Goal: Task Accomplishment & Management: Complete application form

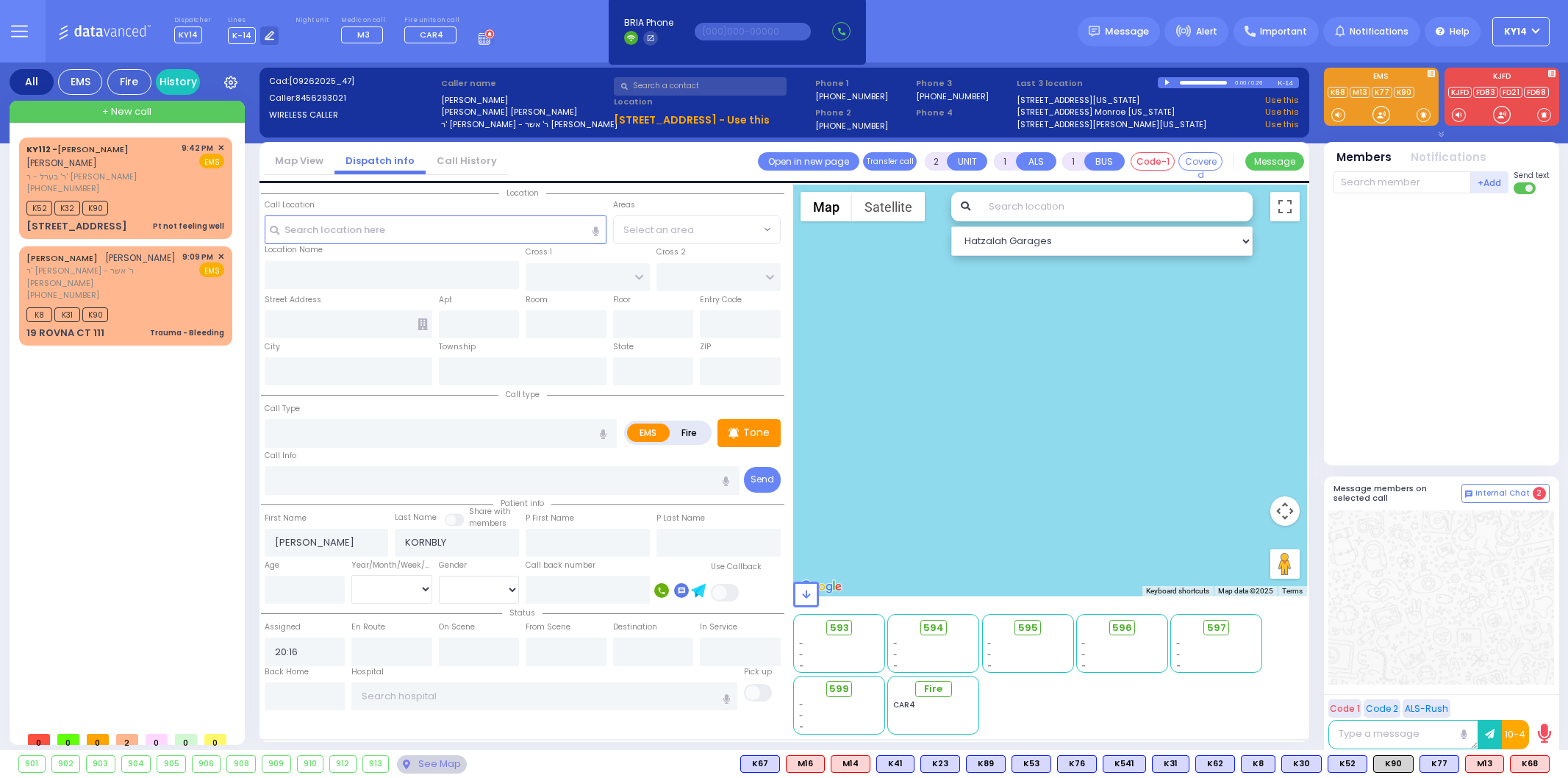
select select
click at [156, 197] on div "K52 K32 K90" at bounding box center [124, 206] width 197 height 18
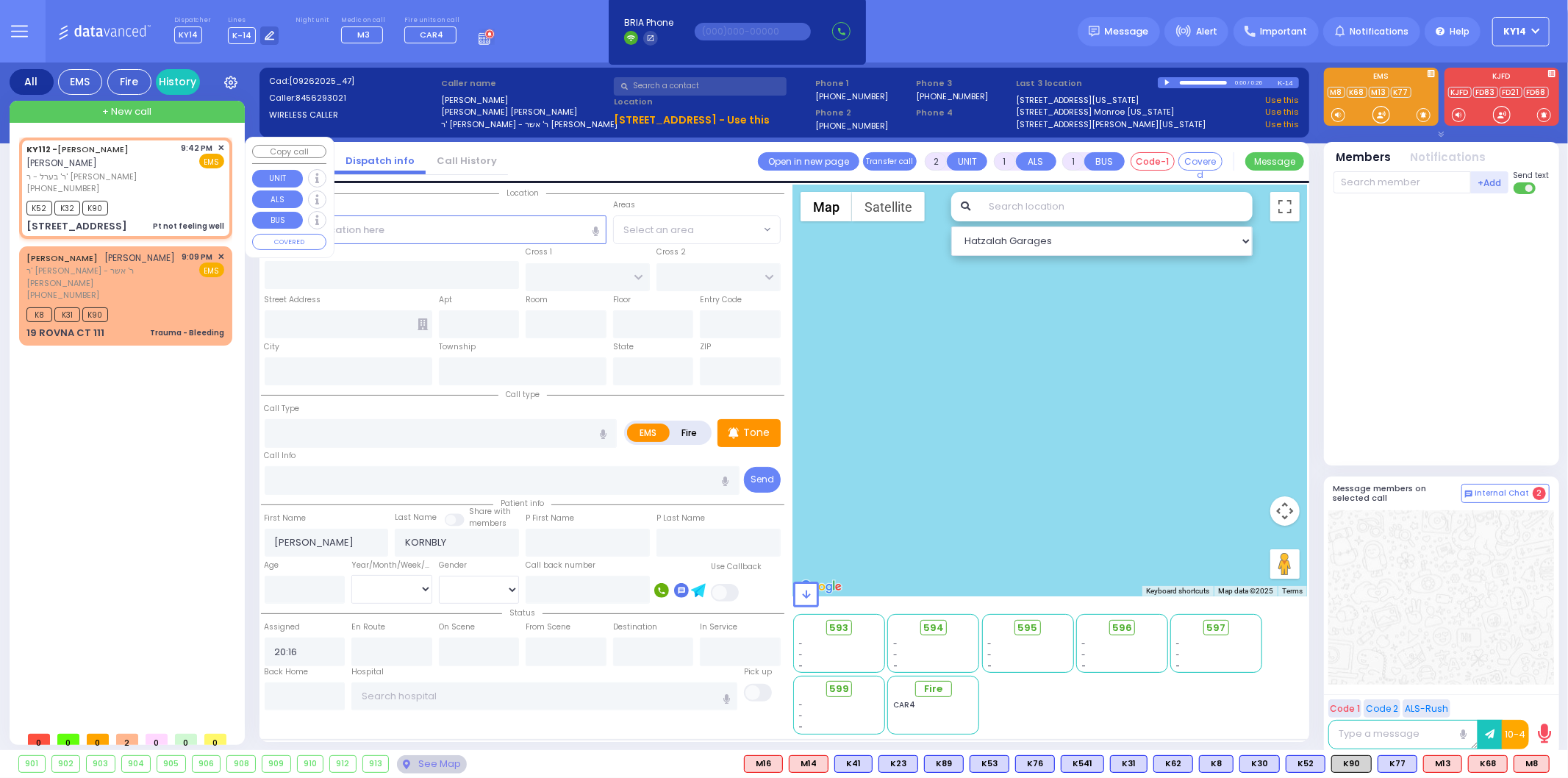
type input "1"
type input "0"
select select
type input "Pt not feeling well"
radio input "true"
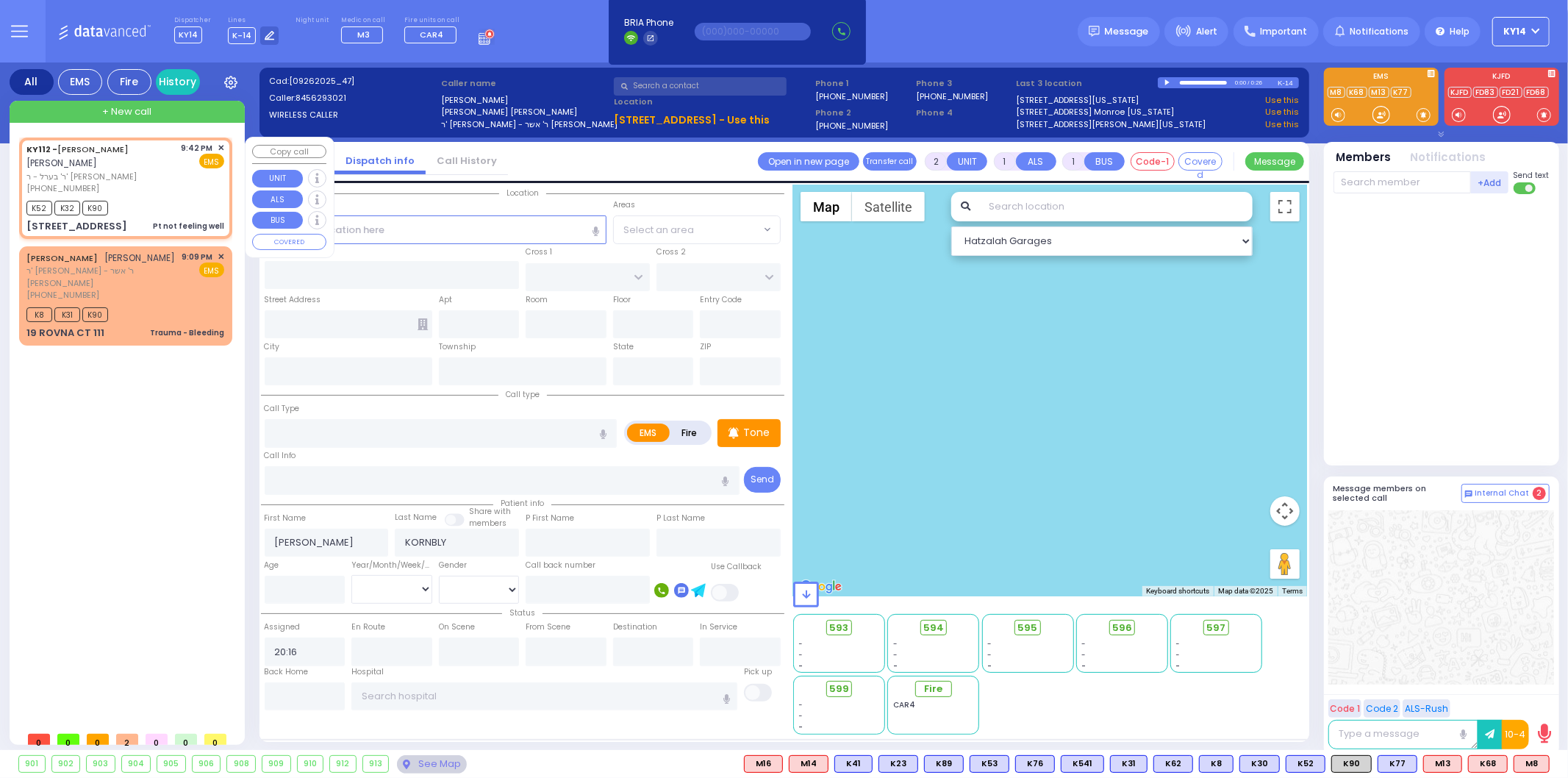
type input "[PERSON_NAME]"
type input "RUBIN"
select select
type input "21:42"
type input "21:43"
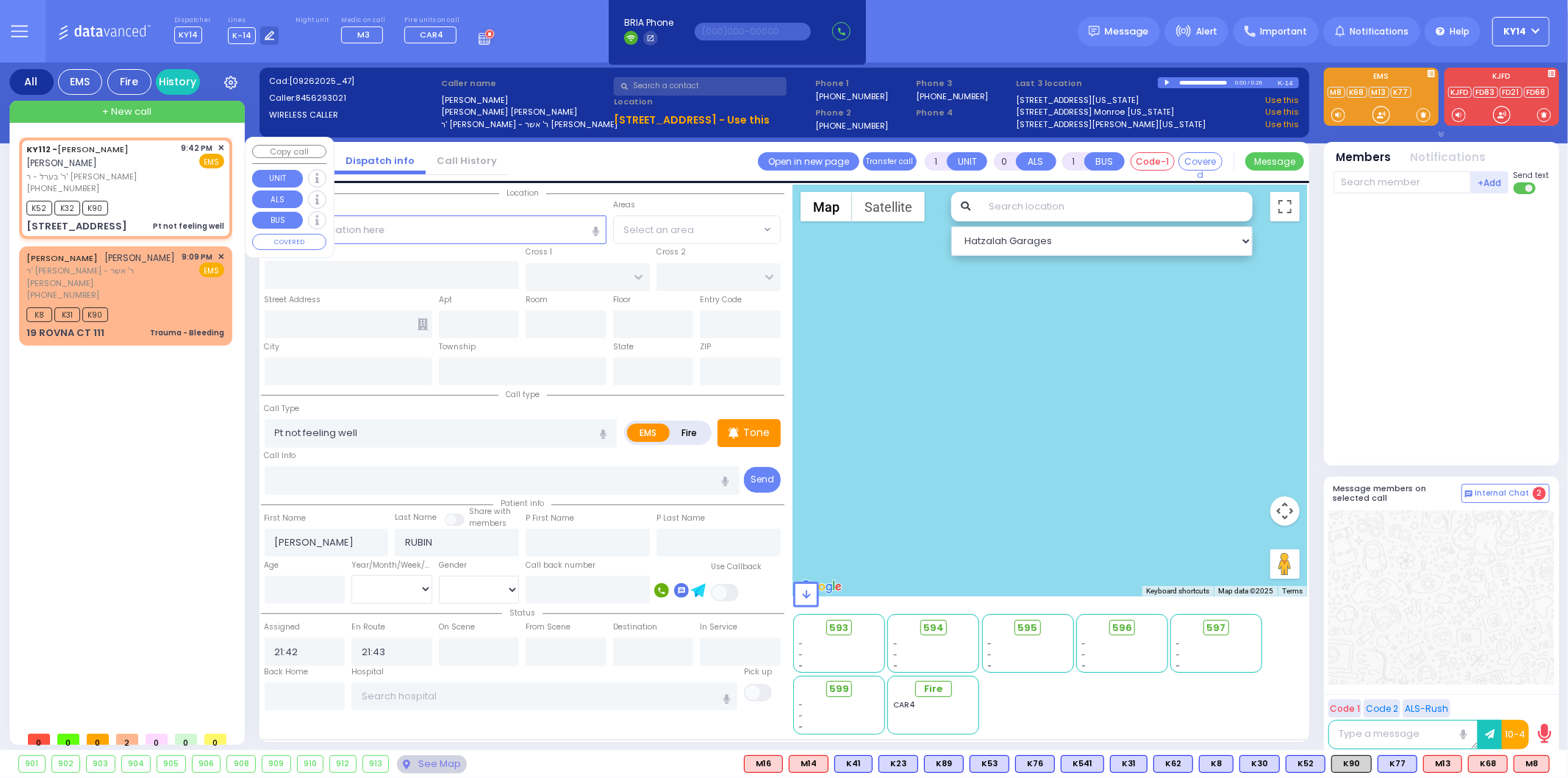
select select "Hatzalah Garages"
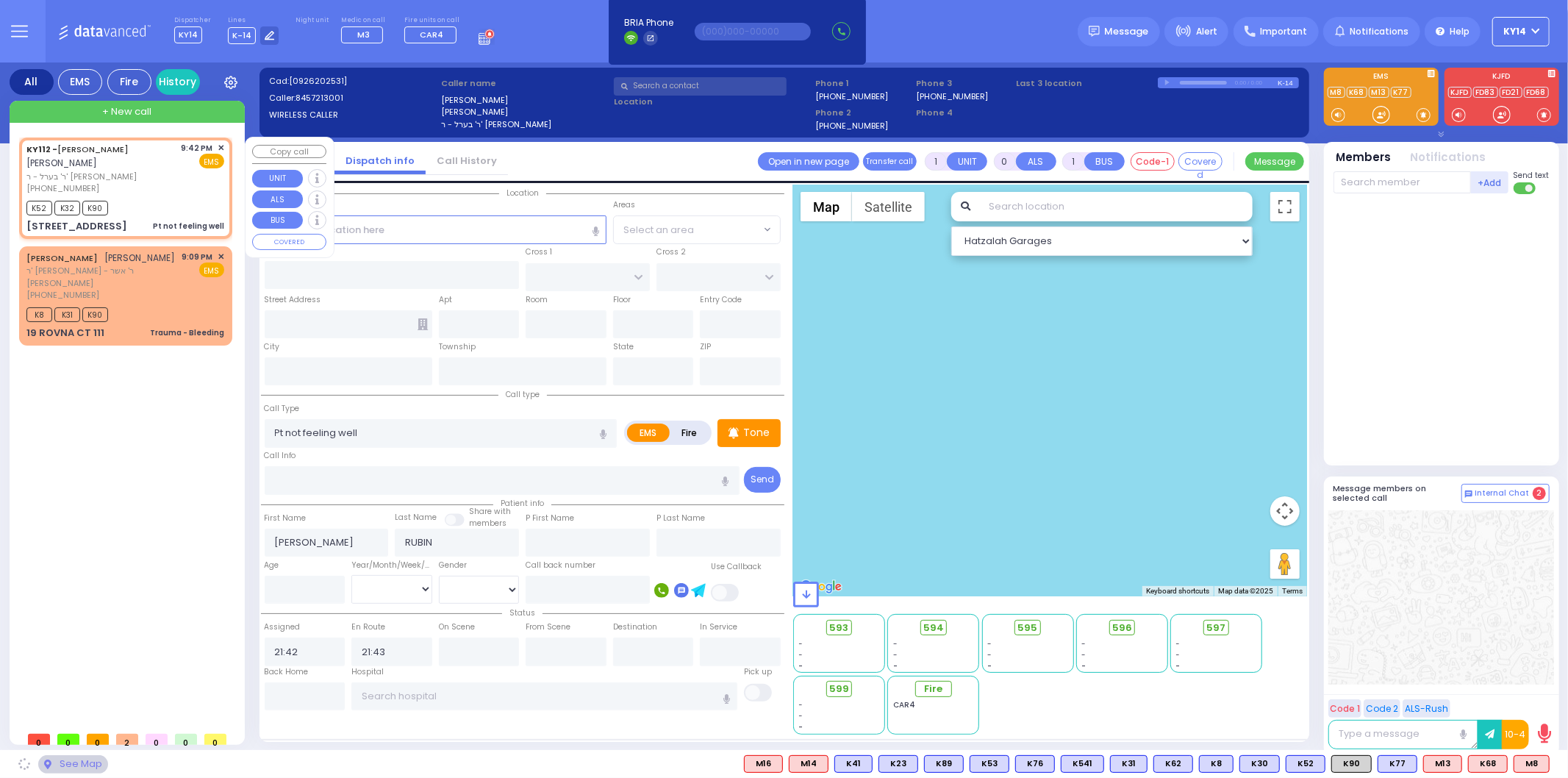
type input "DINEV COURT"
type input "[GEOGRAPHIC_DATA]"
type input "[STREET_ADDRESS]"
type input "[PERSON_NAME]"
type input "[US_STATE]"
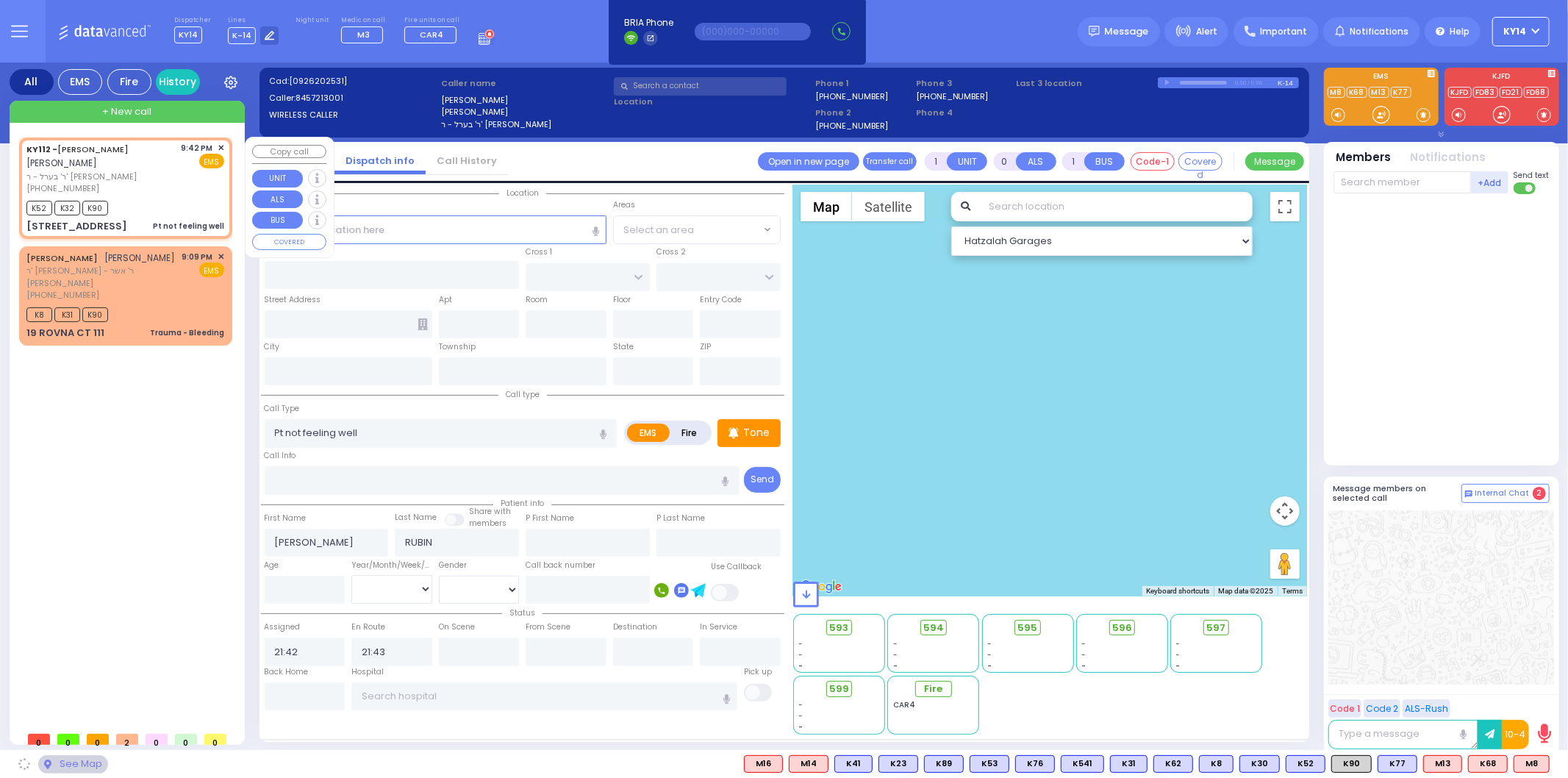
type input "10950"
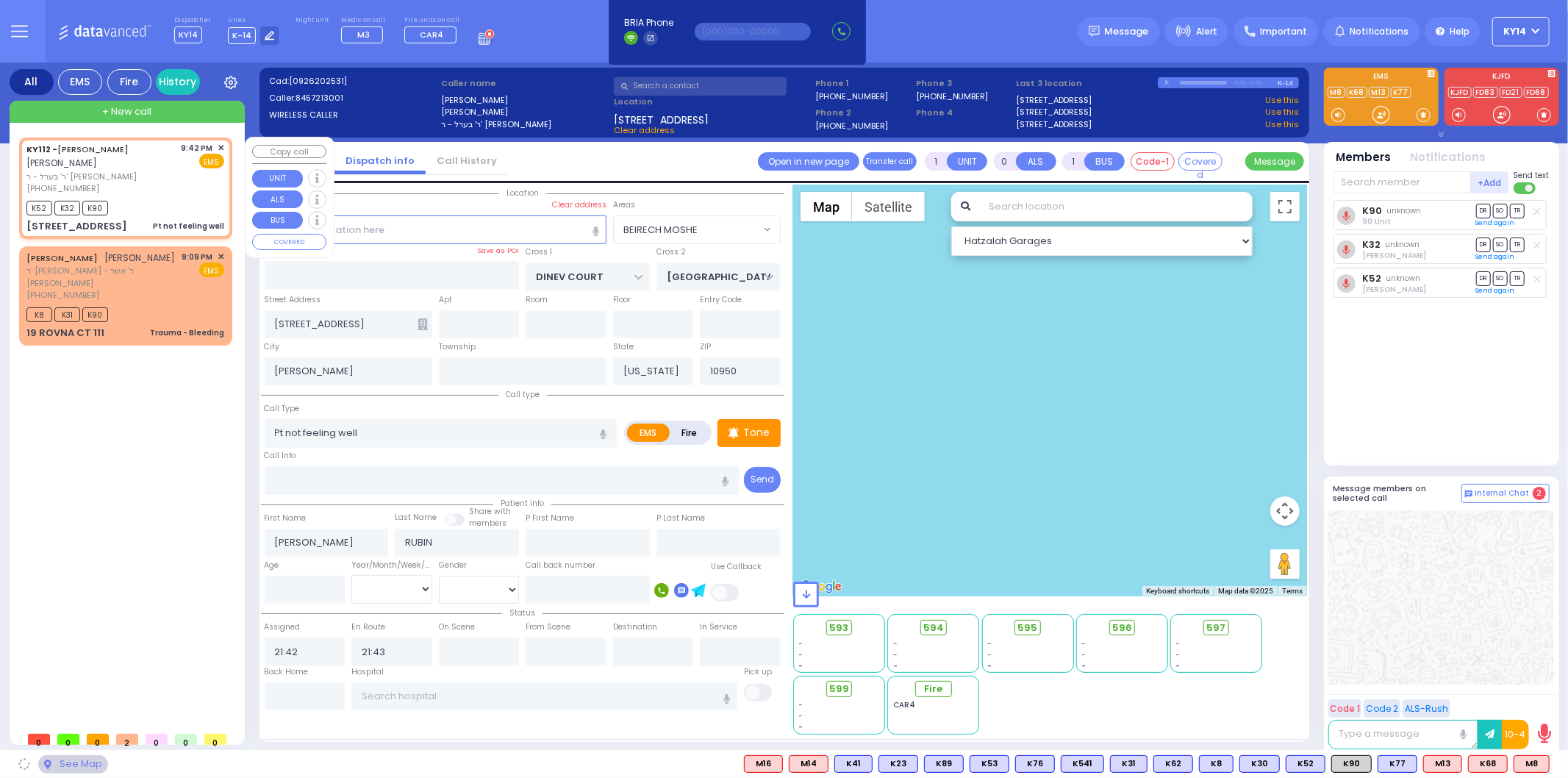
select select "BEIRECH MOSHE"
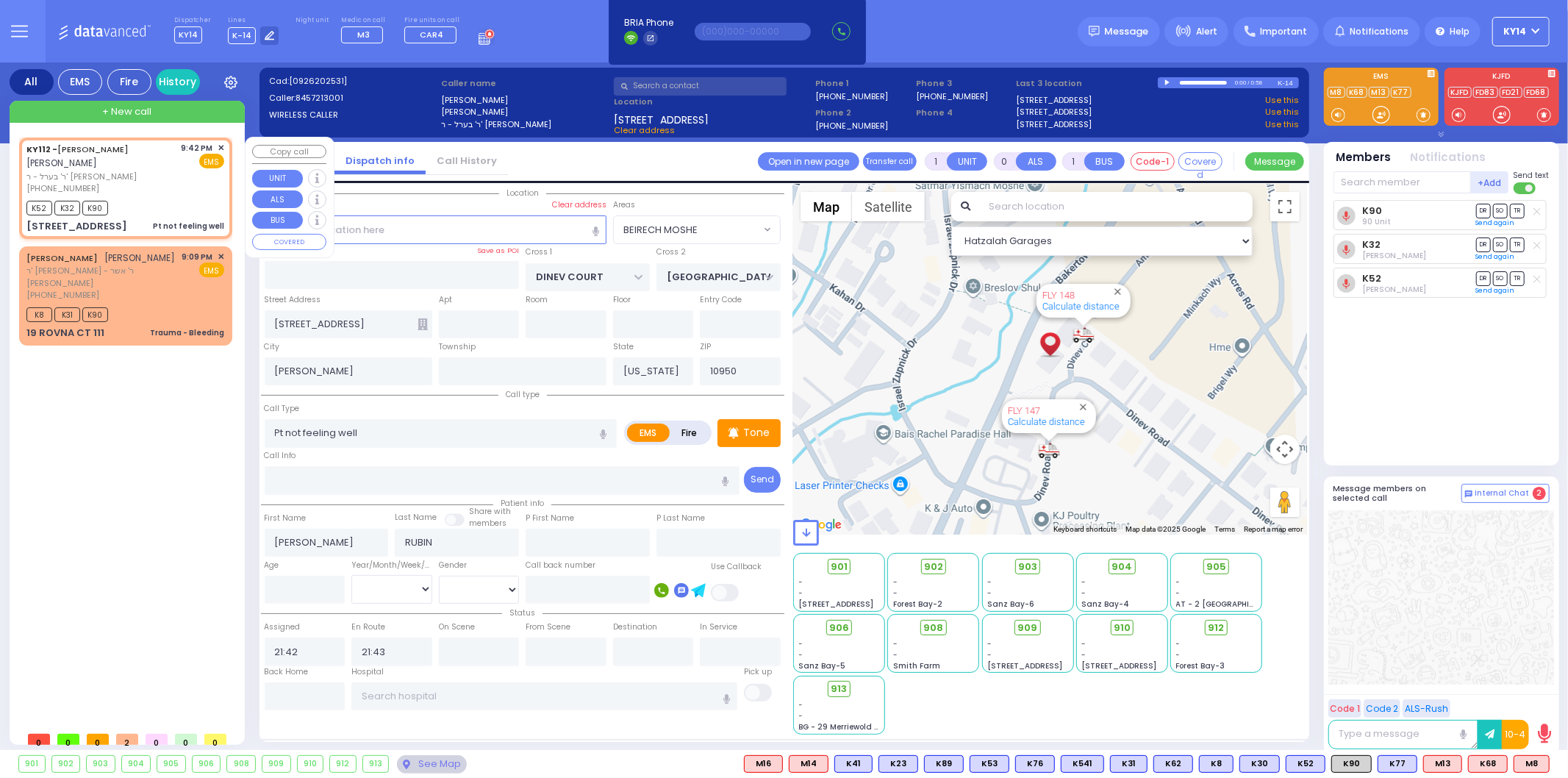
click at [105, 108] on span "+ New call" at bounding box center [127, 111] width 49 height 15
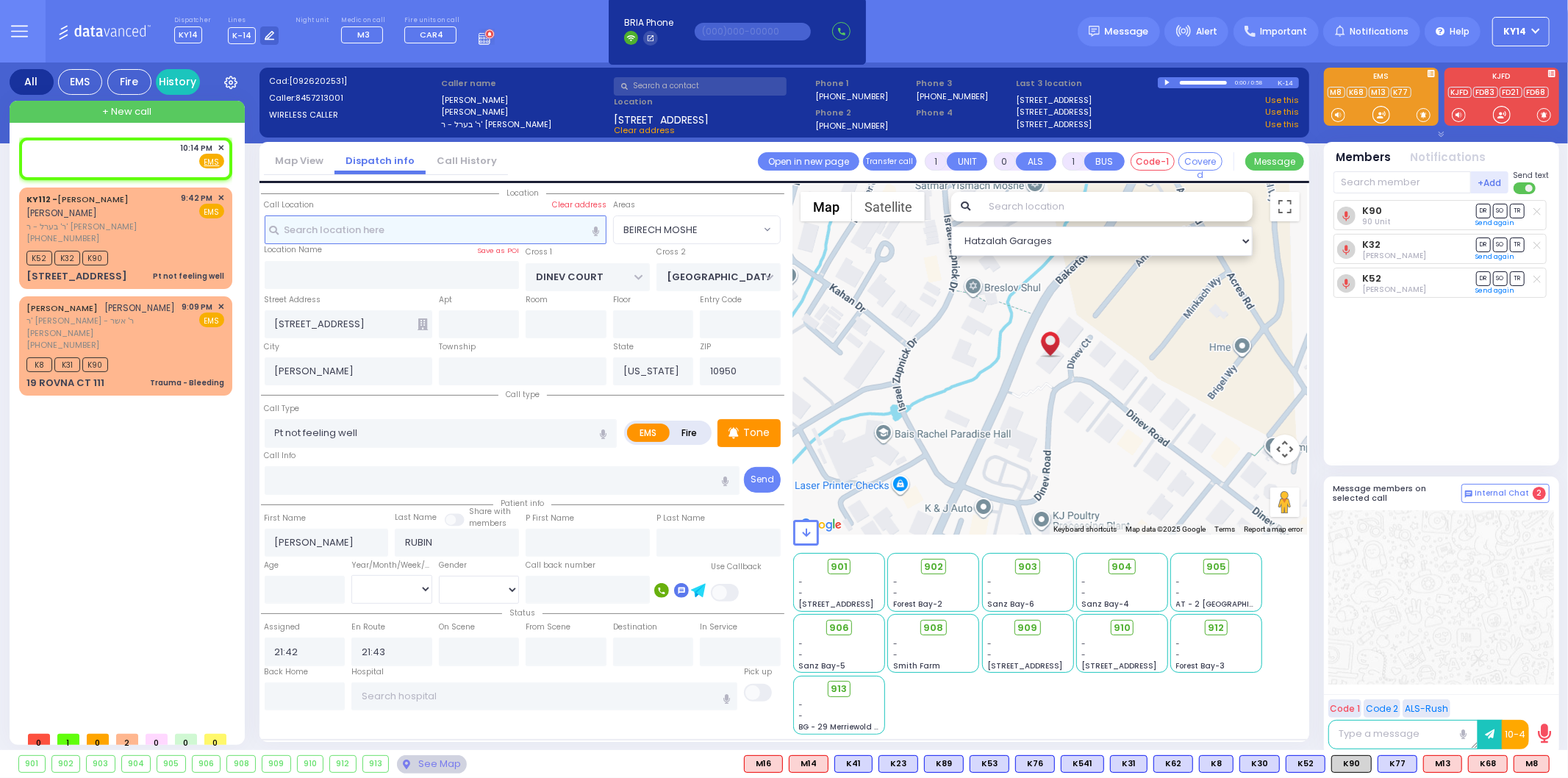
type input "2"
type input "1"
select select
radio input "true"
select select
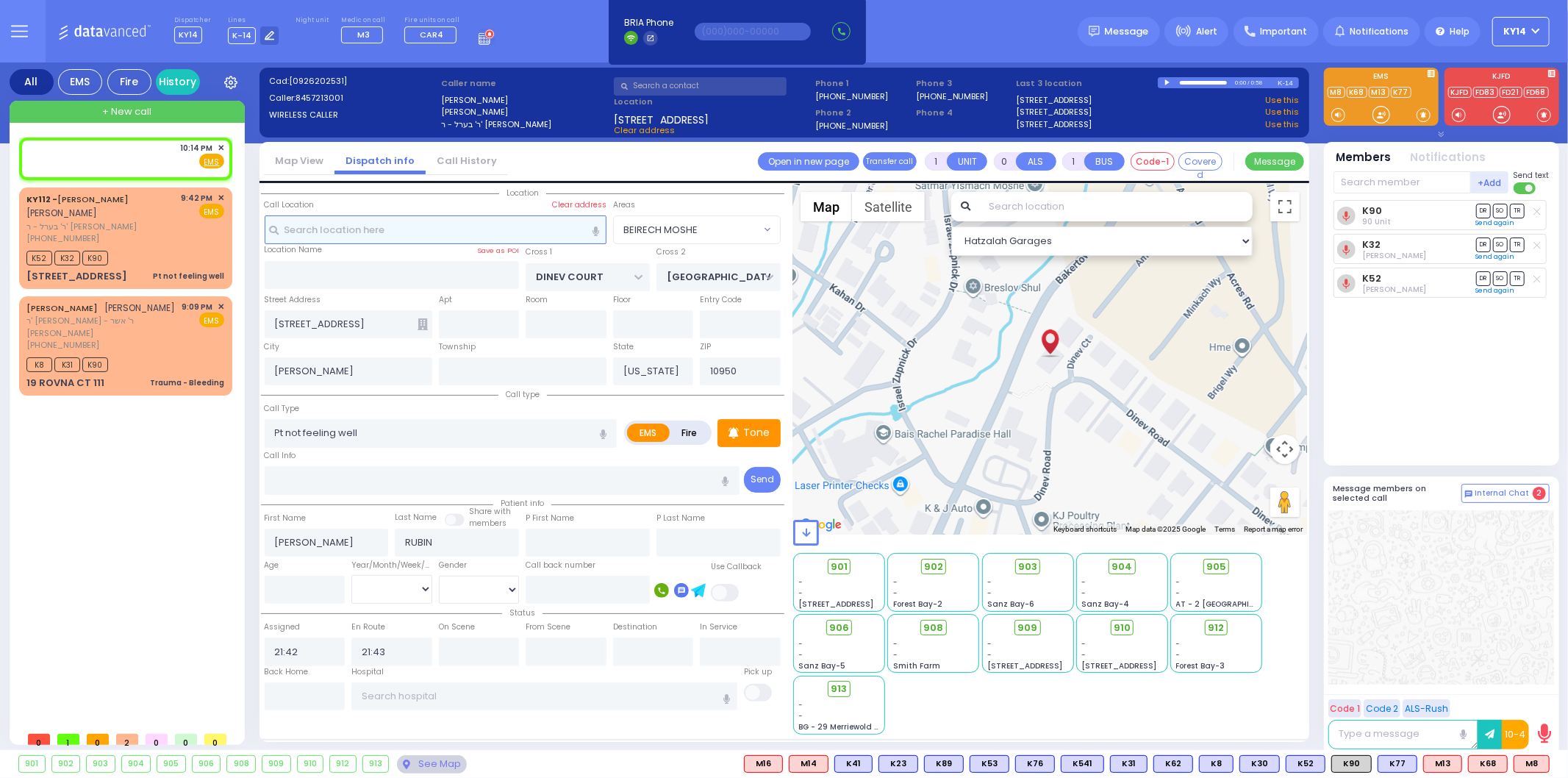
type input "22:14"
select select "Hatzalah Garages"
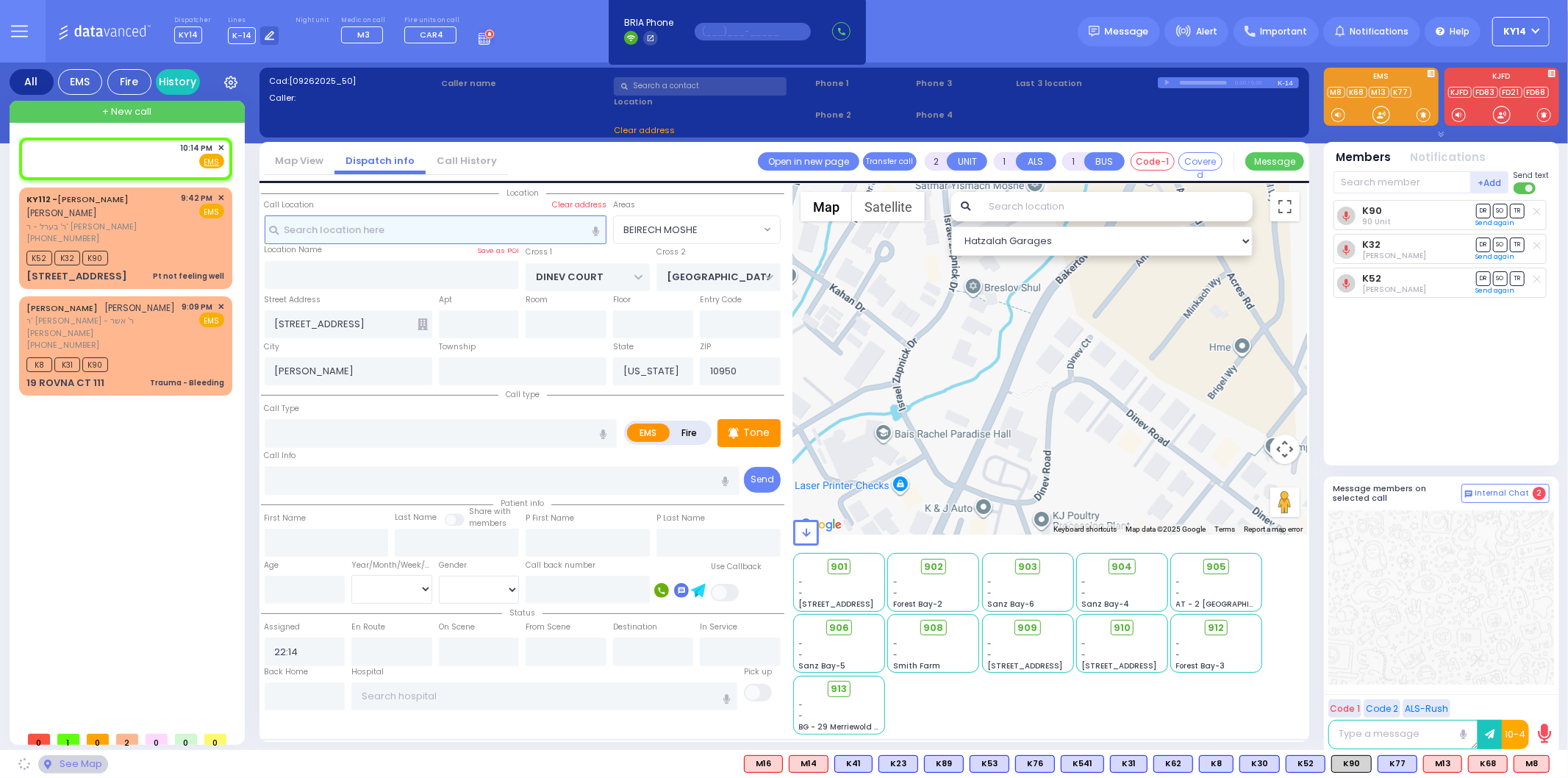
select select
radio input "true"
select select
select select "Hatzalah Garages"
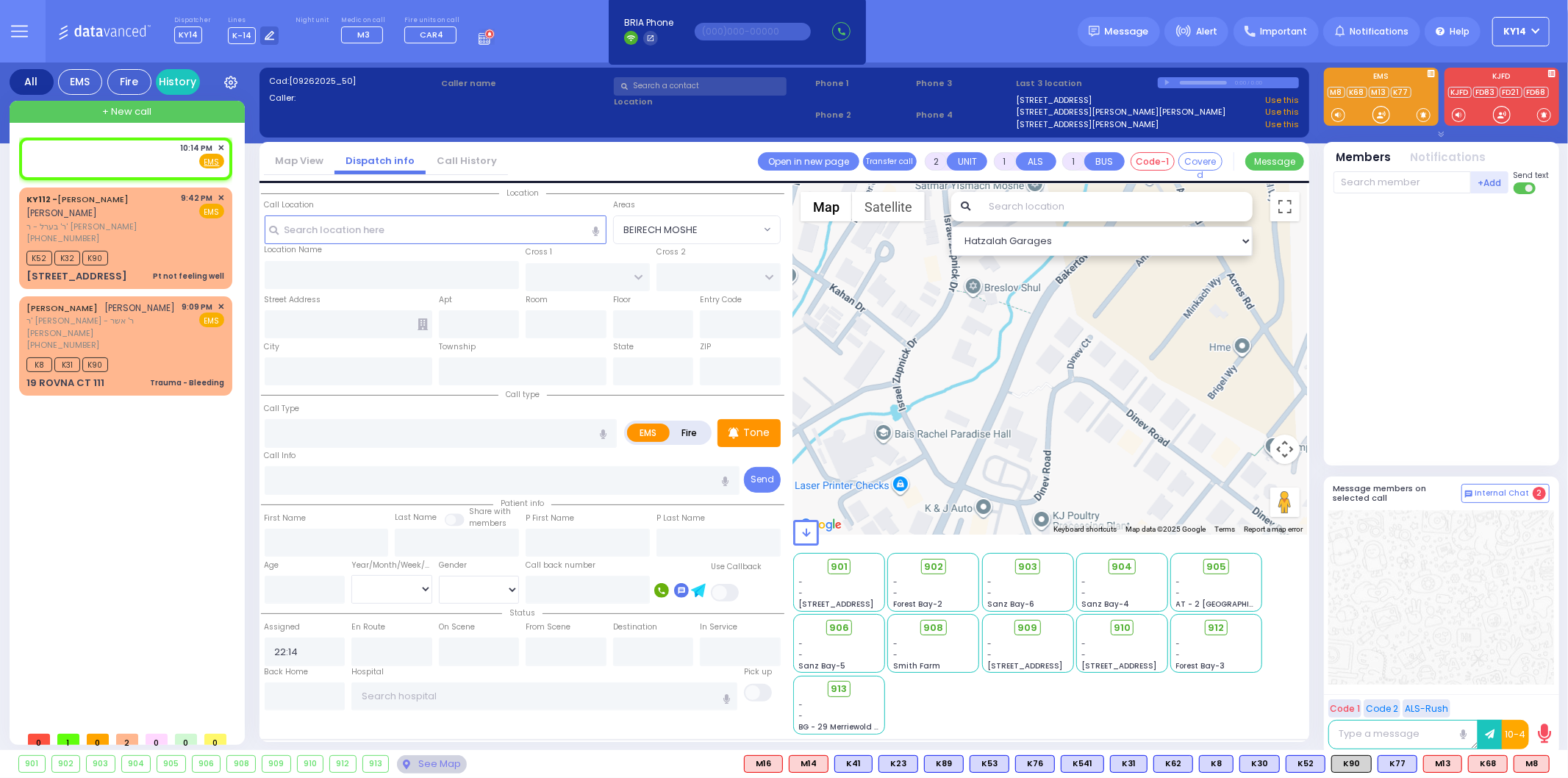
click at [688, 90] on input "text" at bounding box center [700, 86] width 173 height 18
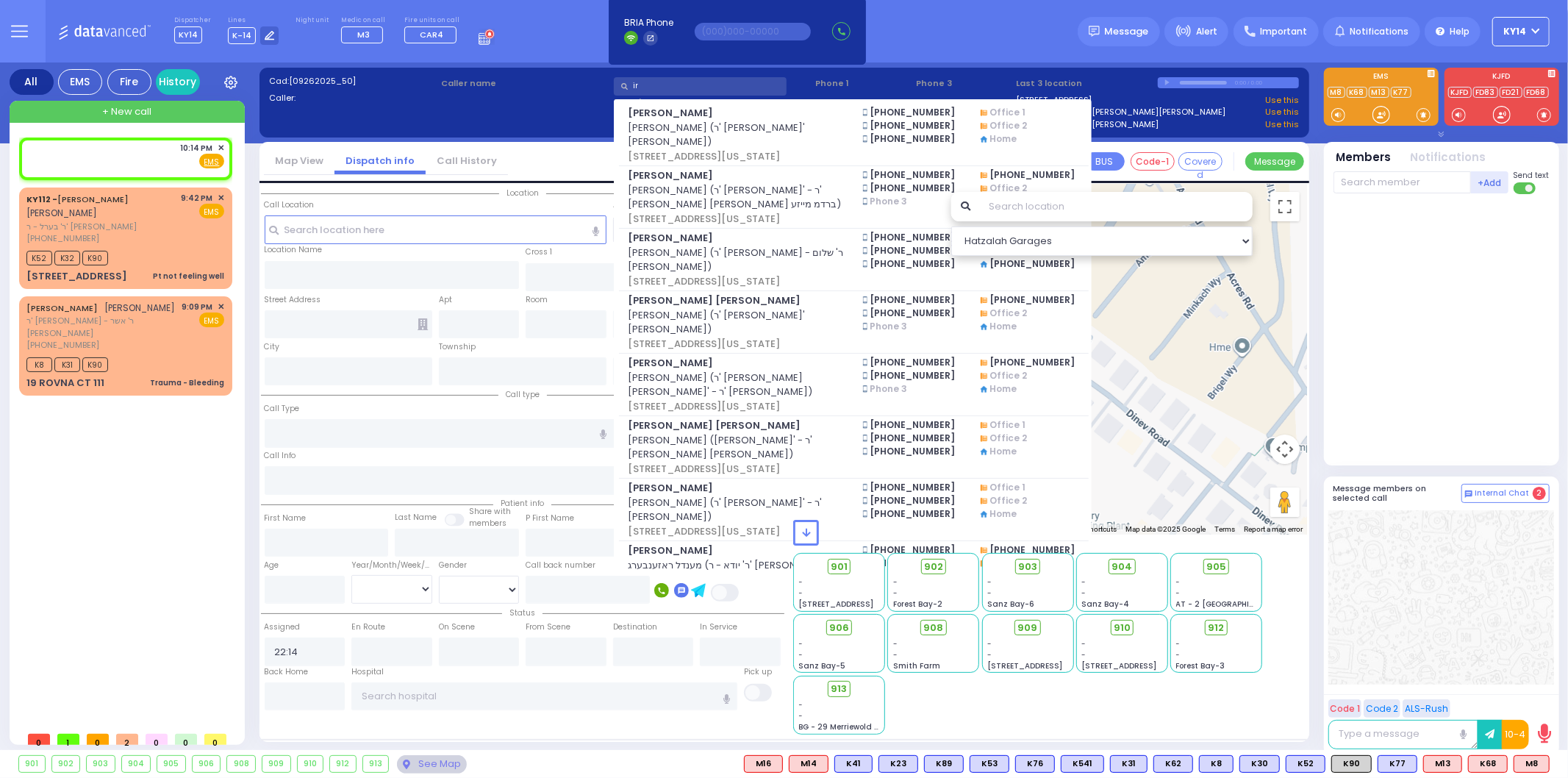
type input "i"
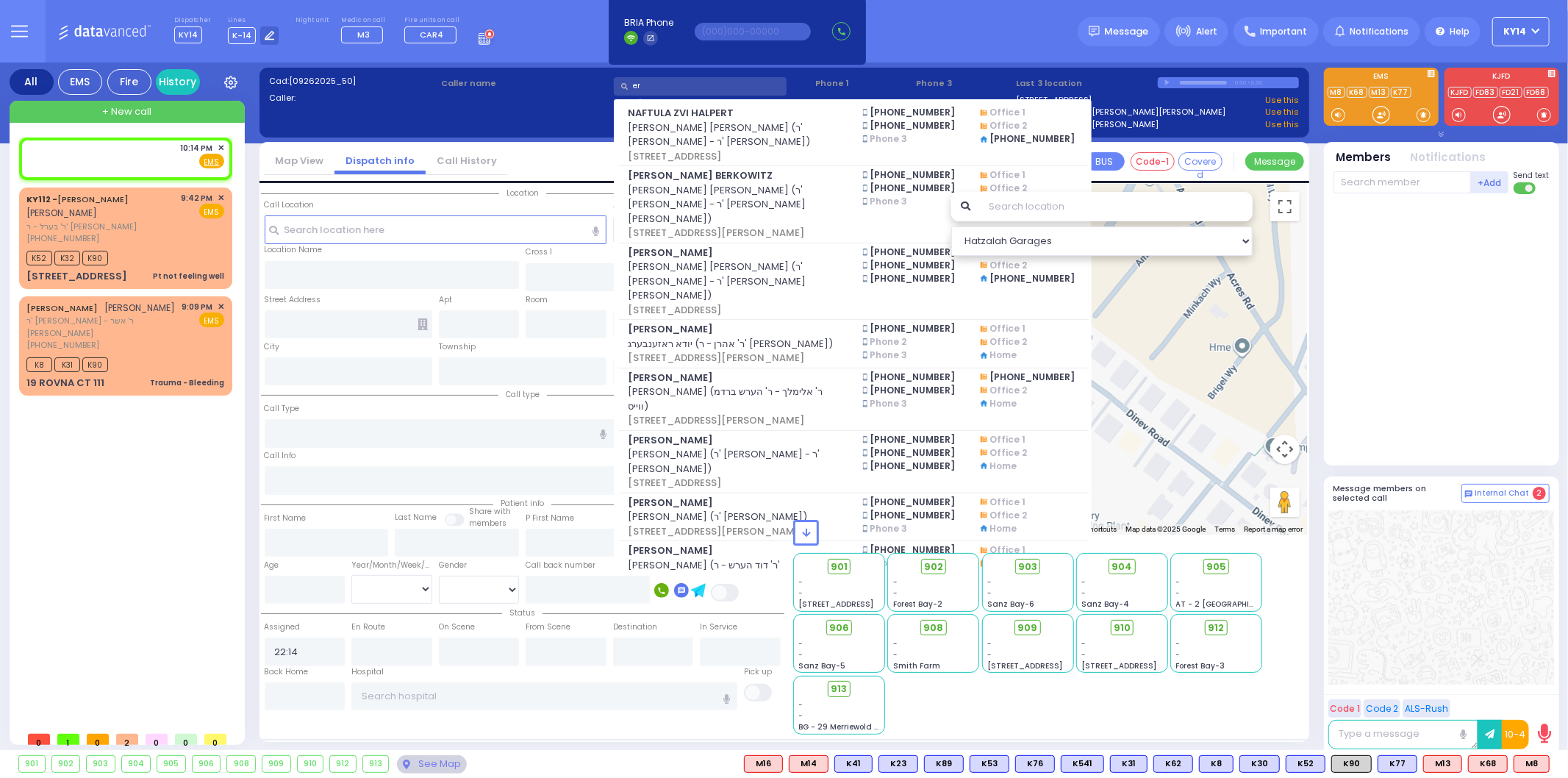
type input "e"
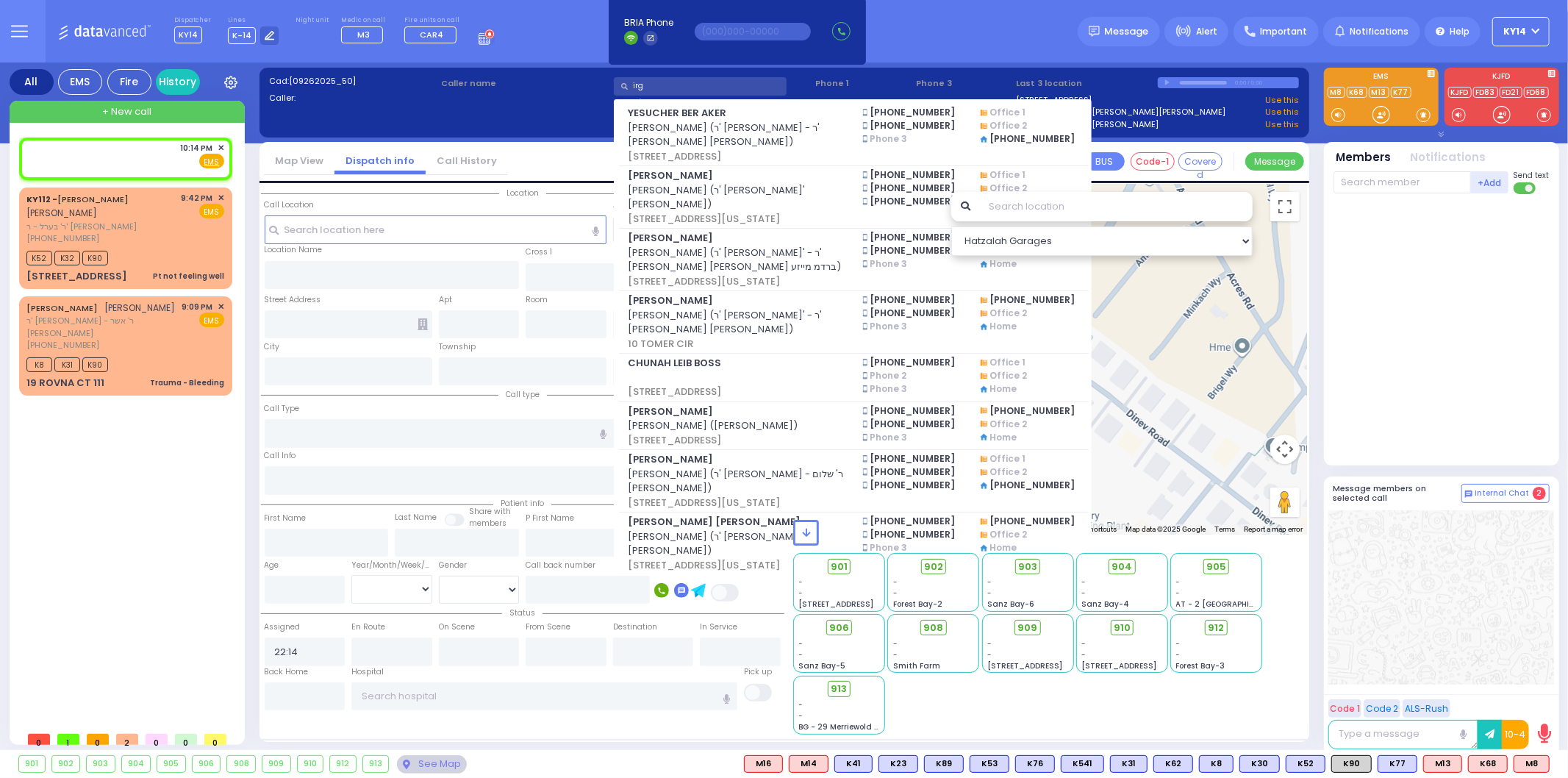
type input "irga"
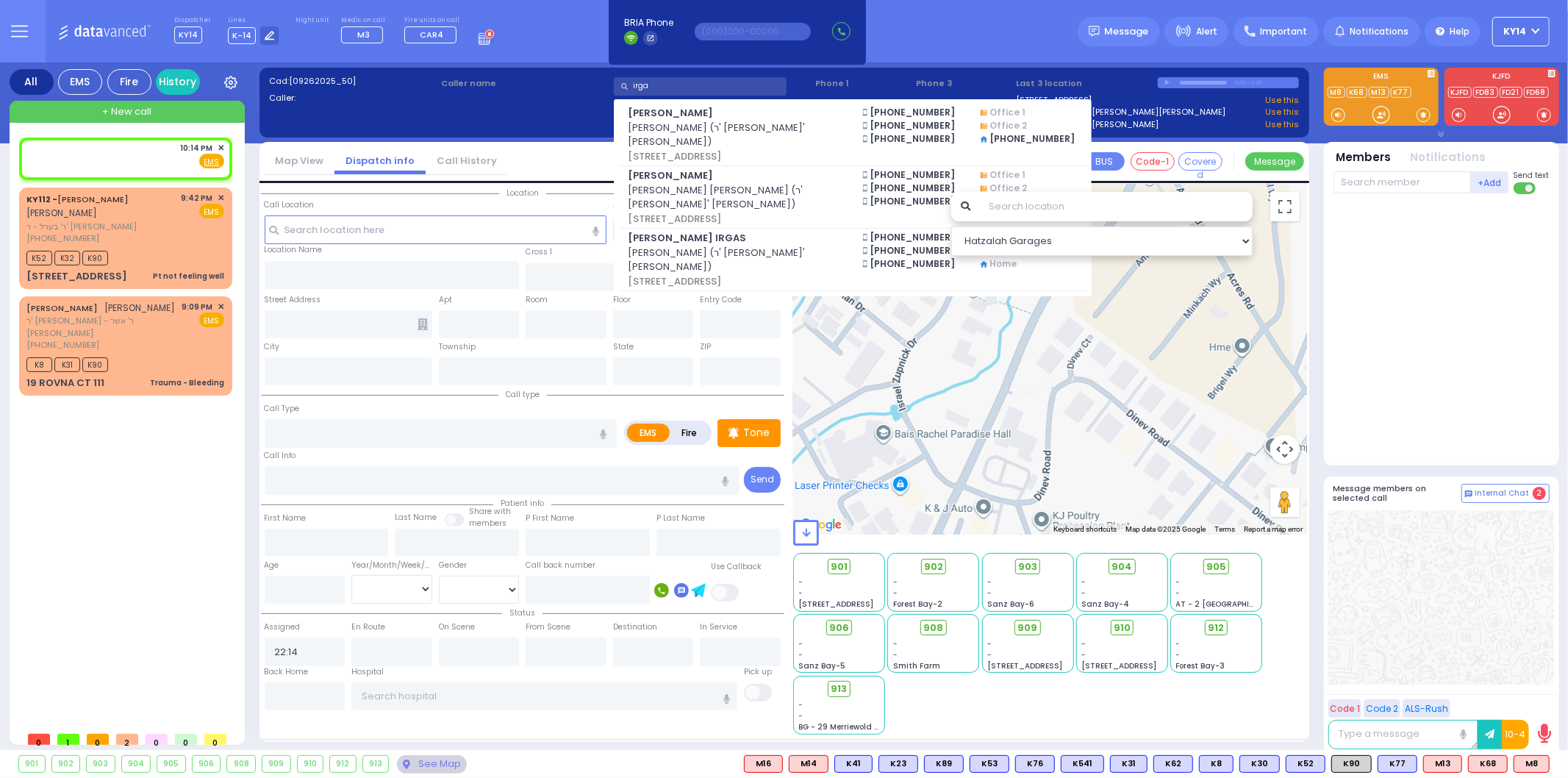
drag, startPoint x: 680, startPoint y: 81, endPoint x: 590, endPoint y: 72, distance: 90.4
click at [590, 74] on div "Cad: [09262025_50] Caller: Caller name irga" at bounding box center [784, 102] width 1050 height 70
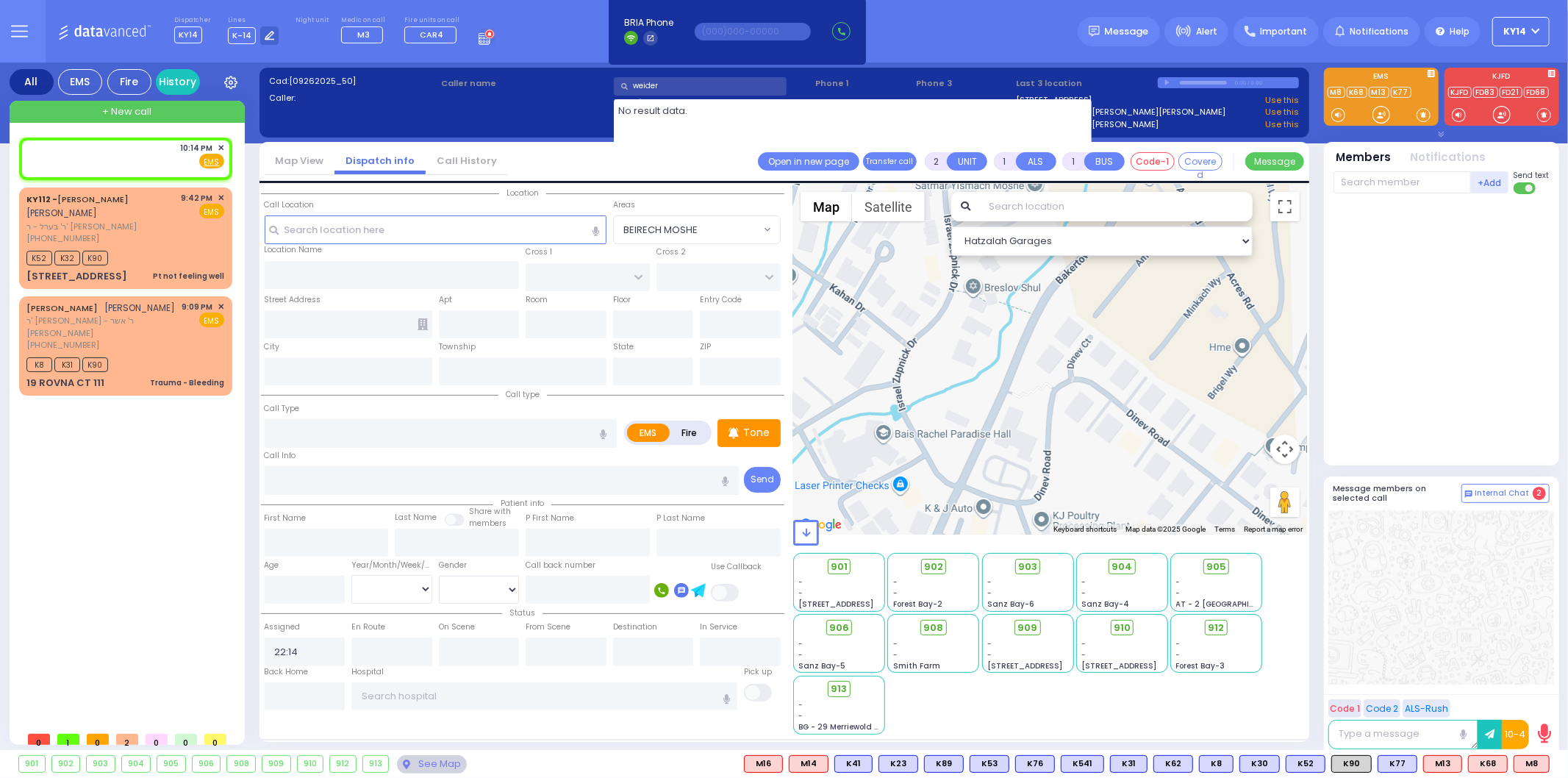
drag, startPoint x: 645, startPoint y: 85, endPoint x: 638, endPoint y: 89, distance: 8.1
click at [638, 89] on input "weider" at bounding box center [700, 86] width 173 height 18
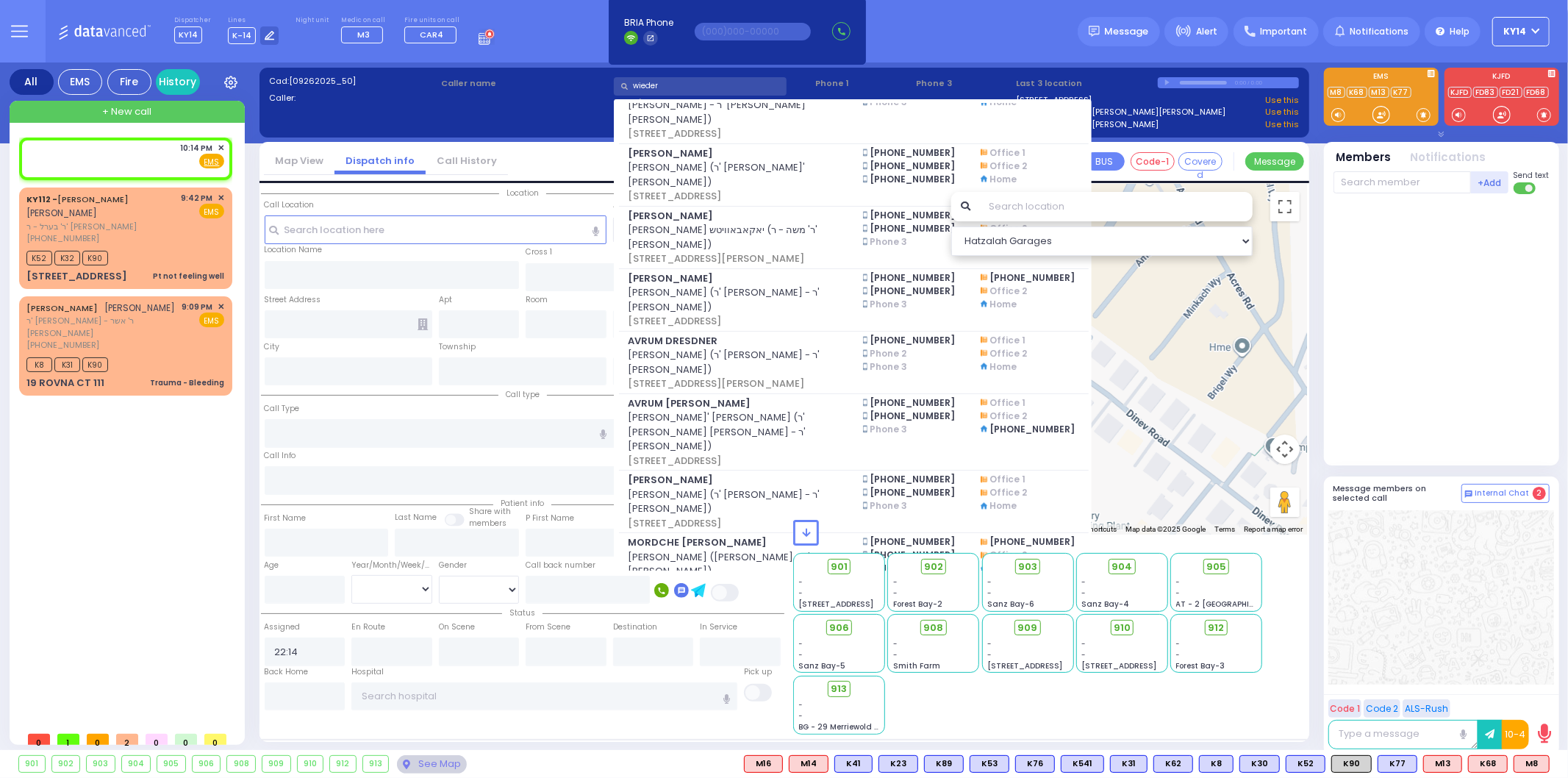
scroll to position [2057, 0]
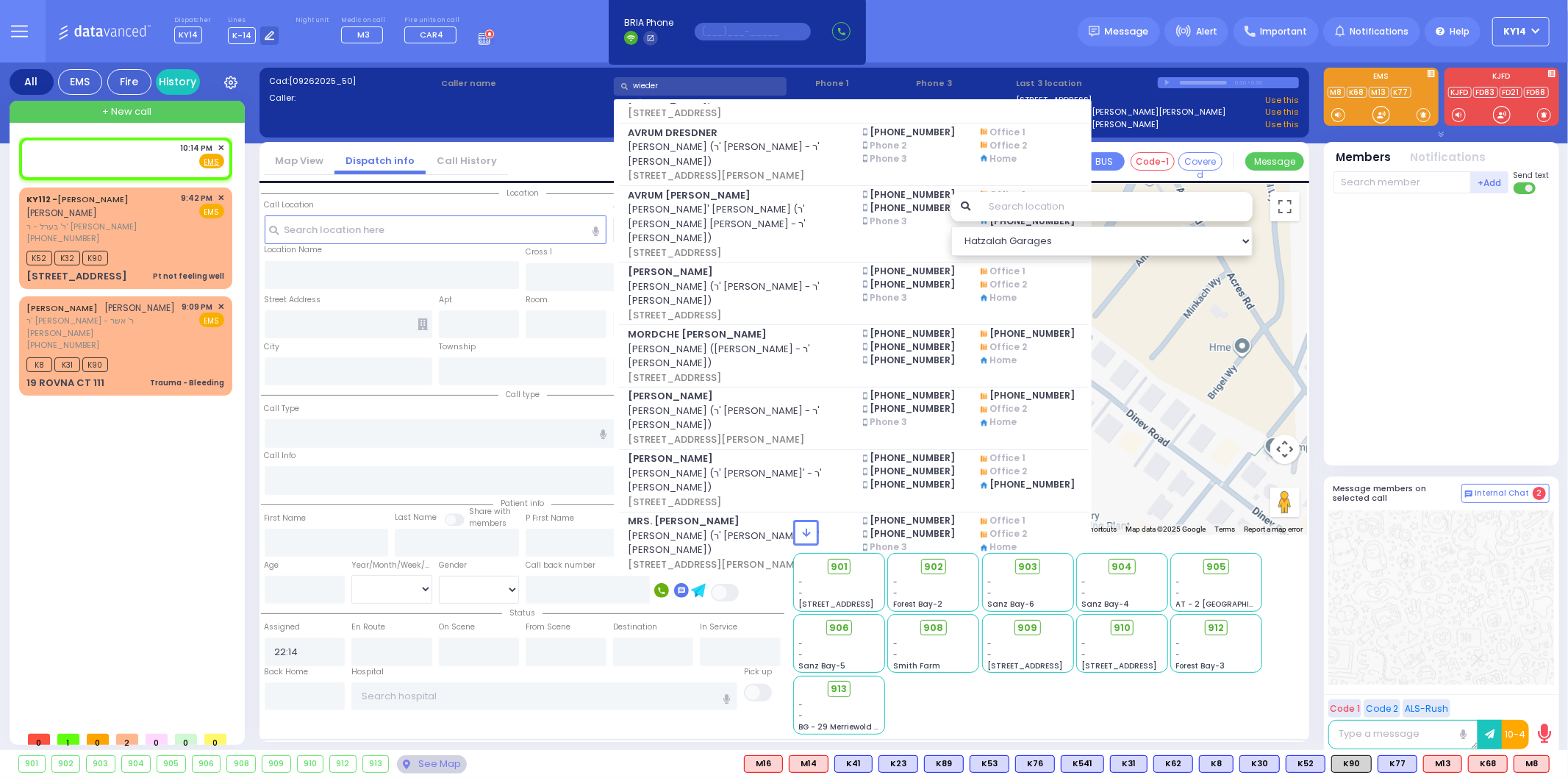
type input "wieder"
click at [728, 32] on input "text" at bounding box center [752, 31] width 116 height 18
drag, startPoint x: 659, startPoint y: 86, endPoint x: 612, endPoint y: 84, distance: 47.0
click at [612, 84] on div "Select a call wieder ZALMEN LEIB BRACH [PERSON_NAME] (ר' [PERSON_NAME] - ר' [PE…" at bounding box center [712, 110] width 201 height 69
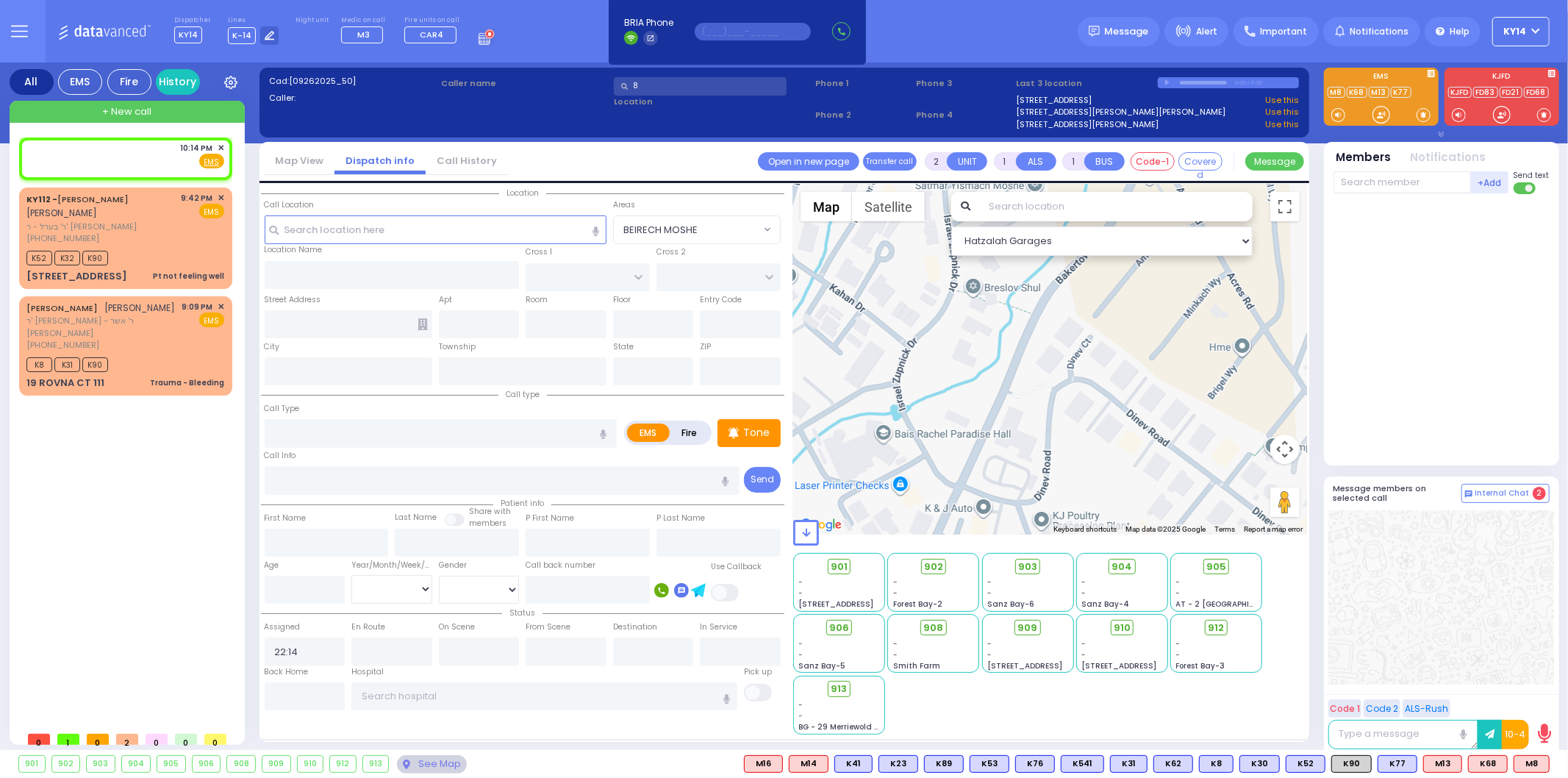
scroll to position [0, 0]
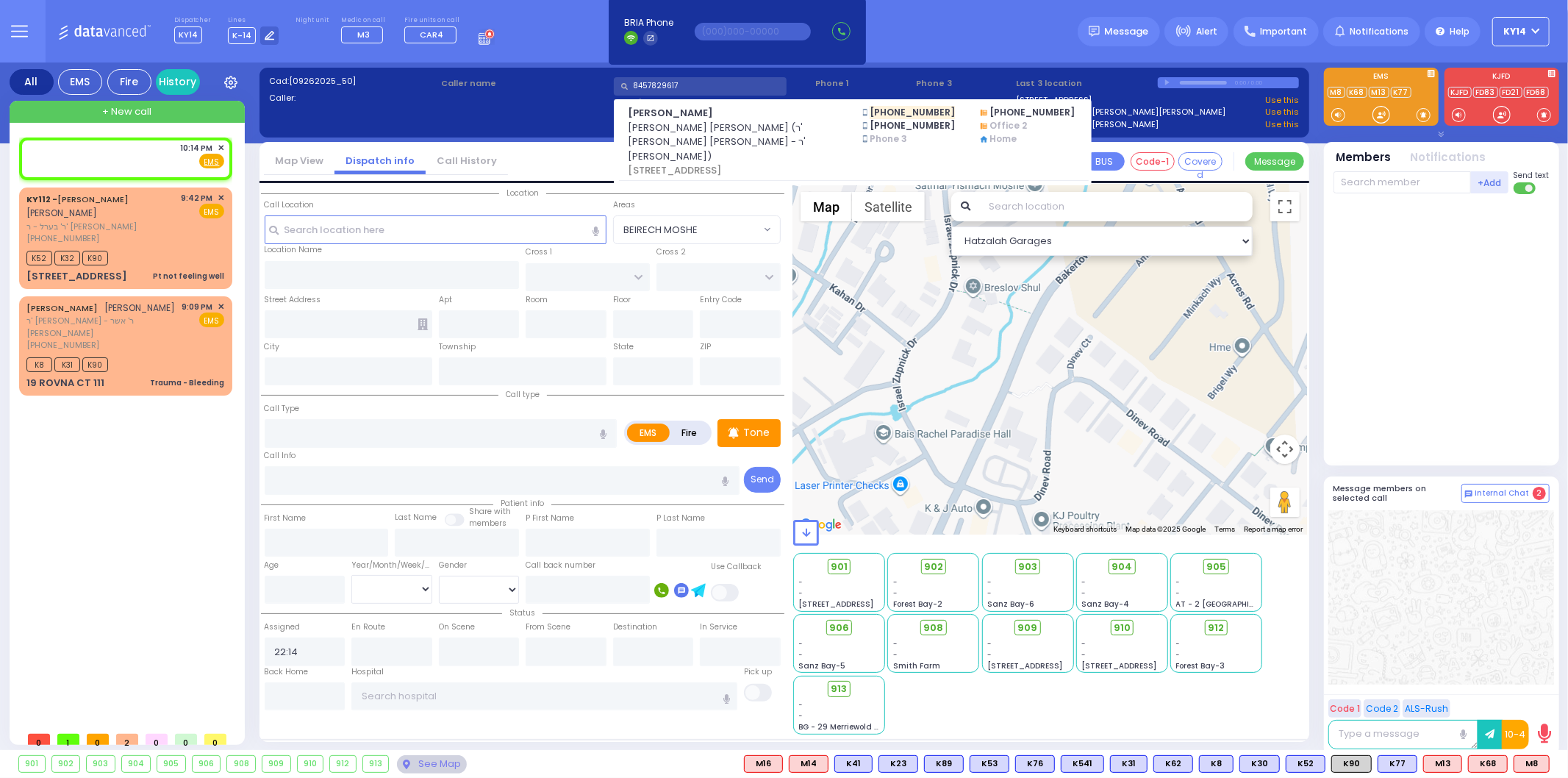
type input "8457829617"
click at [544, 95] on div "Cad: [09262025_50] Caller: Caller name" at bounding box center [784, 110] width 1035 height 69
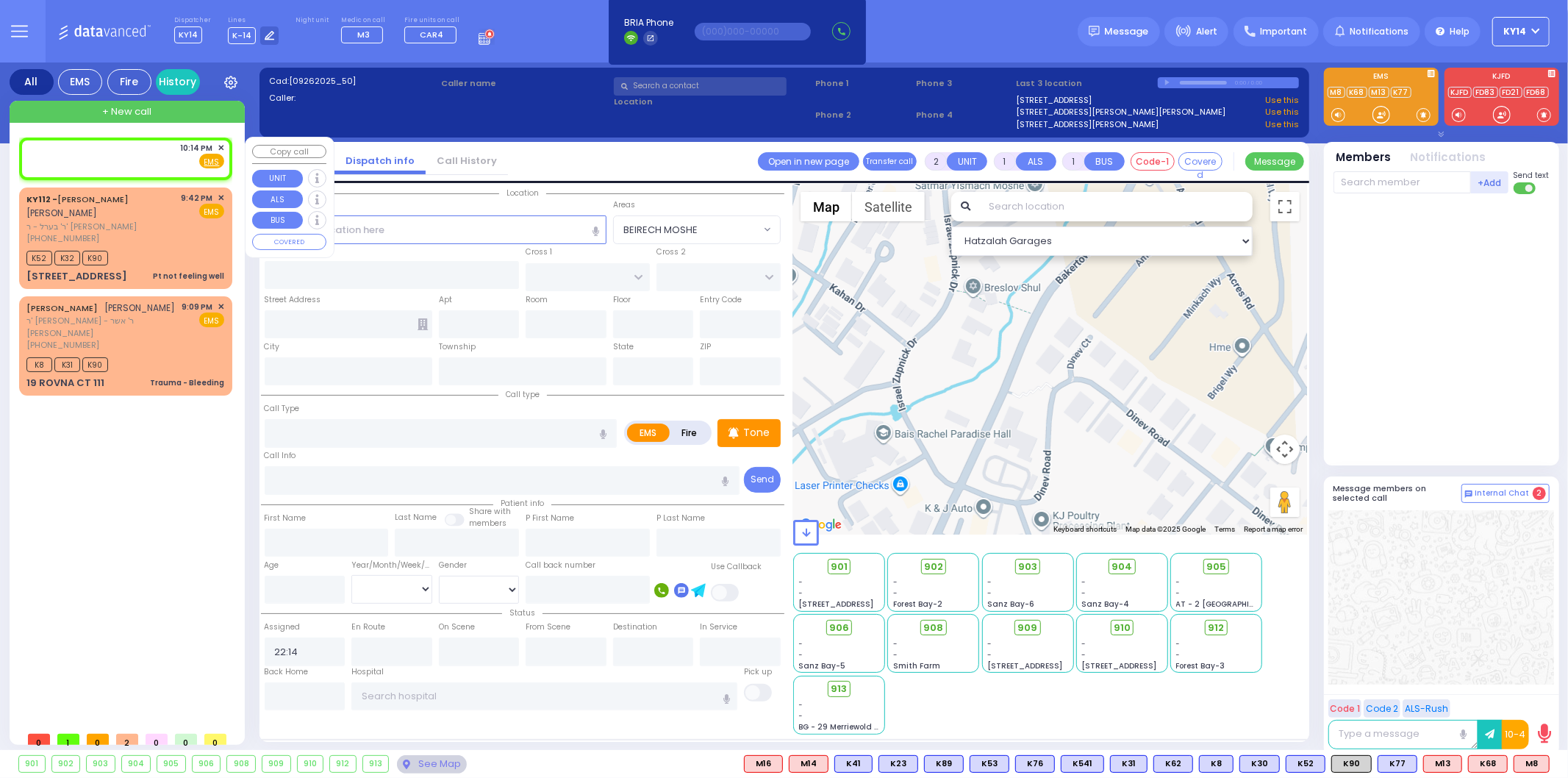
click at [223, 148] on span "✕" at bounding box center [220, 148] width 7 height 12
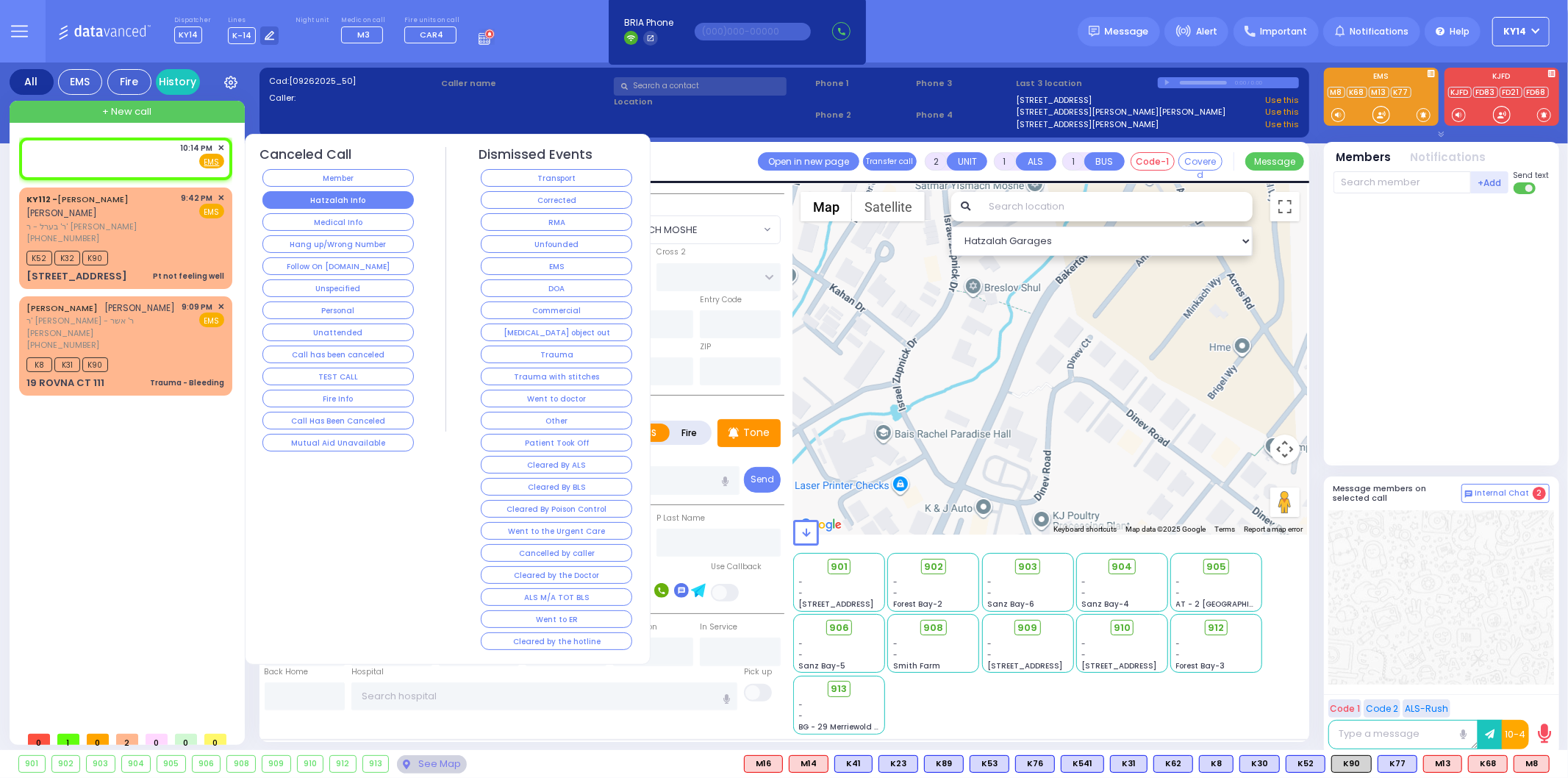
click at [355, 204] on button "Hatzalah Info" at bounding box center [338, 200] width 151 height 18
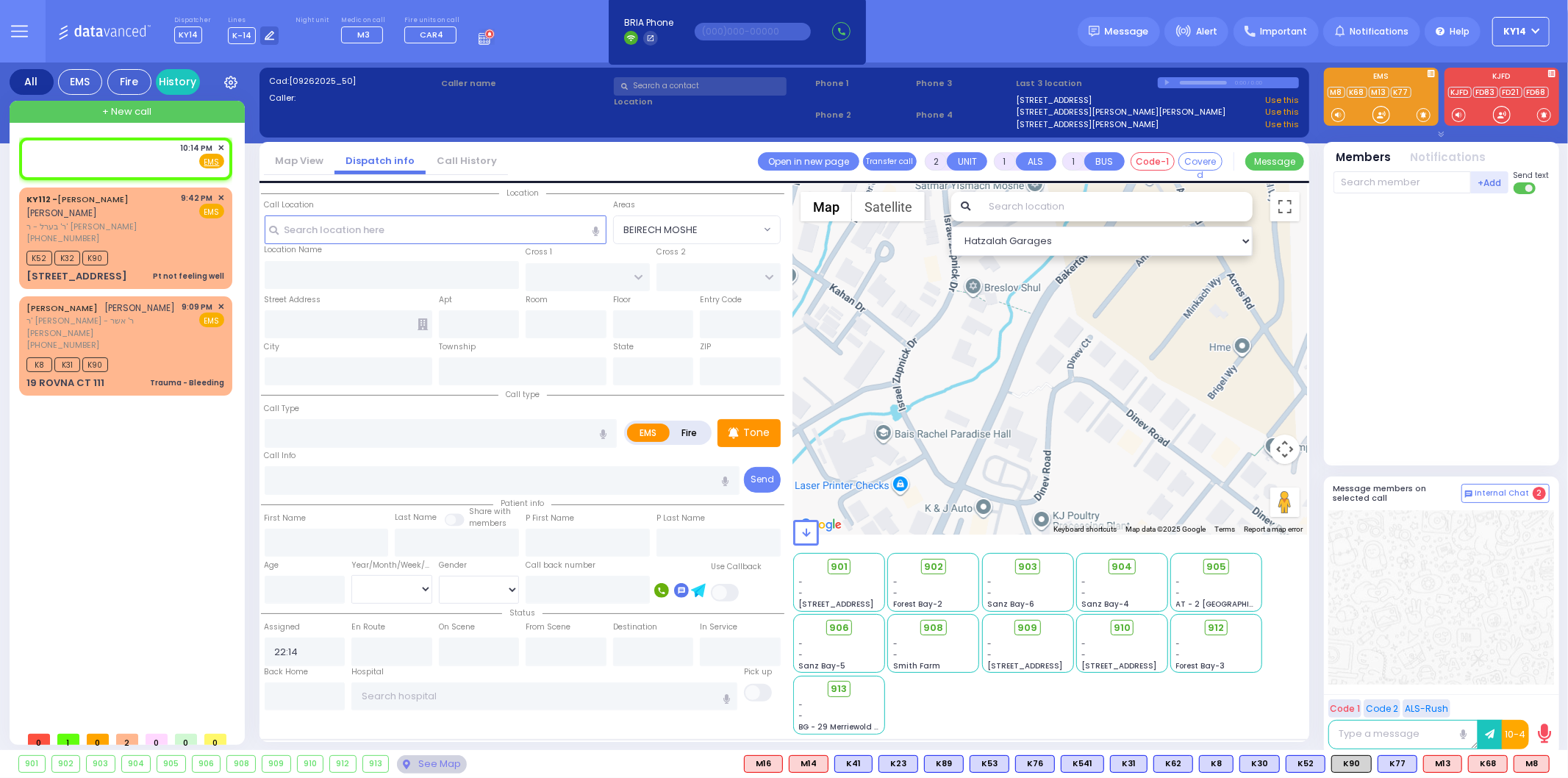
select select
radio input "true"
select select
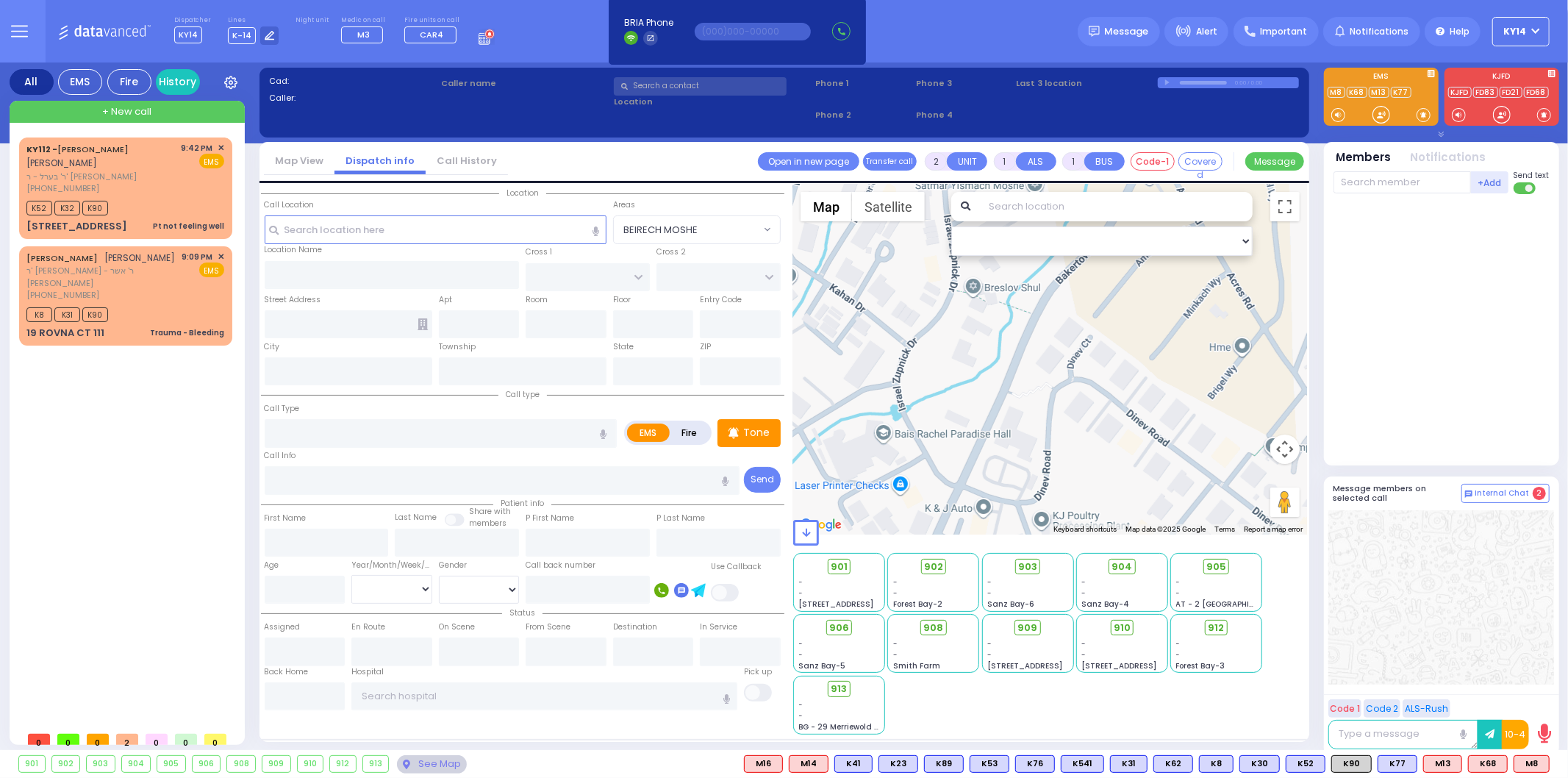
click at [1428, 584] on div at bounding box center [1441, 597] width 226 height 174
click at [0, 375] on div "All EMS Fire History Settings That will affect to all users K8" at bounding box center [784, 409] width 1568 height 693
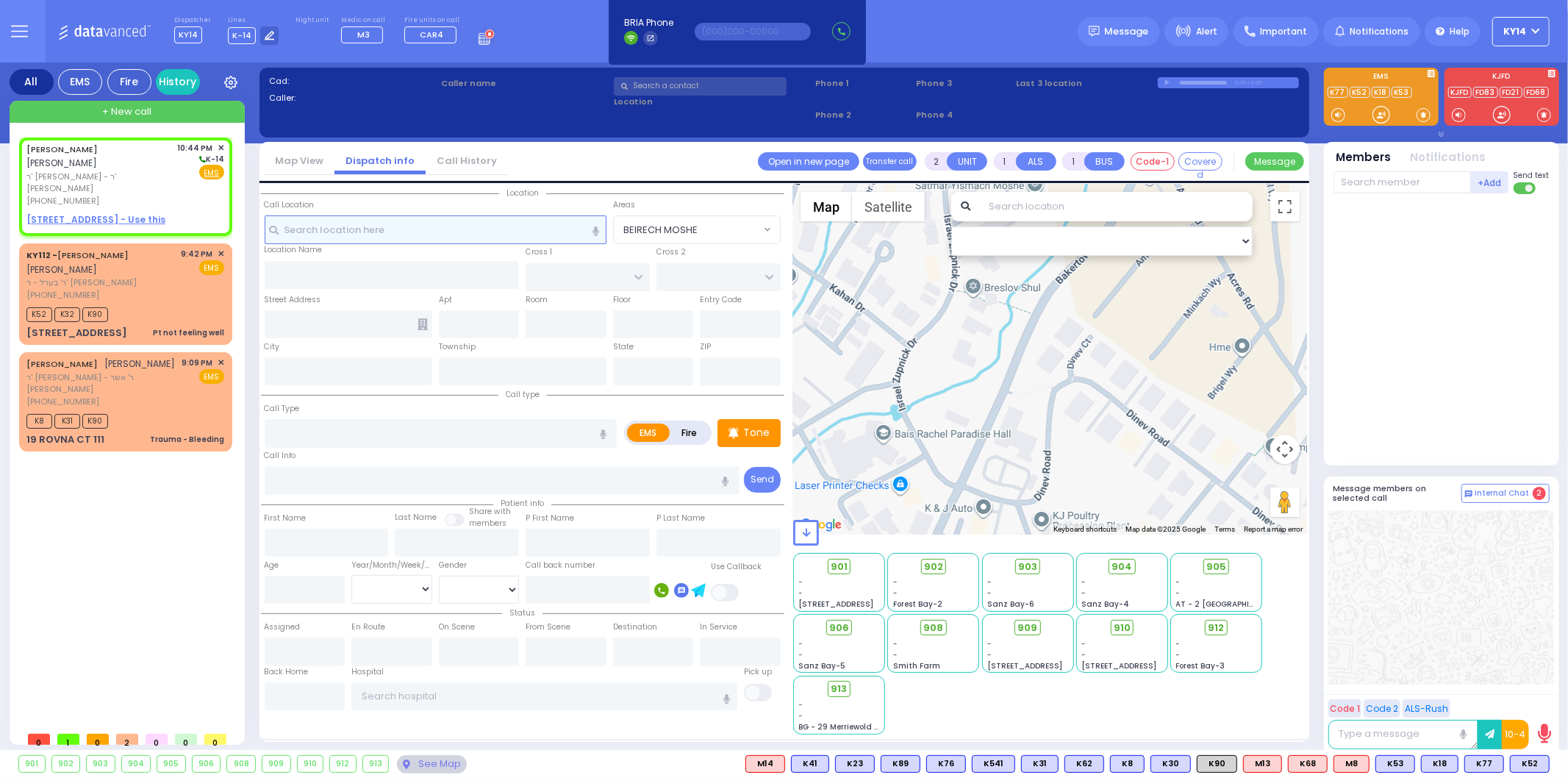
select select
radio input "true"
type input "[PERSON_NAME]"
select select
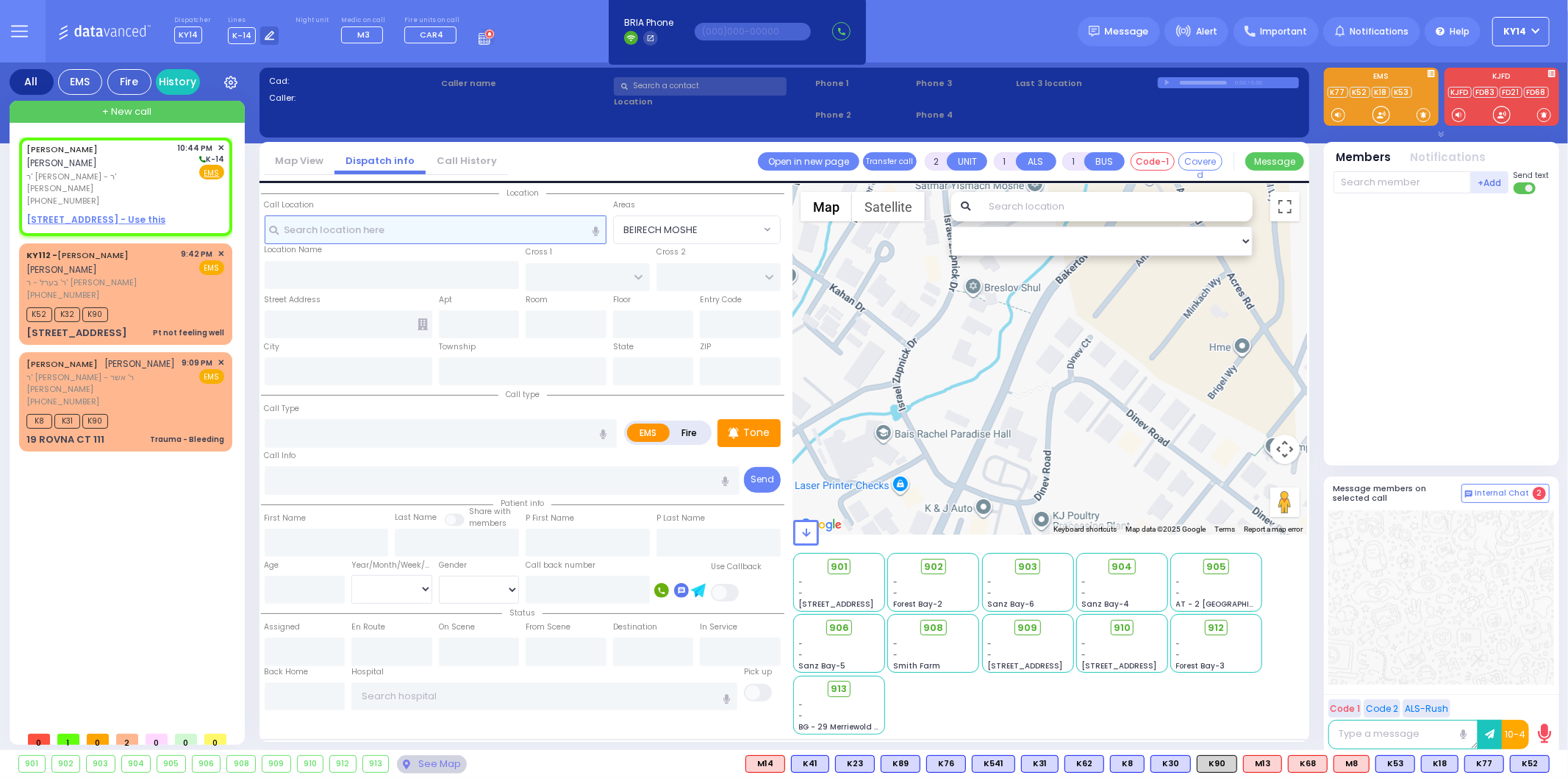
type input "22:44"
select select "Hatzalah Garages"
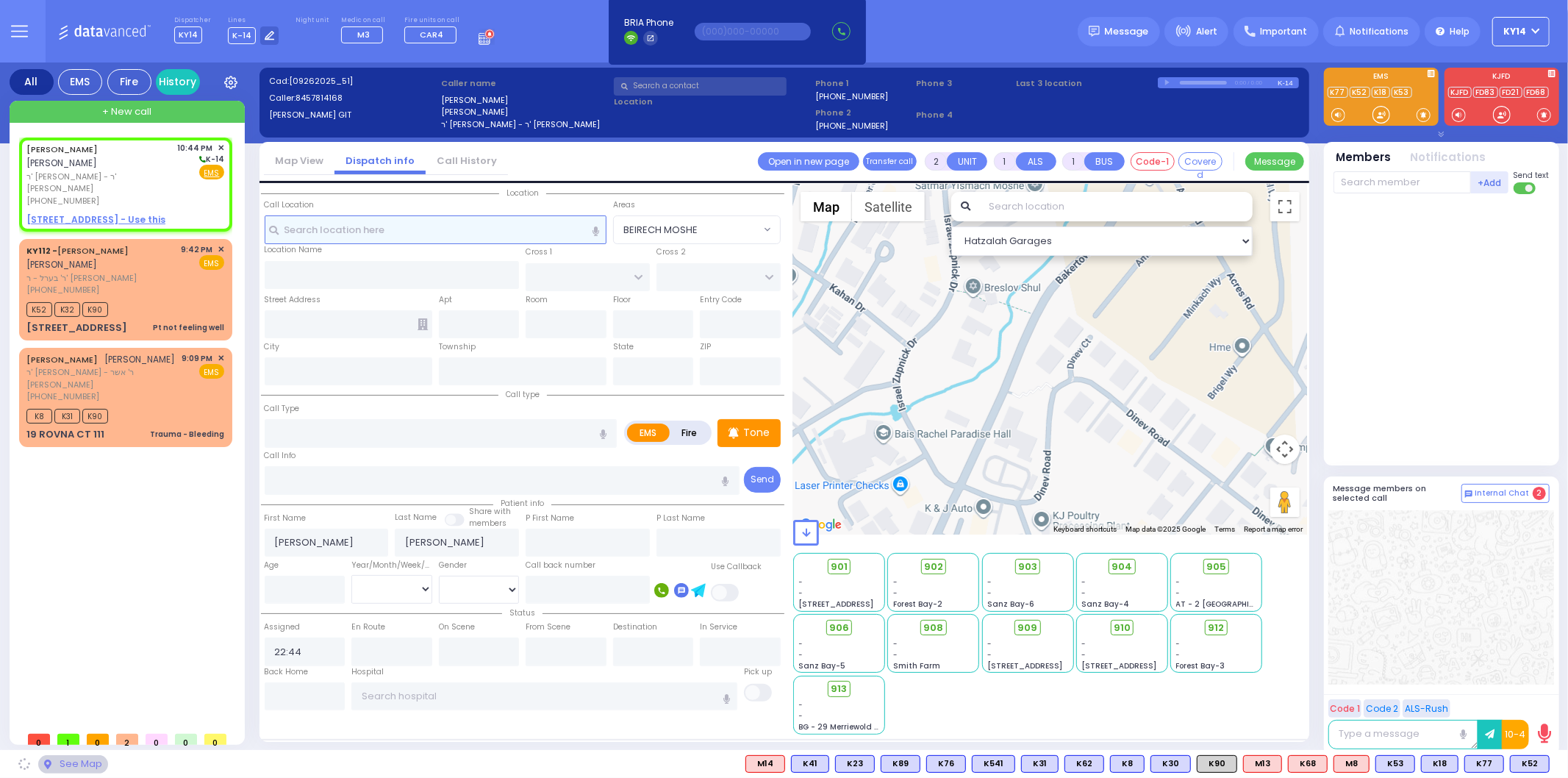
select select
radio input "true"
select select
select select "Hatzalah Garages"
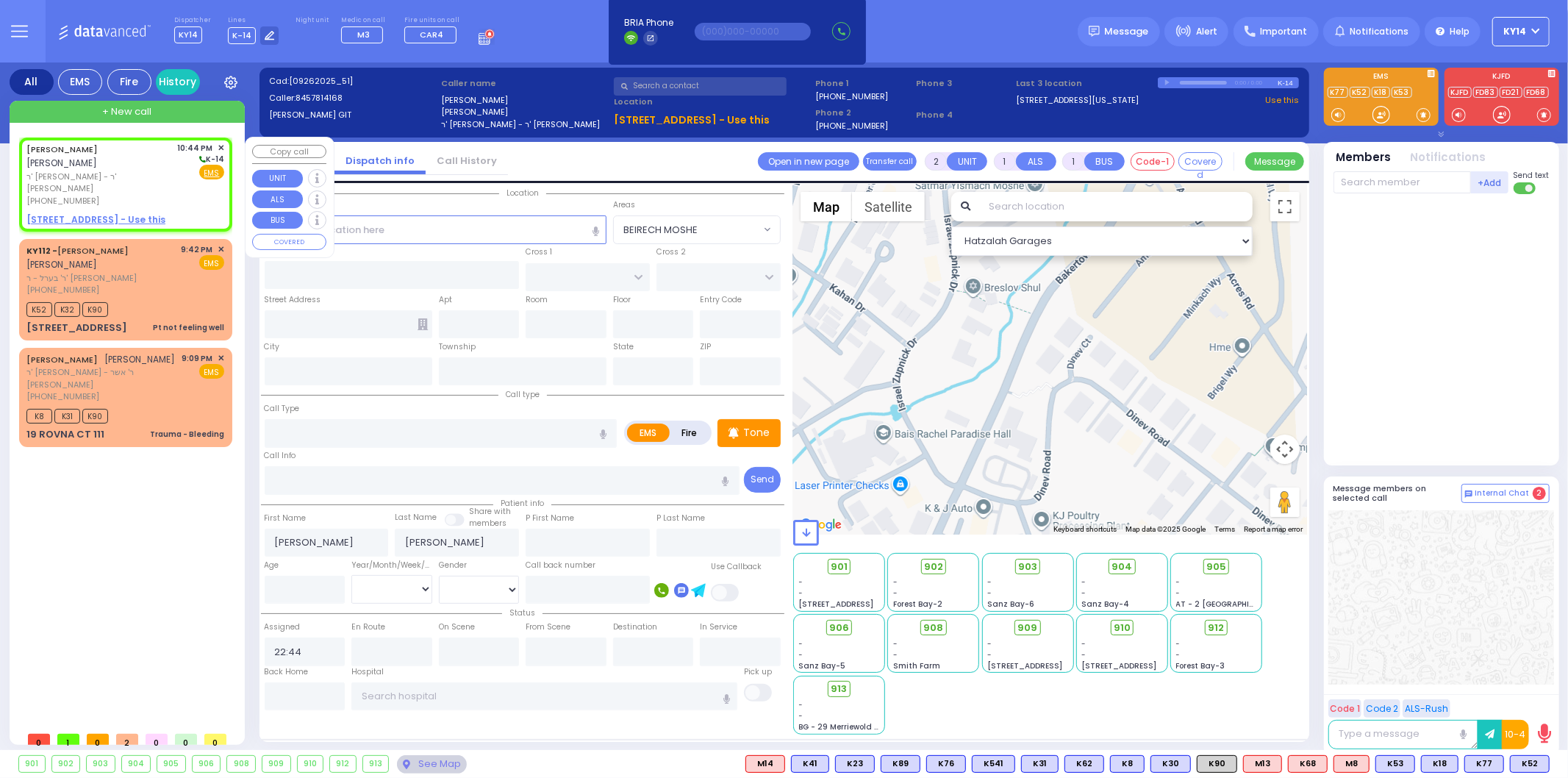
drag, startPoint x: 61, startPoint y: 190, endPoint x: 78, endPoint y: 202, distance: 20.8
click at [61, 214] on u "[STREET_ADDRESS] - Use this" at bounding box center [95, 220] width 139 height 12
select select
radio input "true"
select select
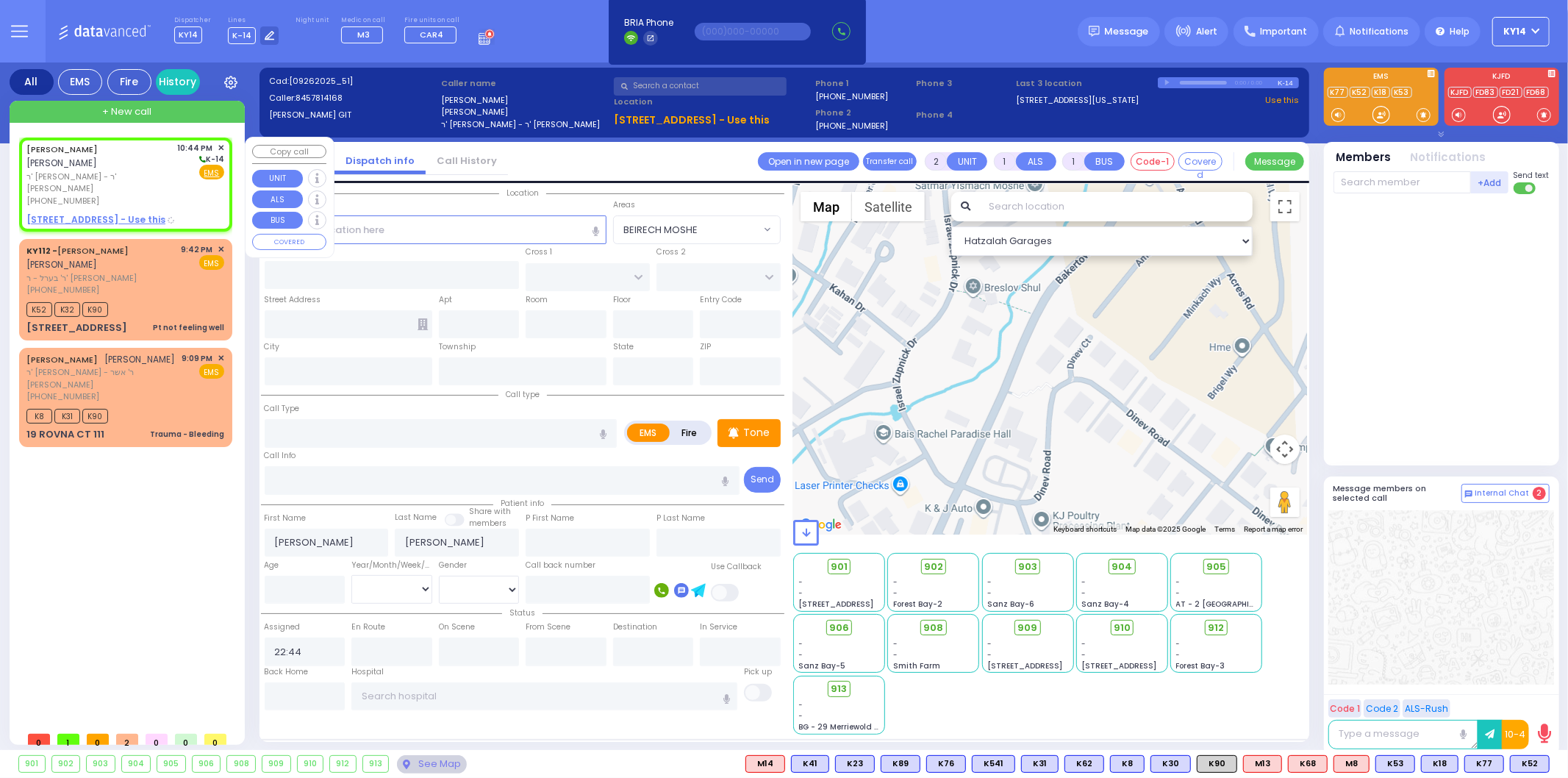
select select "Hatzalah Garages"
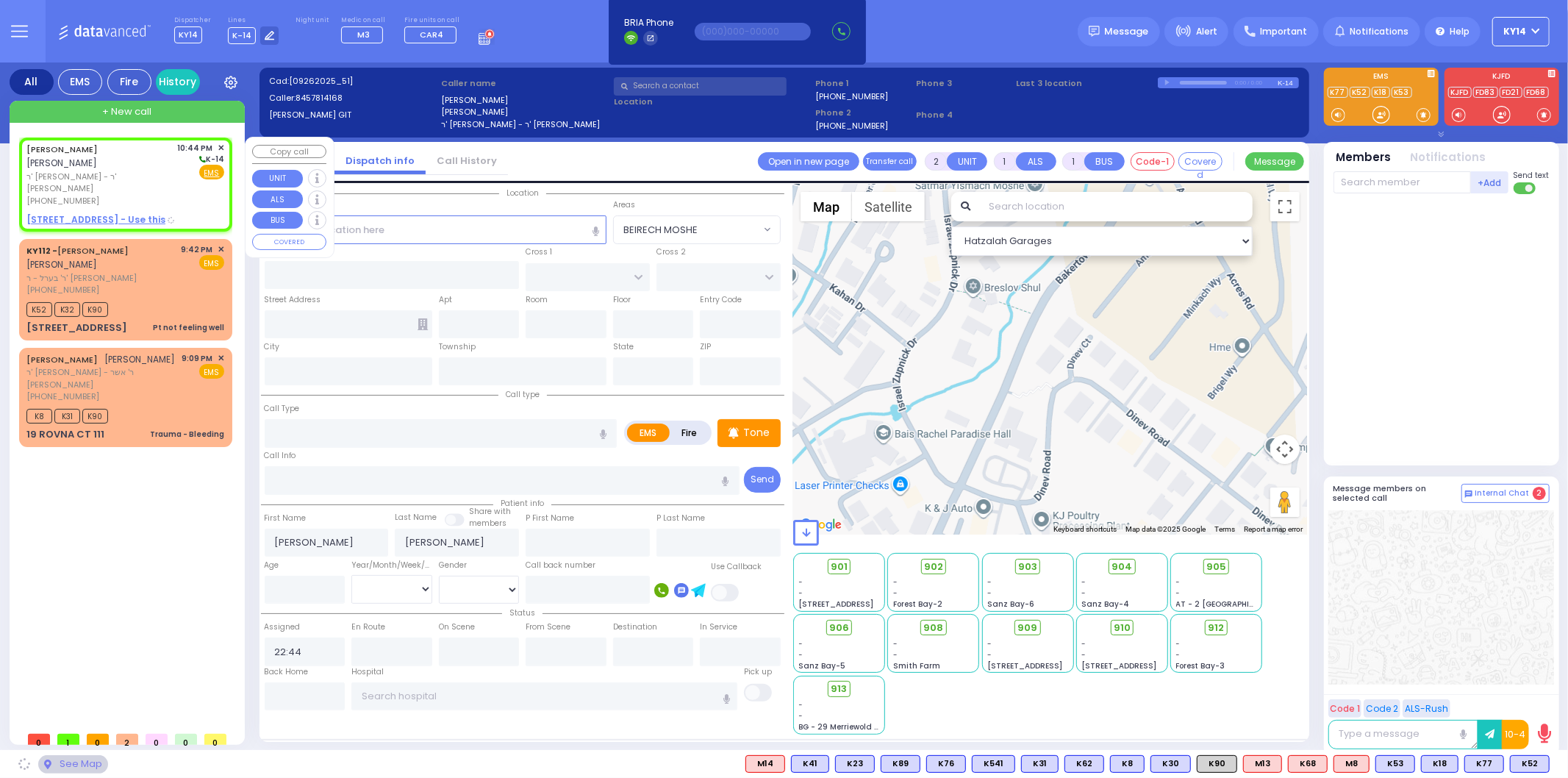
type input "[GEOGRAPHIC_DATA]"
type input "COUNTY ROUTE 105"
type input "[STREET_ADDRESS]"
type input "201"
type input "[PERSON_NAME]"
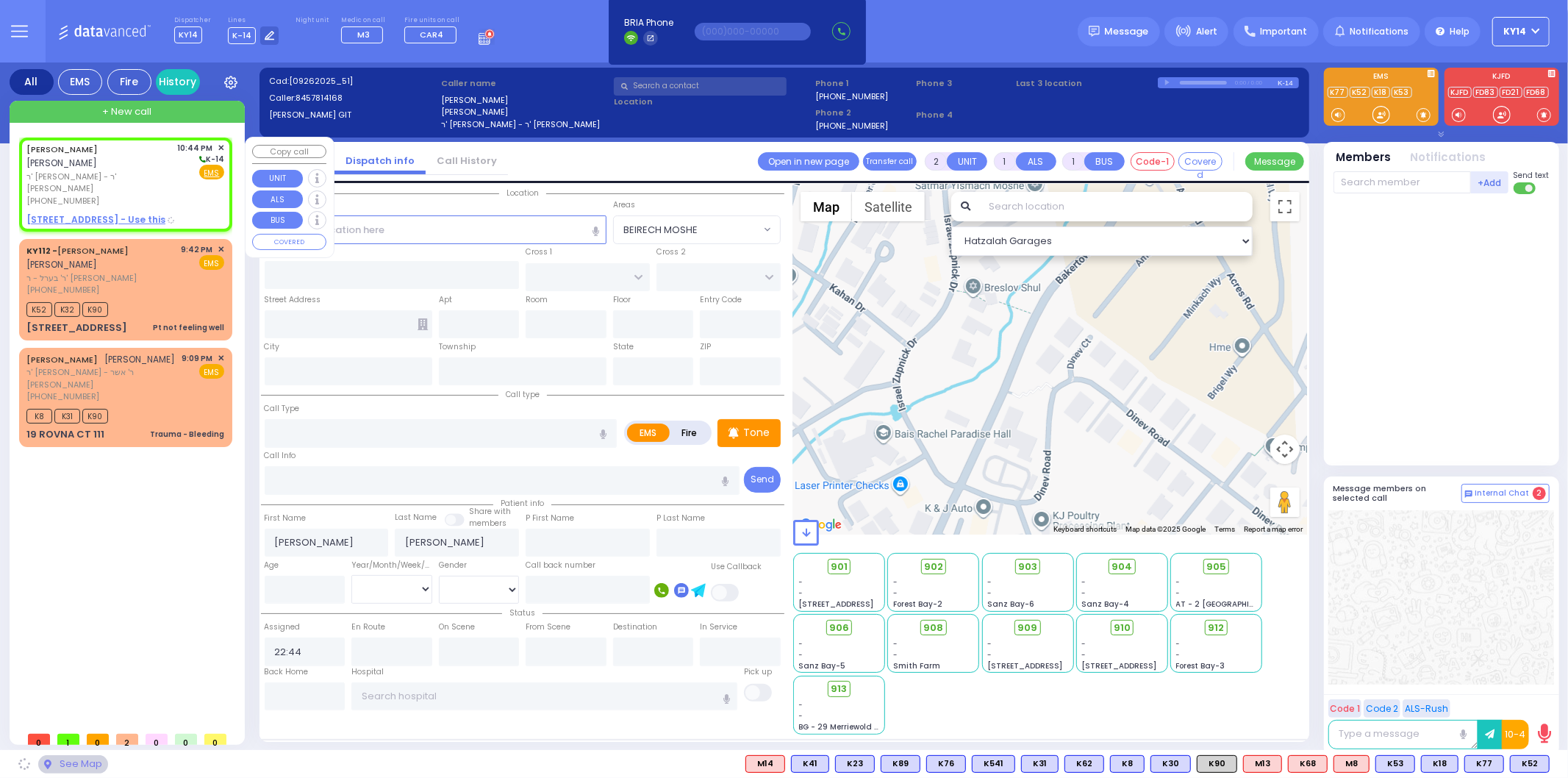
type input "[US_STATE]"
type input "10950"
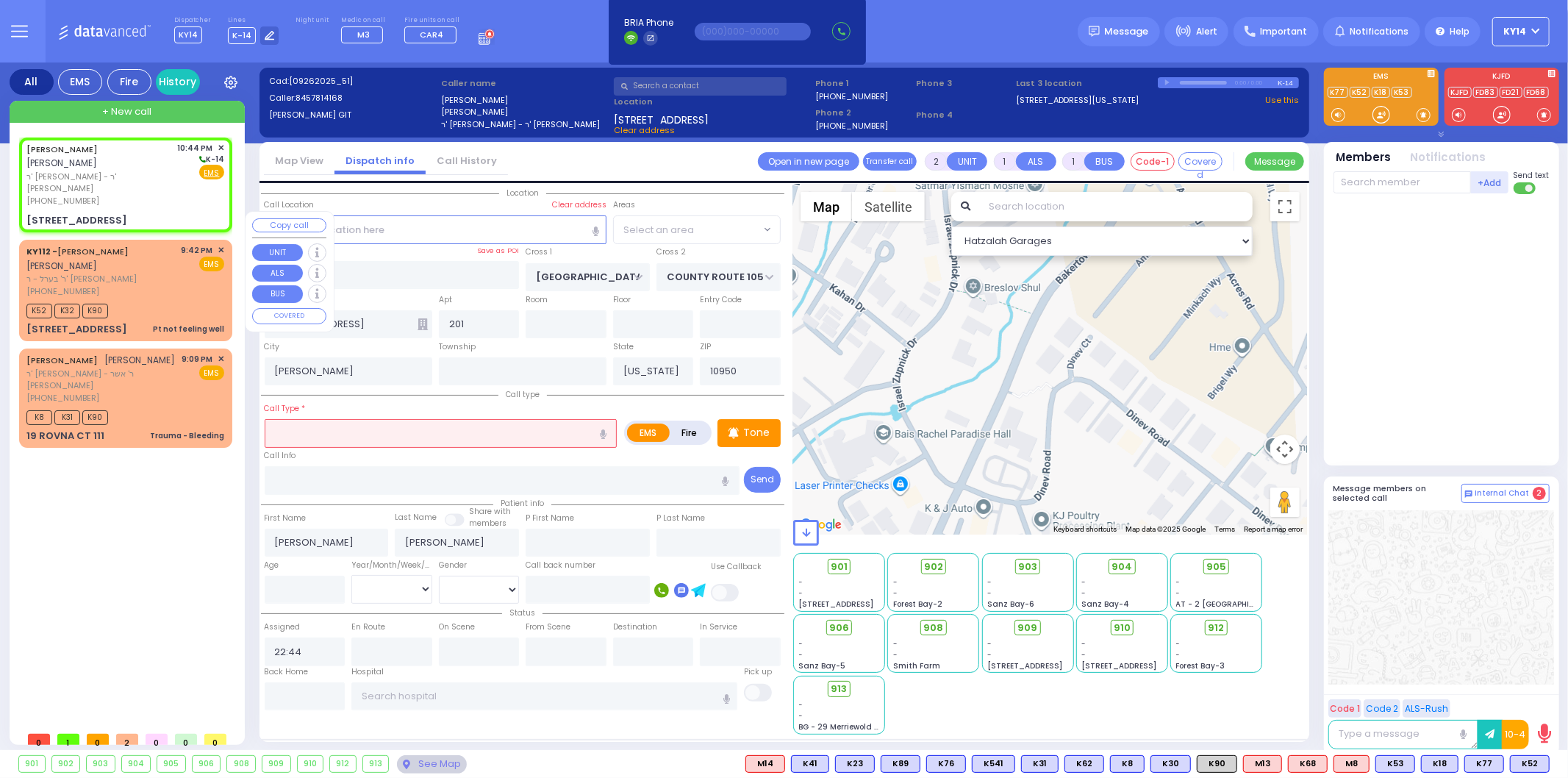
select select "SECTION 4"
select select
radio input "true"
select select
select select "Hatzalah Garages"
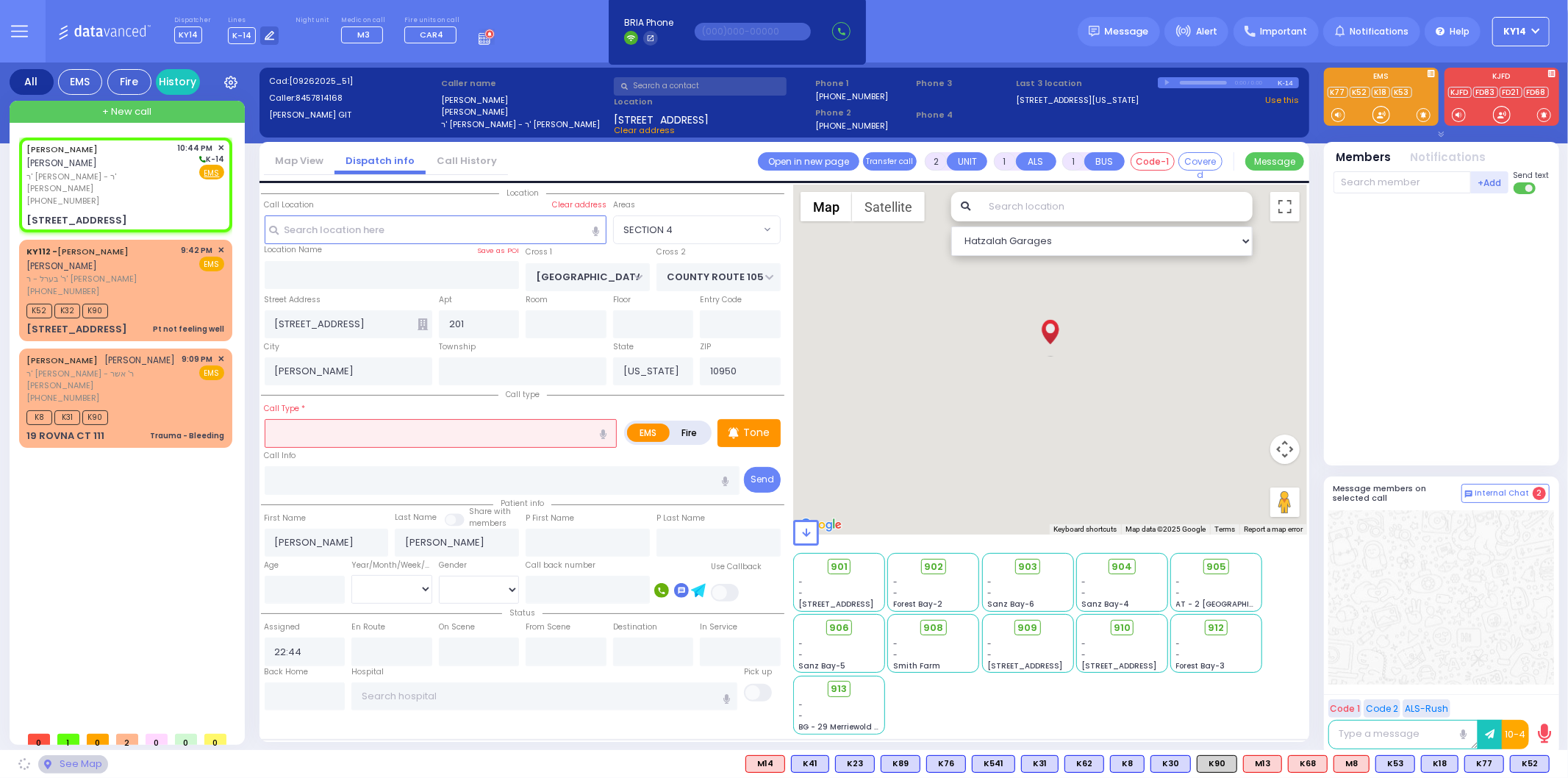
select select "SECTION 4"
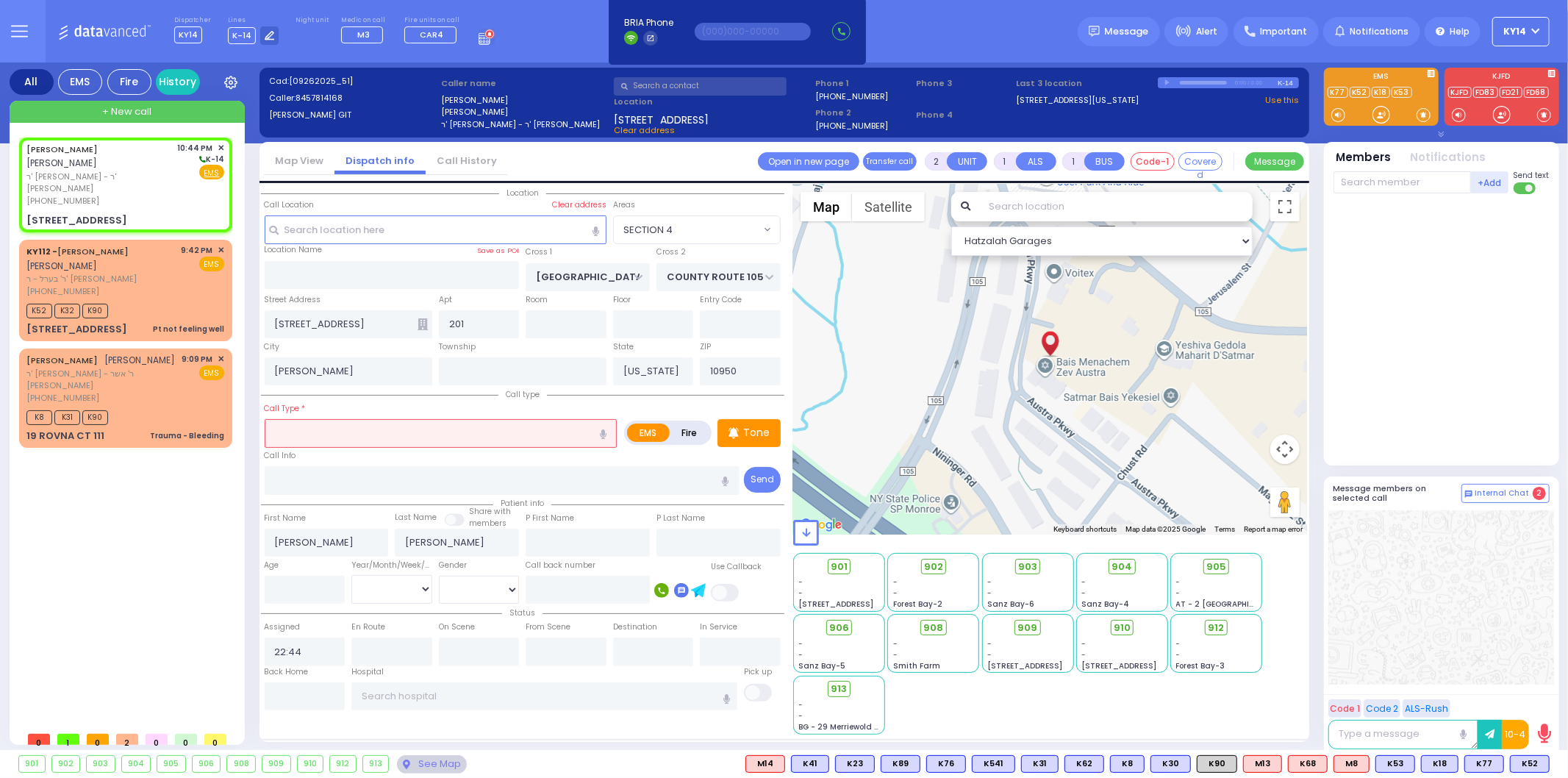
click at [380, 421] on input "text" at bounding box center [441, 432] width 353 height 28
click at [362, 432] on input "text" at bounding box center [441, 432] width 353 height 28
select select
radio input "true"
select select
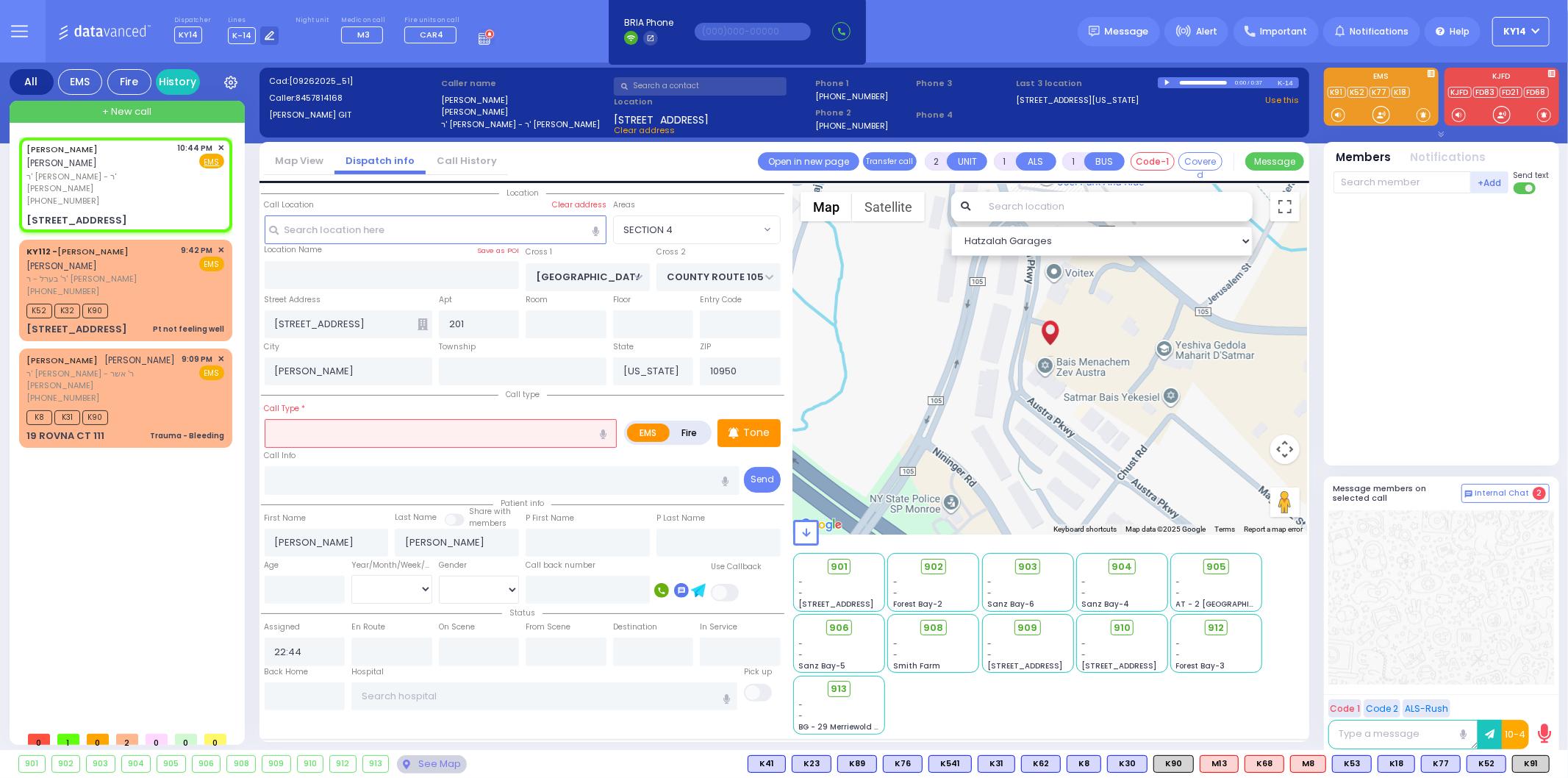
select select "Hatzalah Garages"
select select "SECTION 4"
click at [106, 273] on span "ר' בערל - ר' [PERSON_NAME]" at bounding box center [101, 279] width 150 height 12
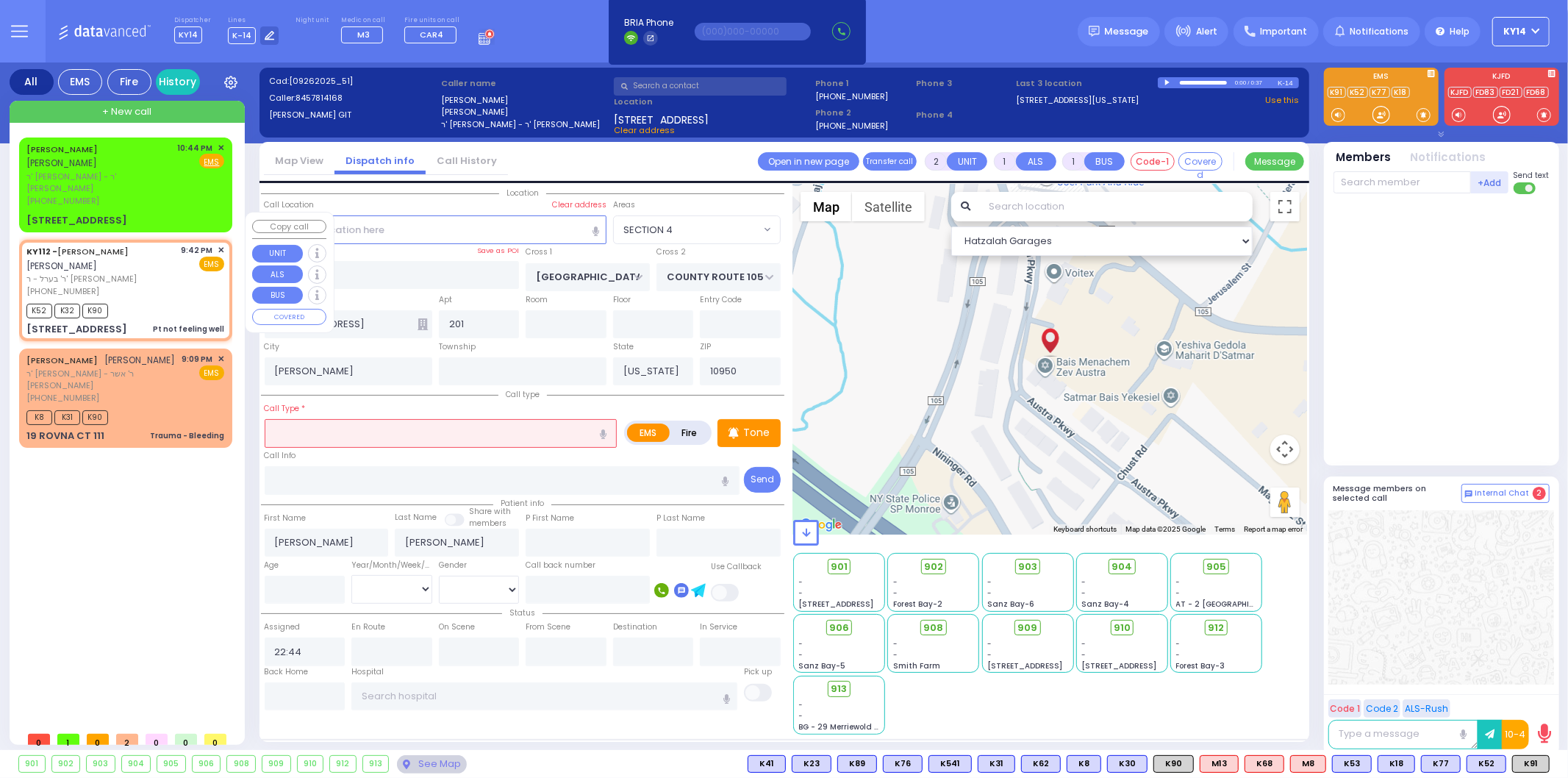
type input "1"
type input "0"
select select
type input "Pt not feeling well"
radio input "true"
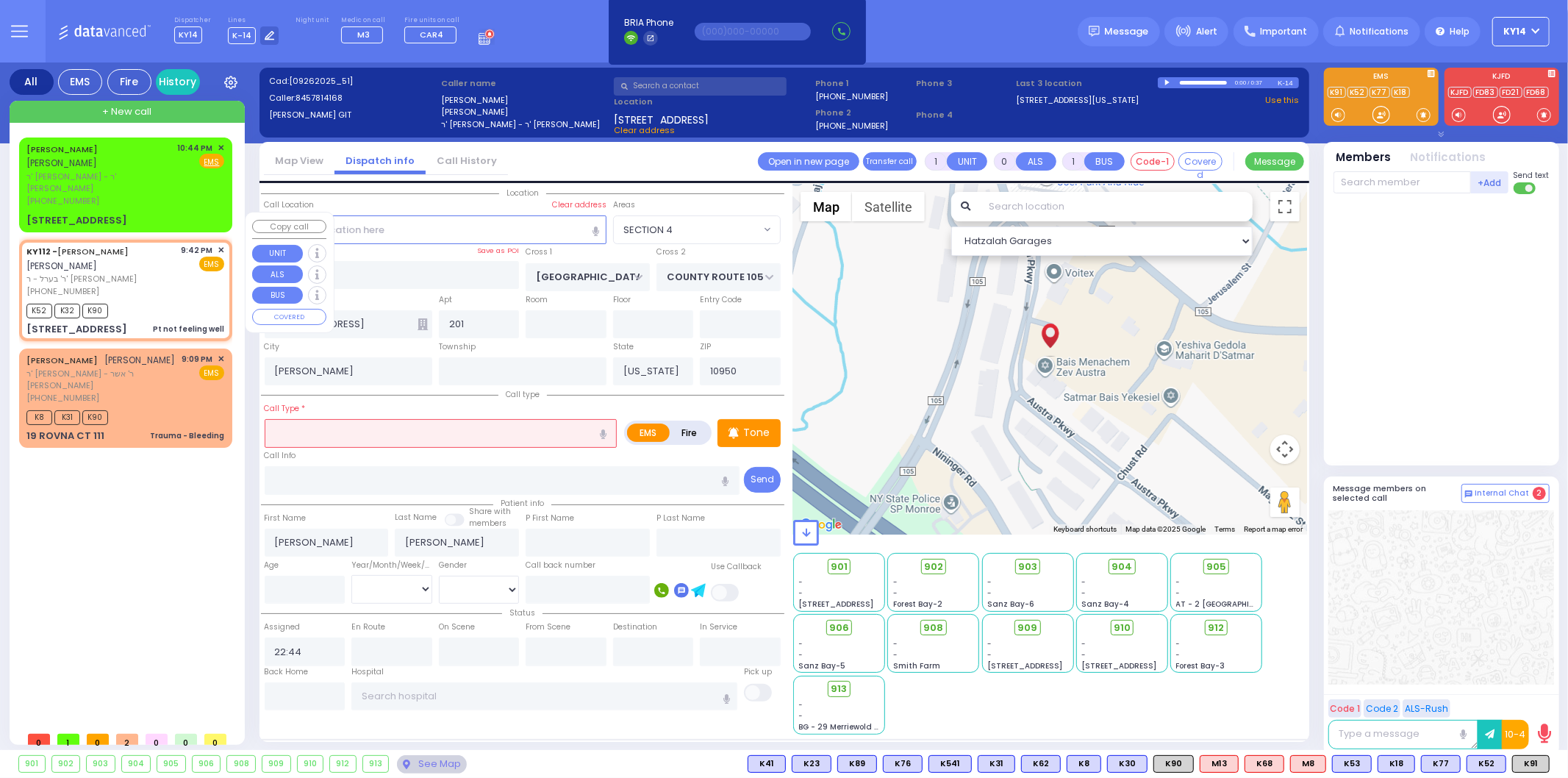
type input "RUBIN"
select select
type input "21:42"
type input "21:43"
select select "Hatzalah Garages"
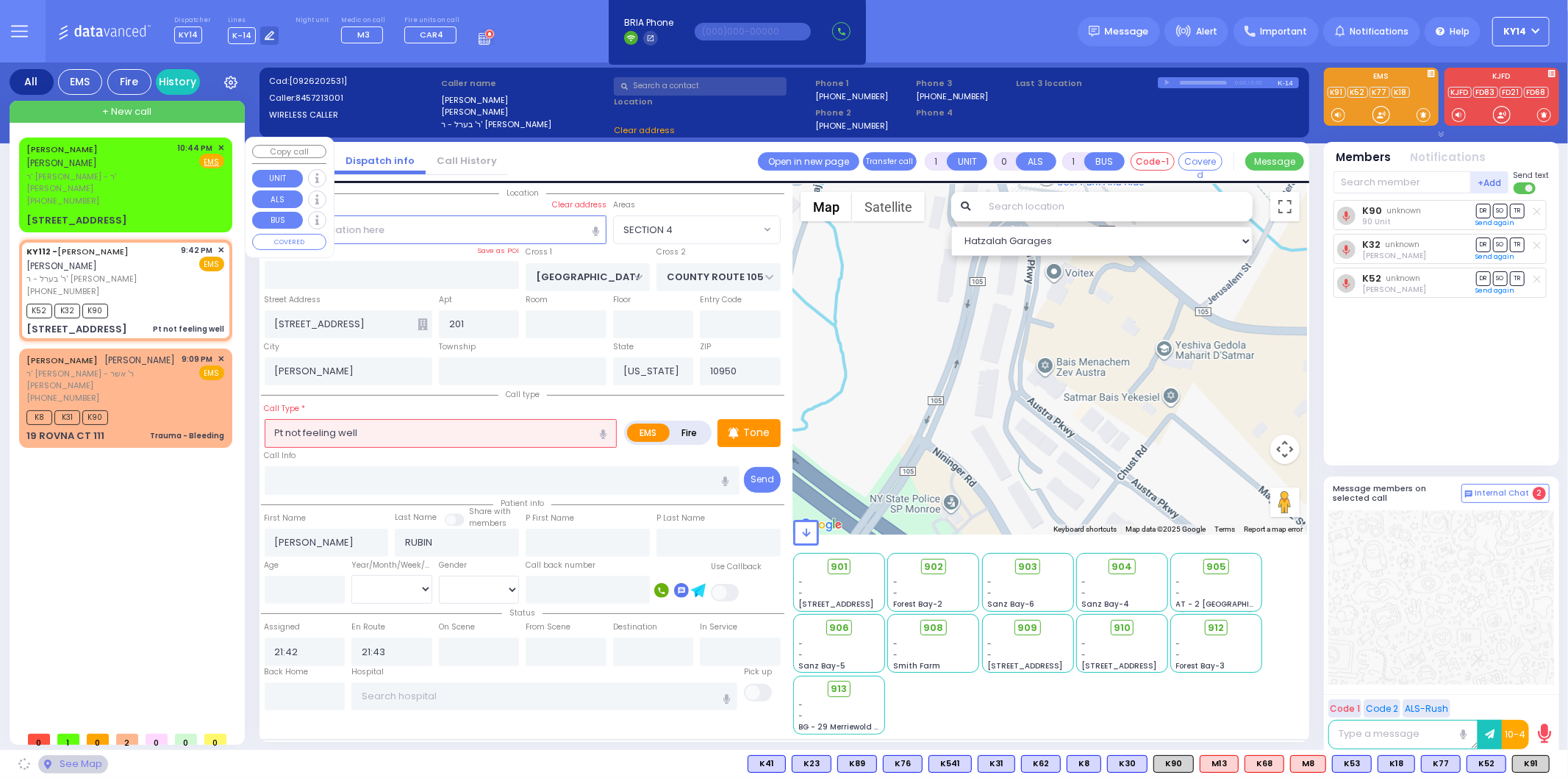
type input "DINEV COURT"
type input "[GEOGRAPHIC_DATA]"
type input "[STREET_ADDRESS]"
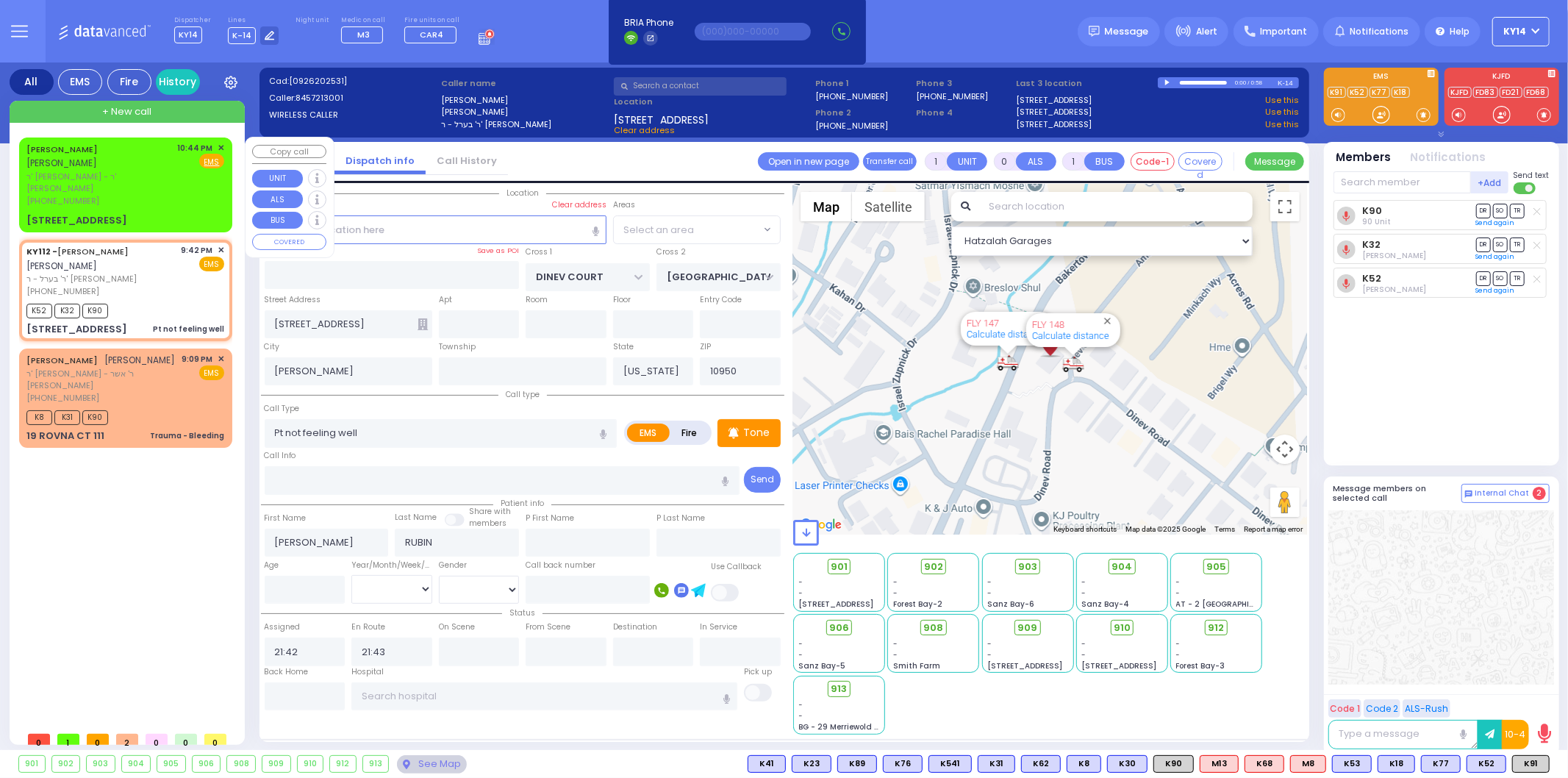
click at [97, 157] on span "[PERSON_NAME]" at bounding box center [61, 163] width 71 height 12
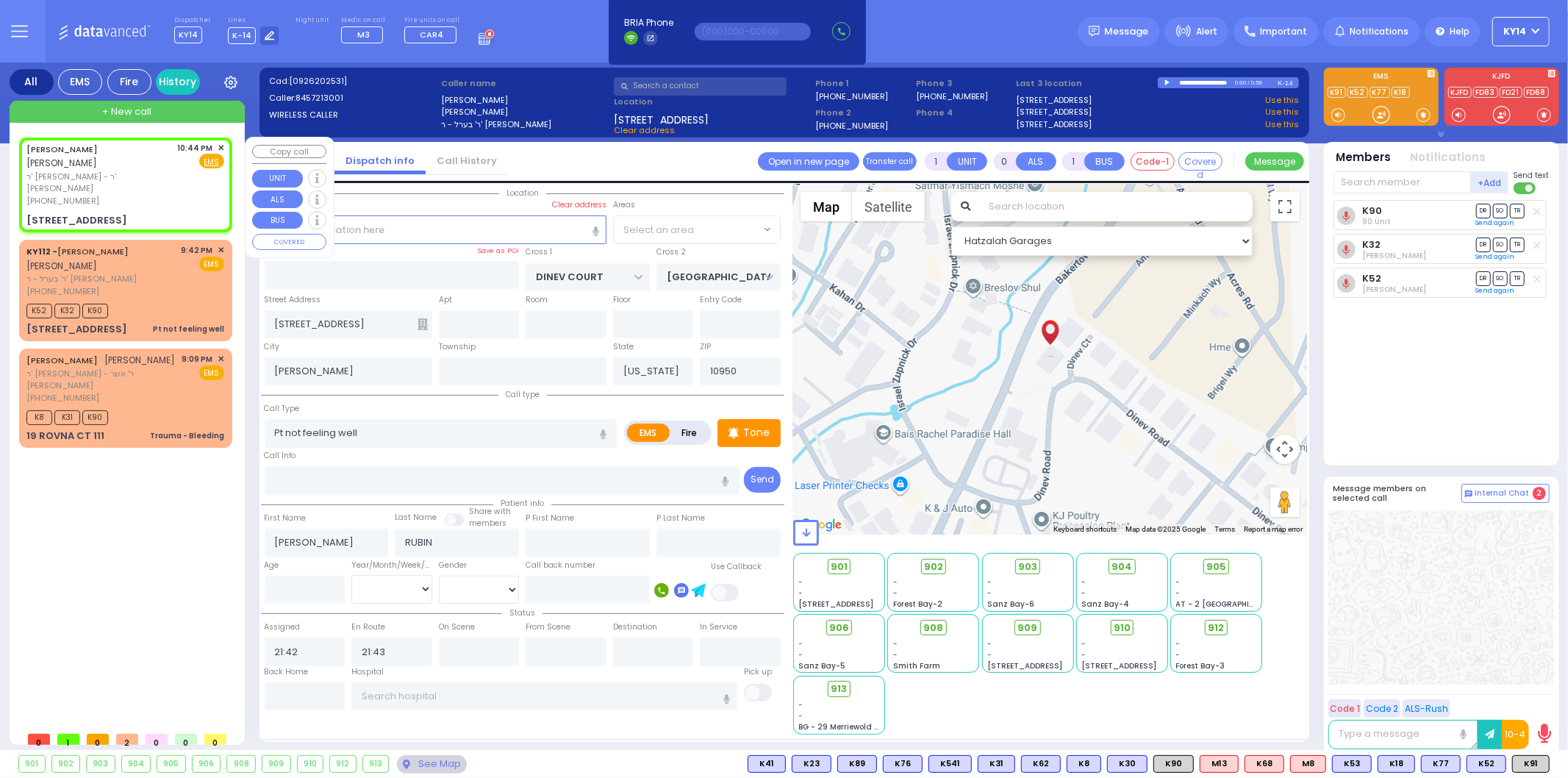
select select "BEIRECH MOSHE"
type input "2"
type input "1"
select select
radio input "true"
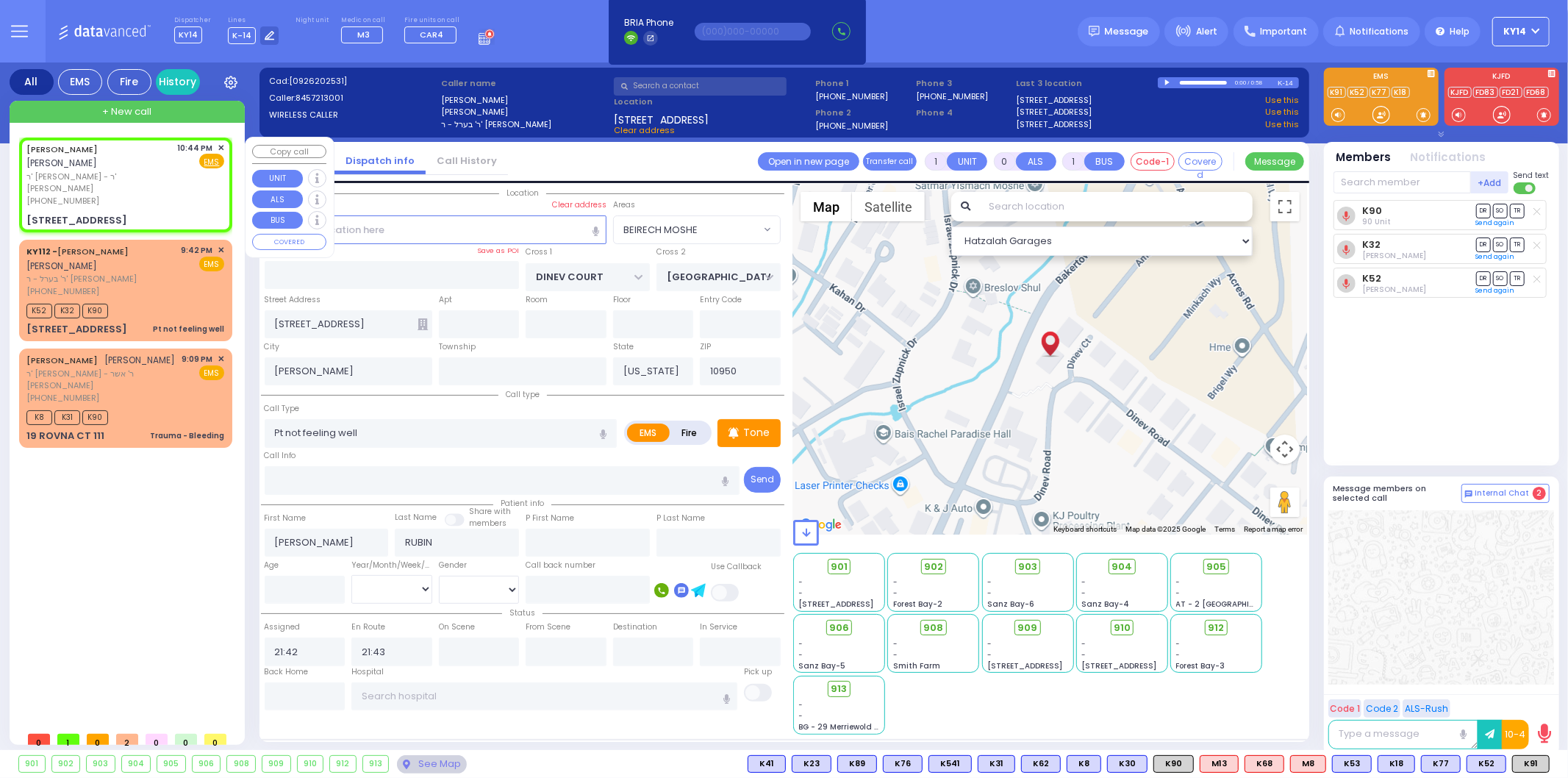
type input "[PERSON_NAME]"
select select
type input "22:44"
select select "Hatzalah Garages"
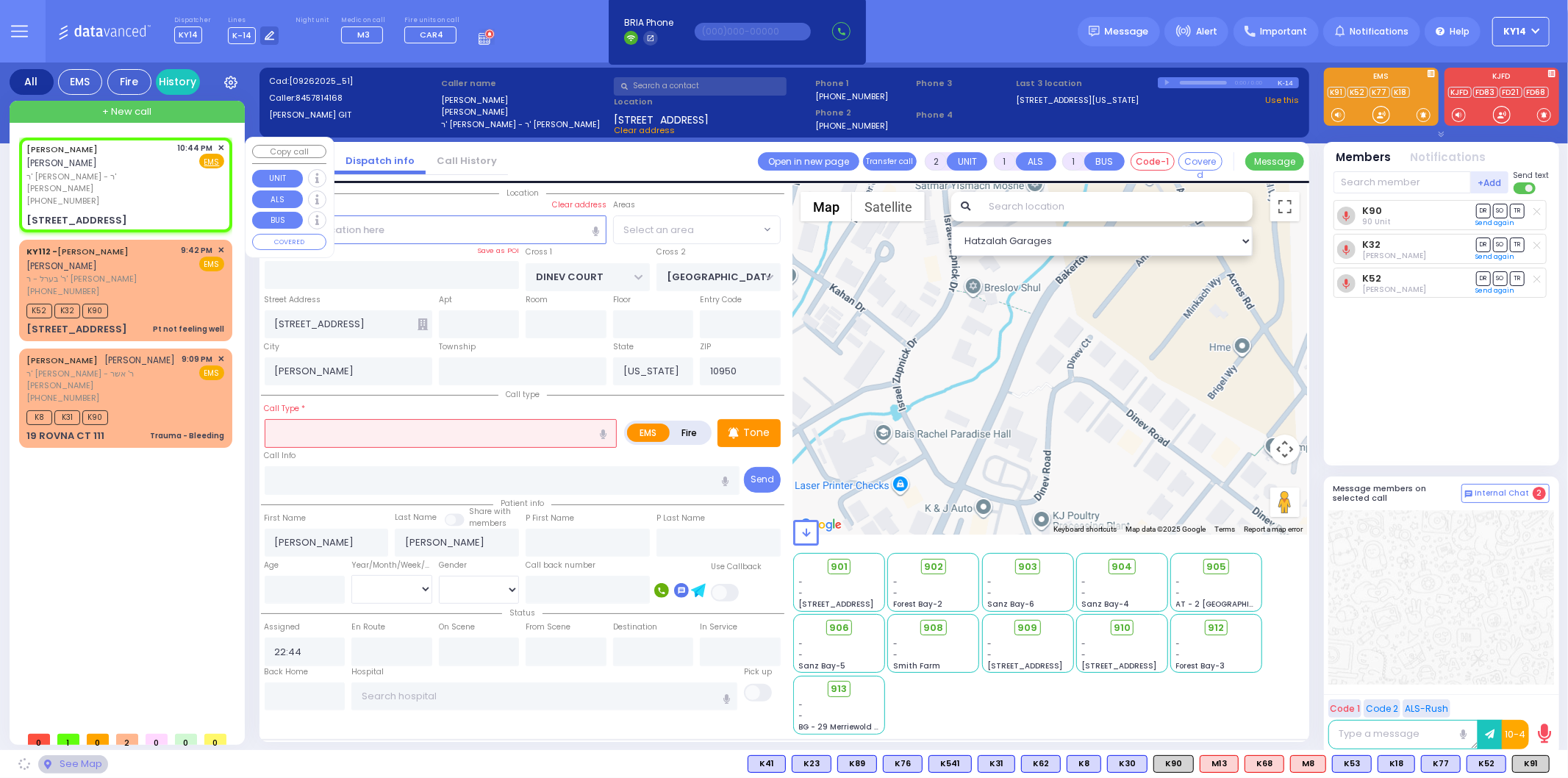
type input "[GEOGRAPHIC_DATA]"
type input "COUNTY ROUTE 105"
type input "[STREET_ADDRESS]"
type input "201"
select select "SECTION 4"
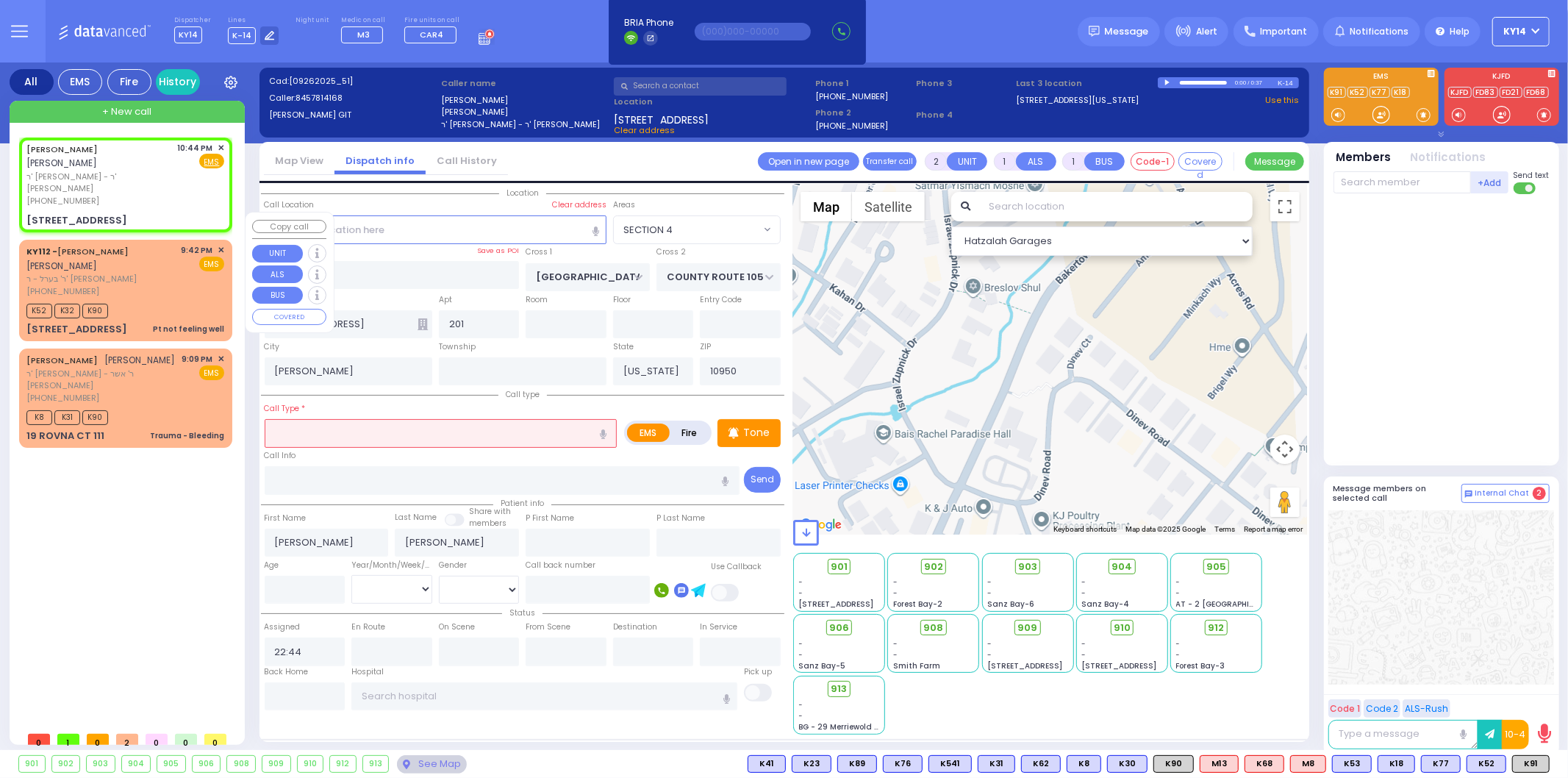
click at [136, 285] on div "[PHONE_NUMBER]" at bounding box center [101, 291] width 150 height 12
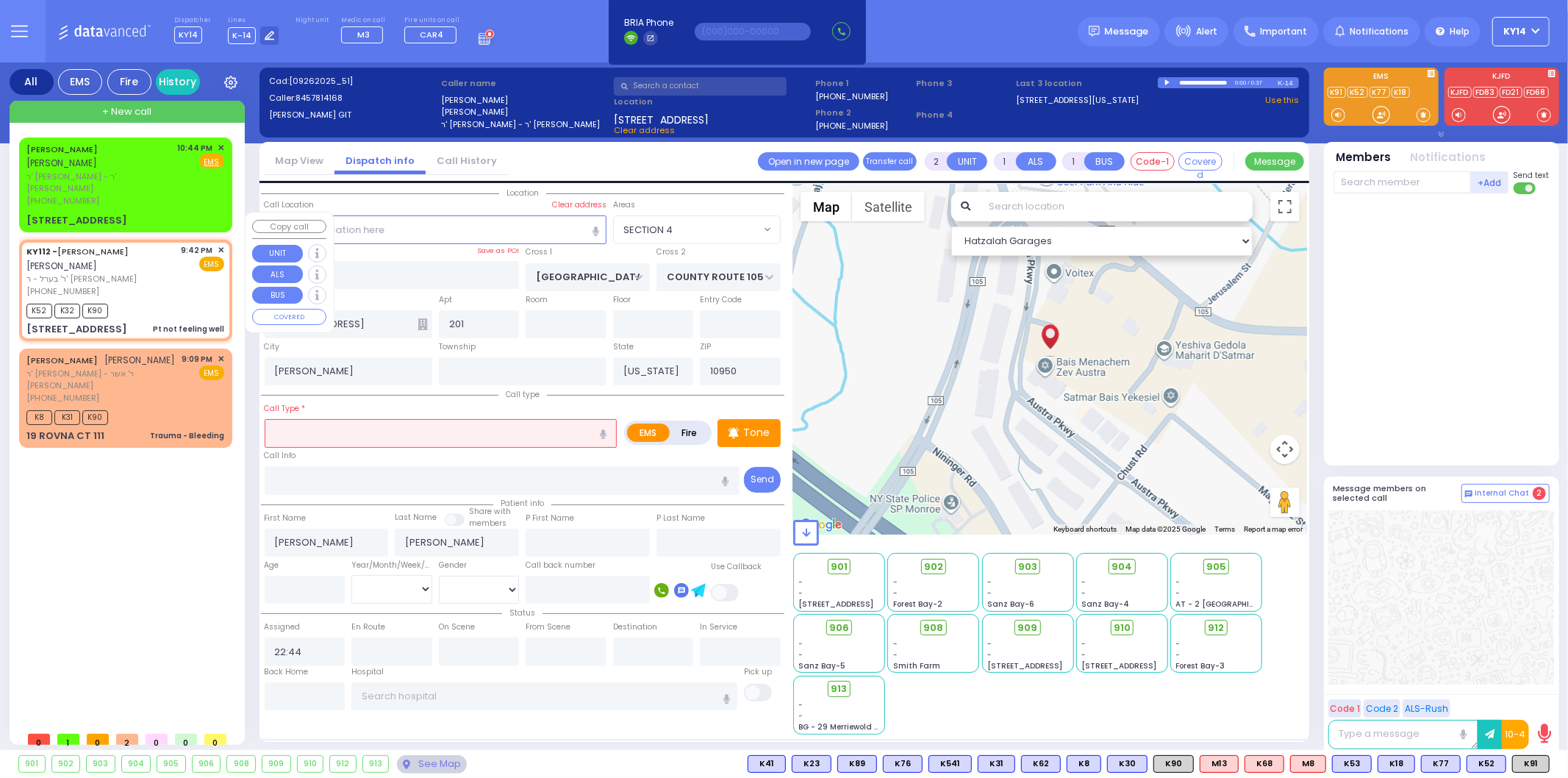
type input "1"
type input "0"
select select
type input "Pt not feeling well"
radio input "true"
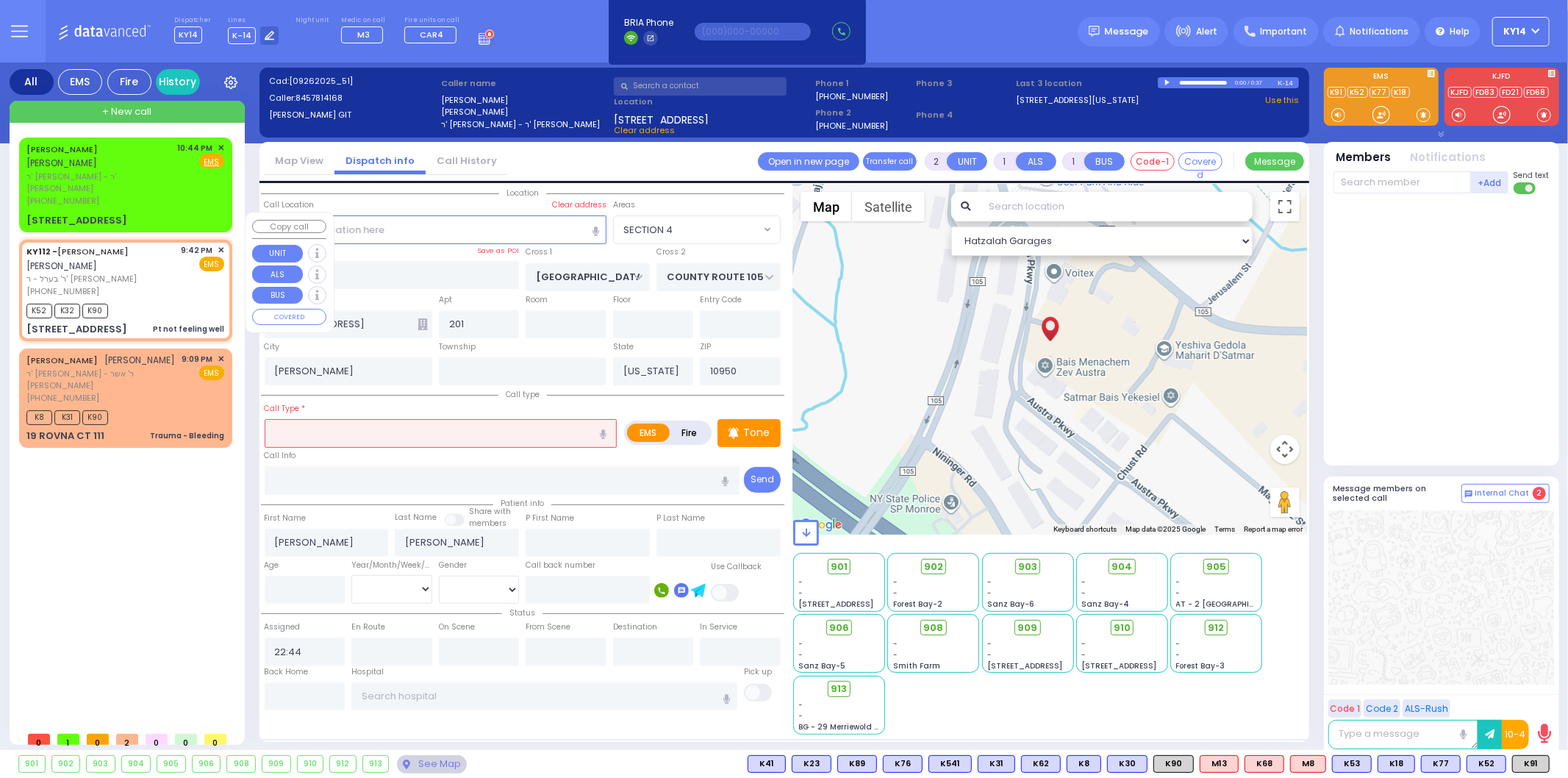
type input "RUBIN"
select select
type input "21:42"
type input "21:43"
select select "Hatzalah Garages"
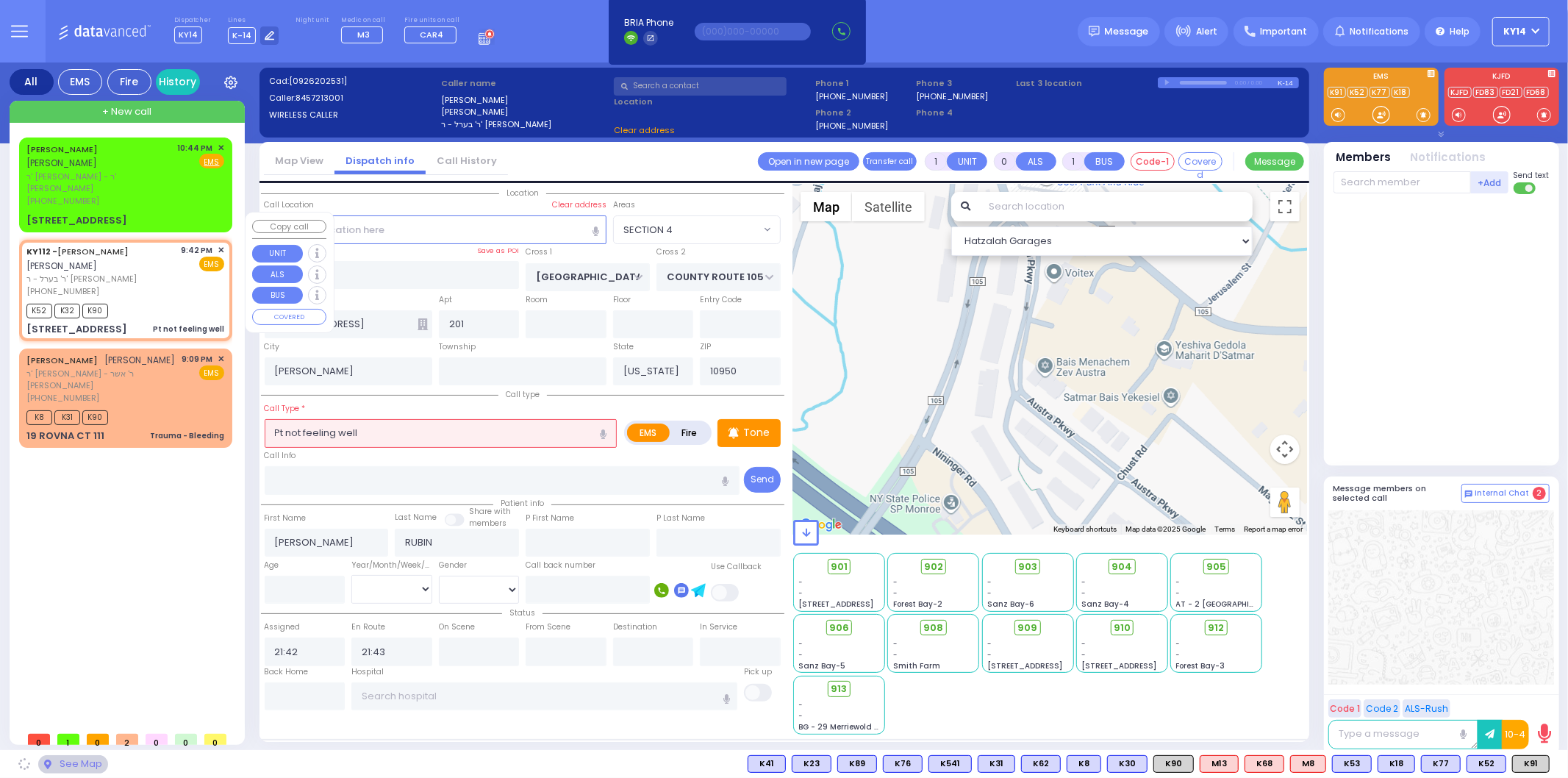
type input "DINEV COURT"
type input "[GEOGRAPHIC_DATA]"
type input "[STREET_ADDRESS]"
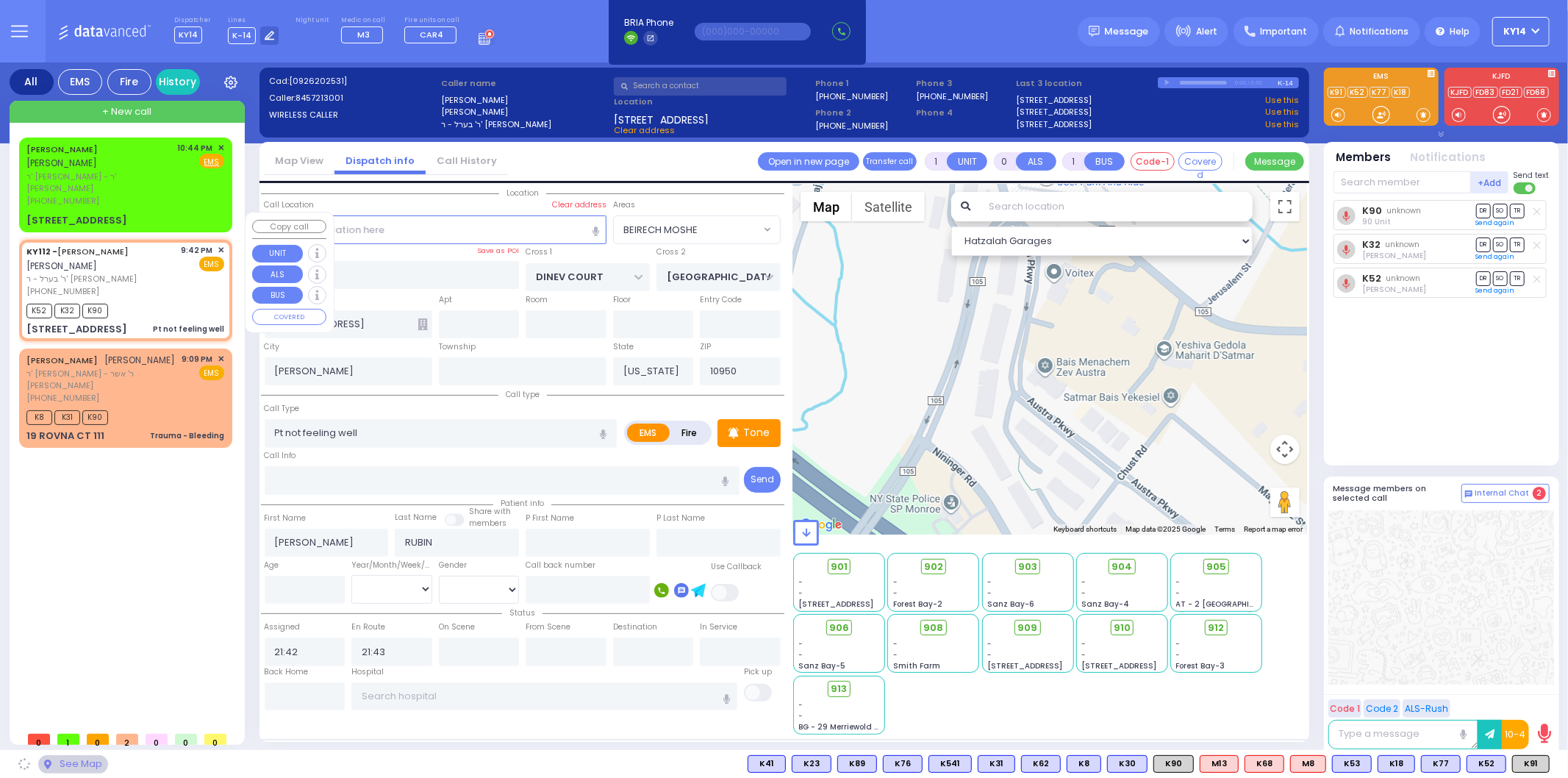
select select "BEIRECH MOSHE"
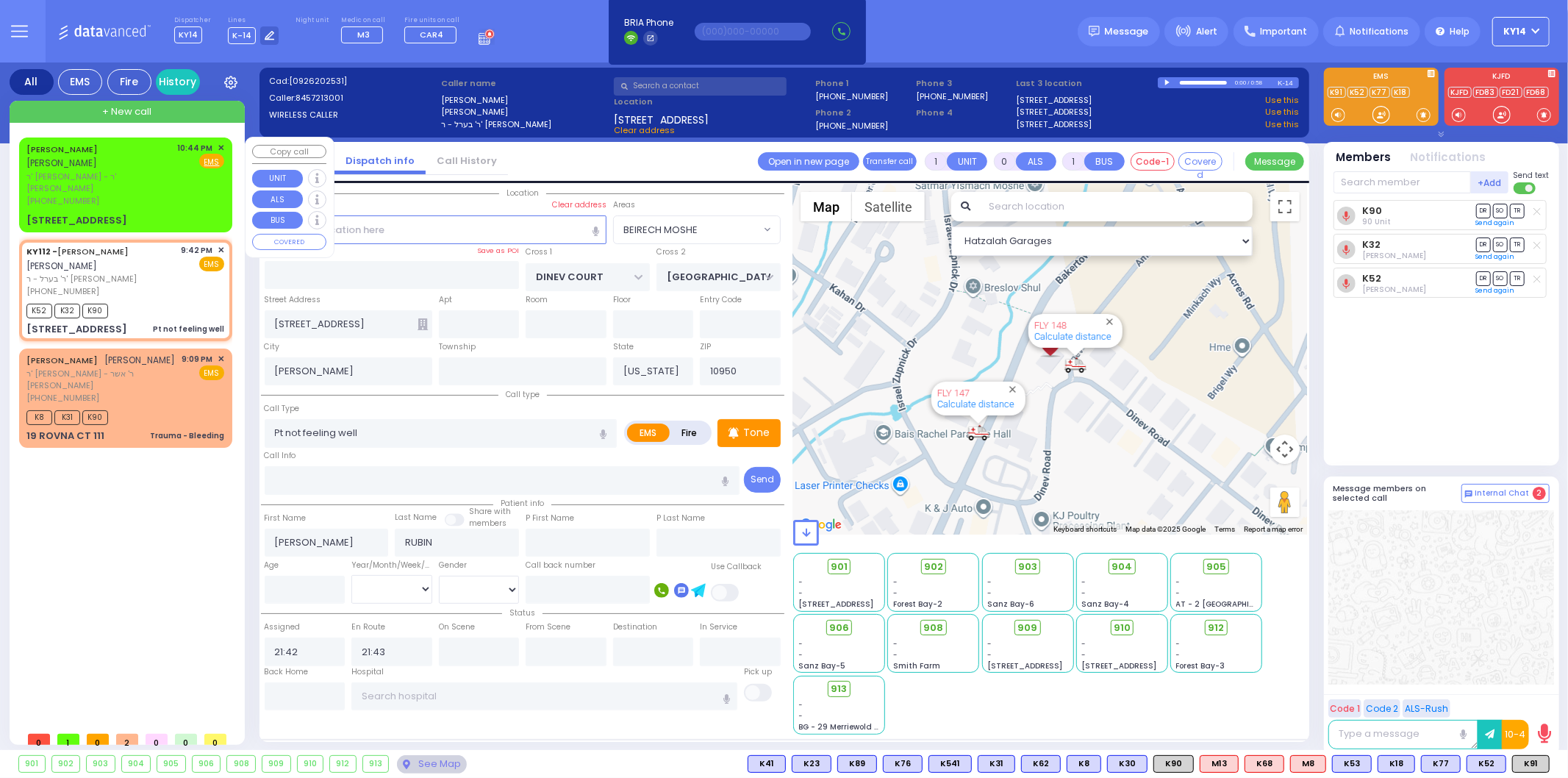
click at [136, 166] on div "[PERSON_NAME] [PERSON_NAME] ר' [PERSON_NAME] - ר' [PERSON_NAME] [PHONE_NUMBER]" at bounding box center [99, 174] width 146 height 65
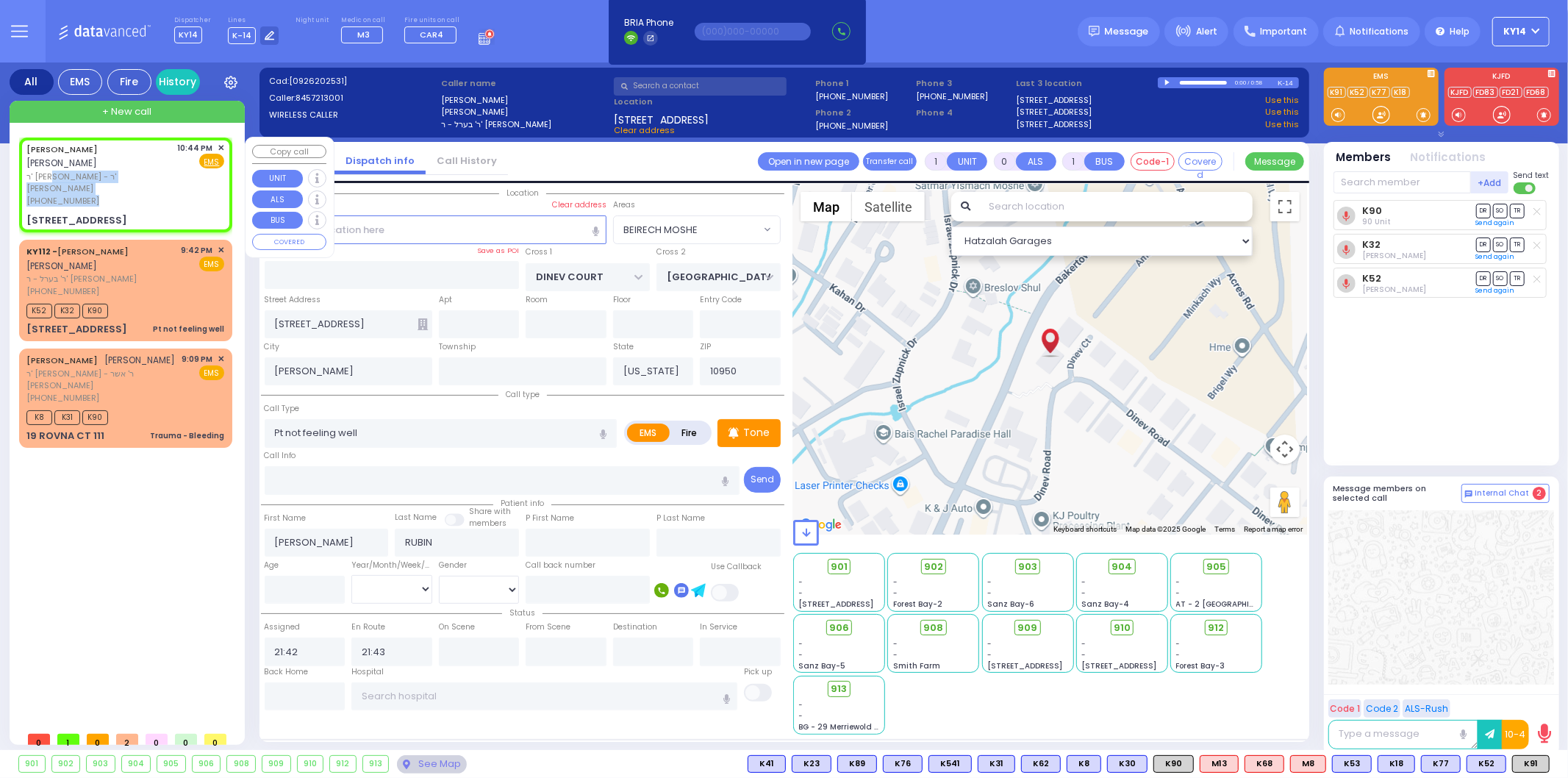
type input "2"
type input "1"
select select
radio input "true"
type input "[PERSON_NAME]"
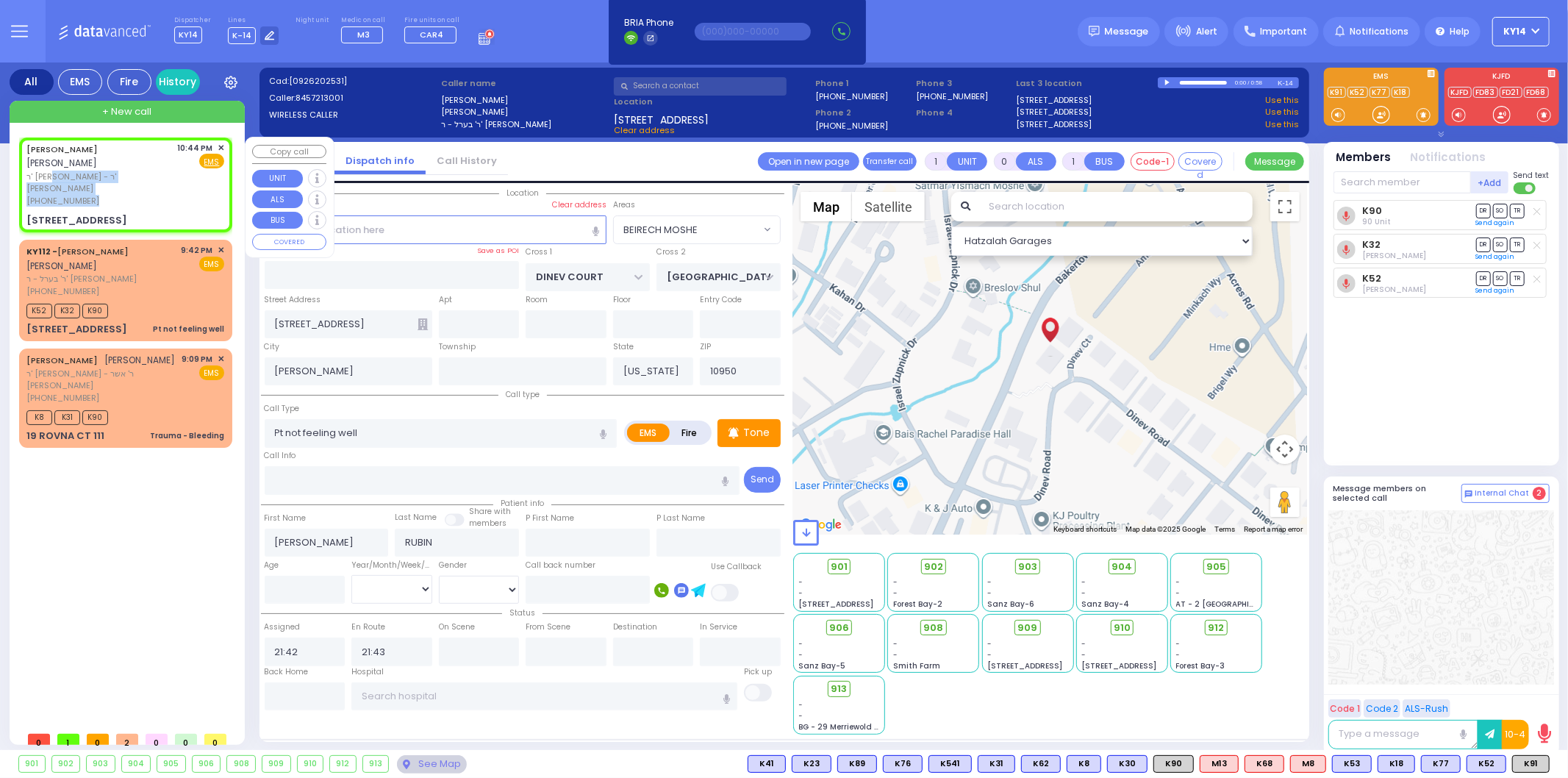
select select
type input "22:44"
type input "[GEOGRAPHIC_DATA]"
type input "COUNTY ROUTE 105"
type input "[STREET_ADDRESS]"
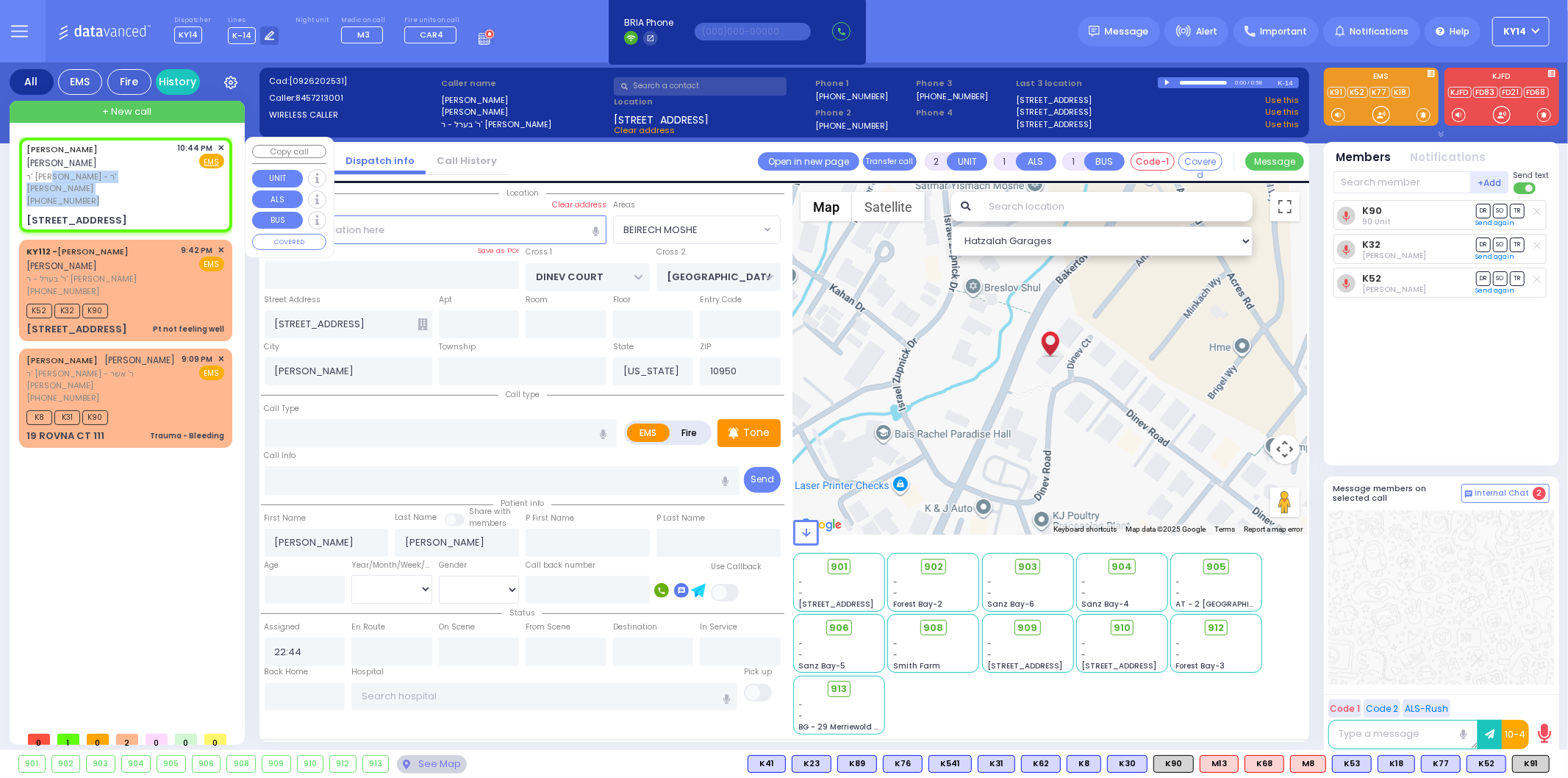
type input "201"
select select "Hatzalah Garages"
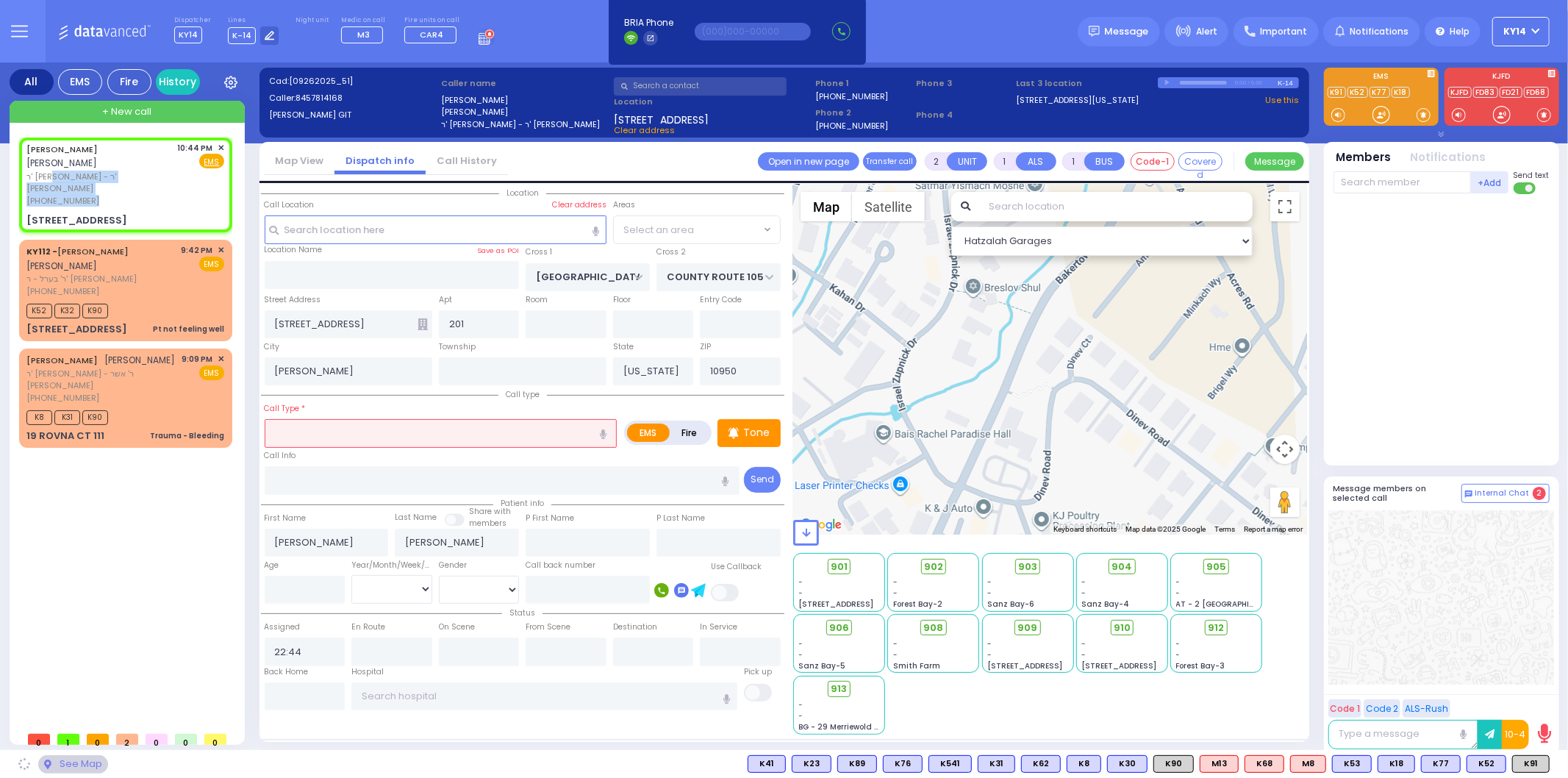
select select "SECTION 4"
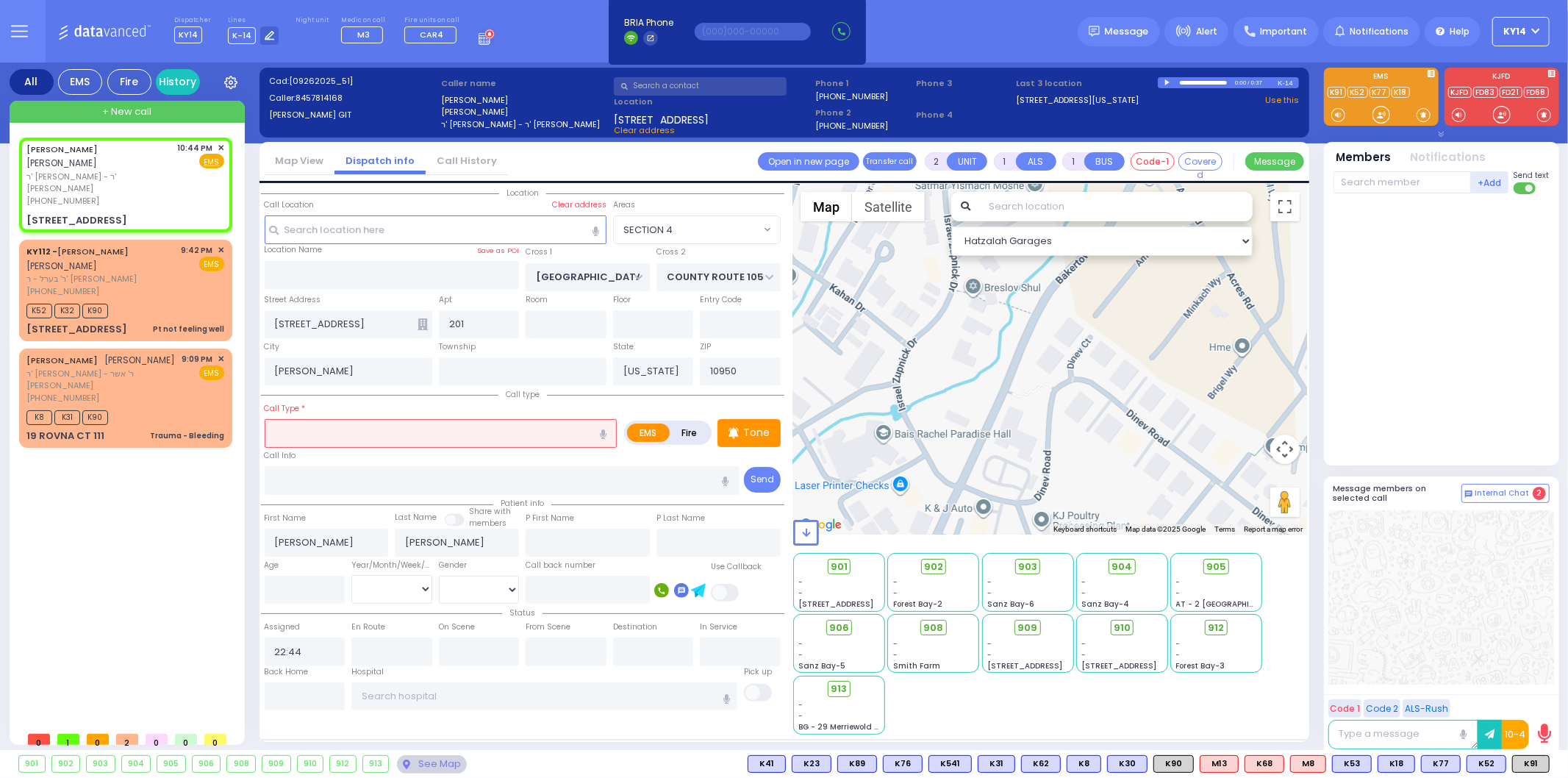
click at [330, 430] on input "text" at bounding box center [441, 432] width 353 height 28
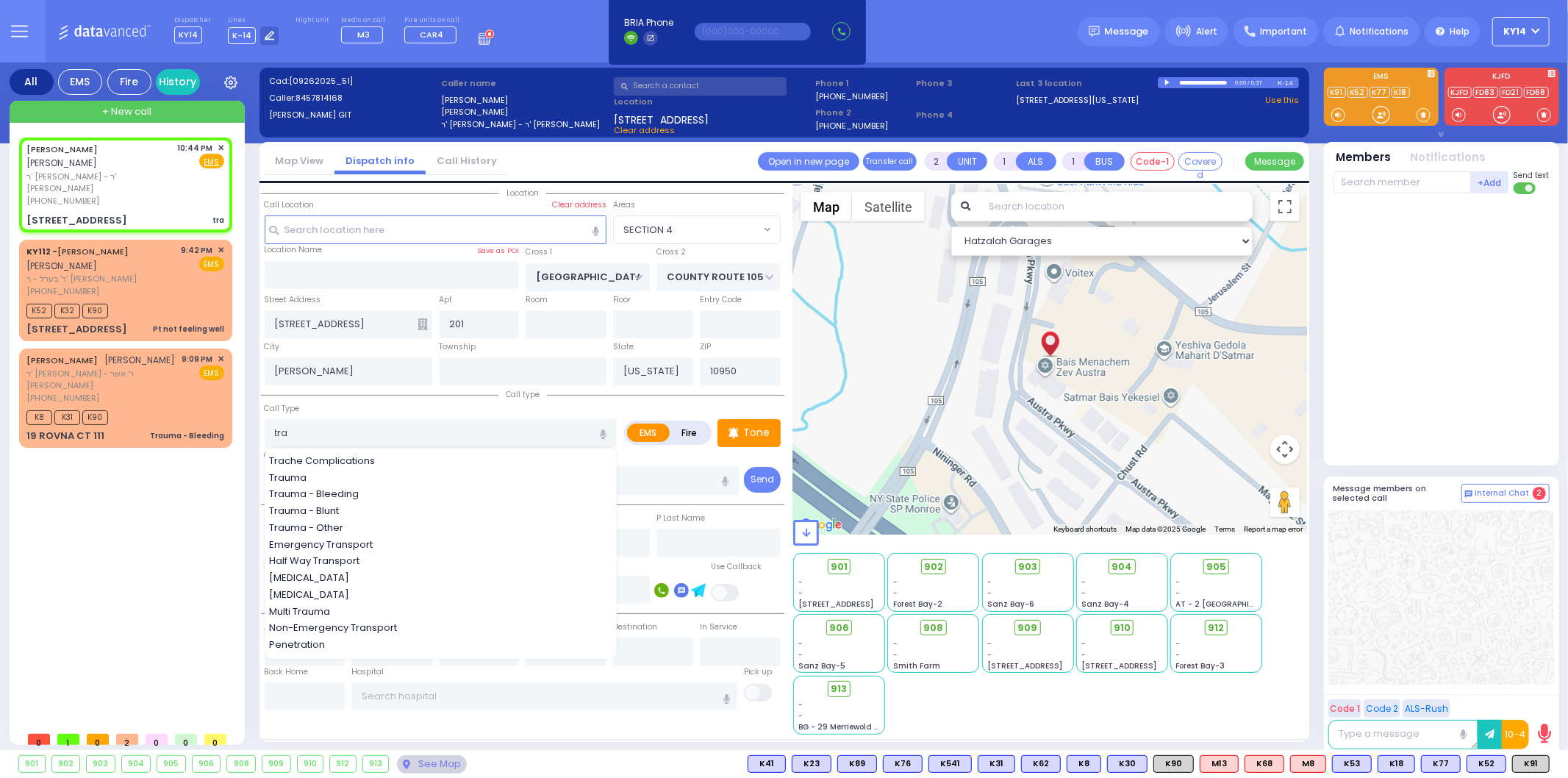
click at [315, 472] on div "Trauma" at bounding box center [441, 477] width 345 height 15
type input "Trauma"
select select
radio input "true"
select select
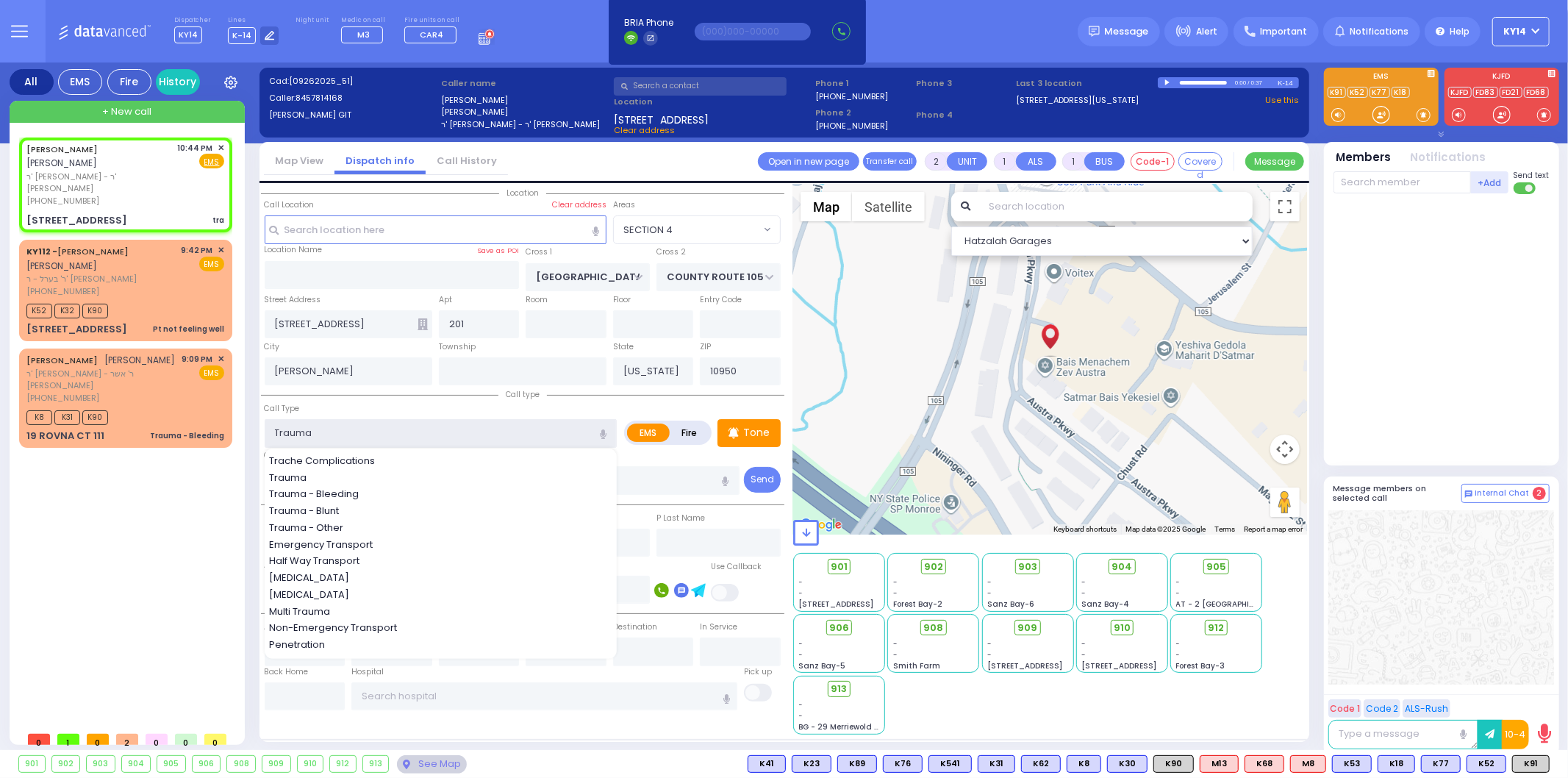
select select "Hatzalah Garages"
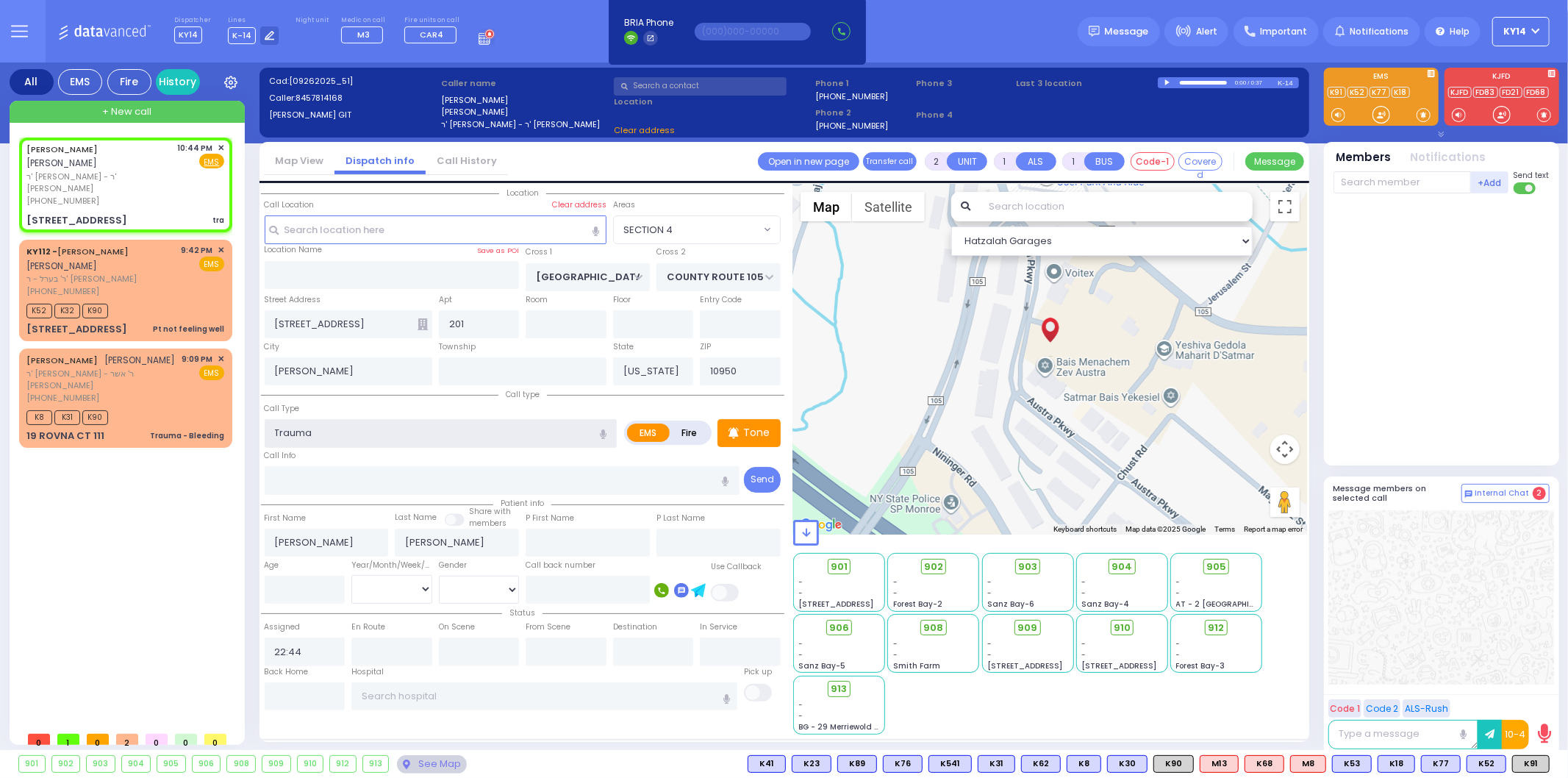
type input "0"
select select "SECTION 4"
select select
radio input "true"
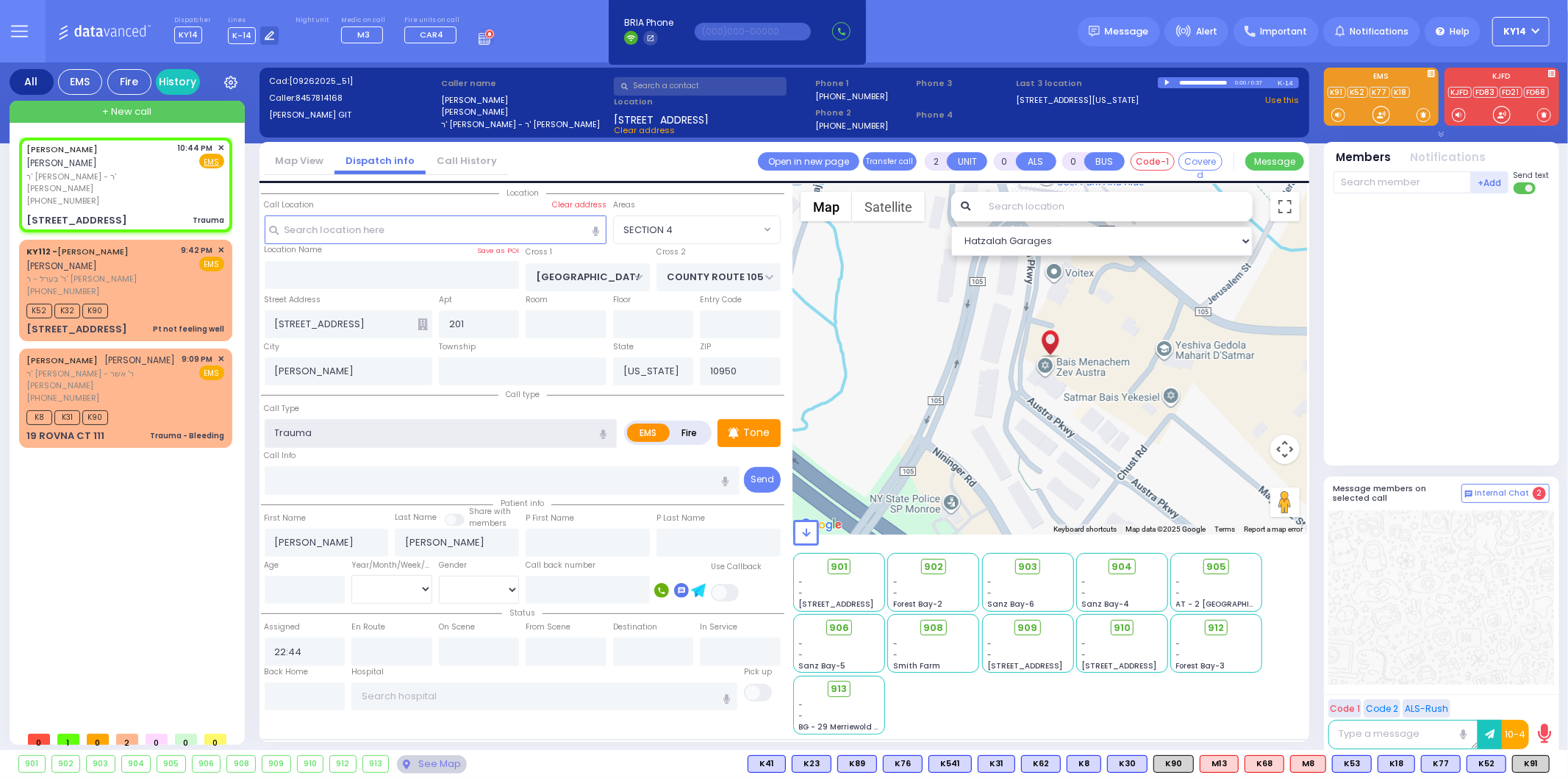
select select
select select "Hatzalah Garages"
select select "SECTION 4"
click at [101, 285] on div "[PHONE_NUMBER]" at bounding box center [101, 291] width 150 height 12
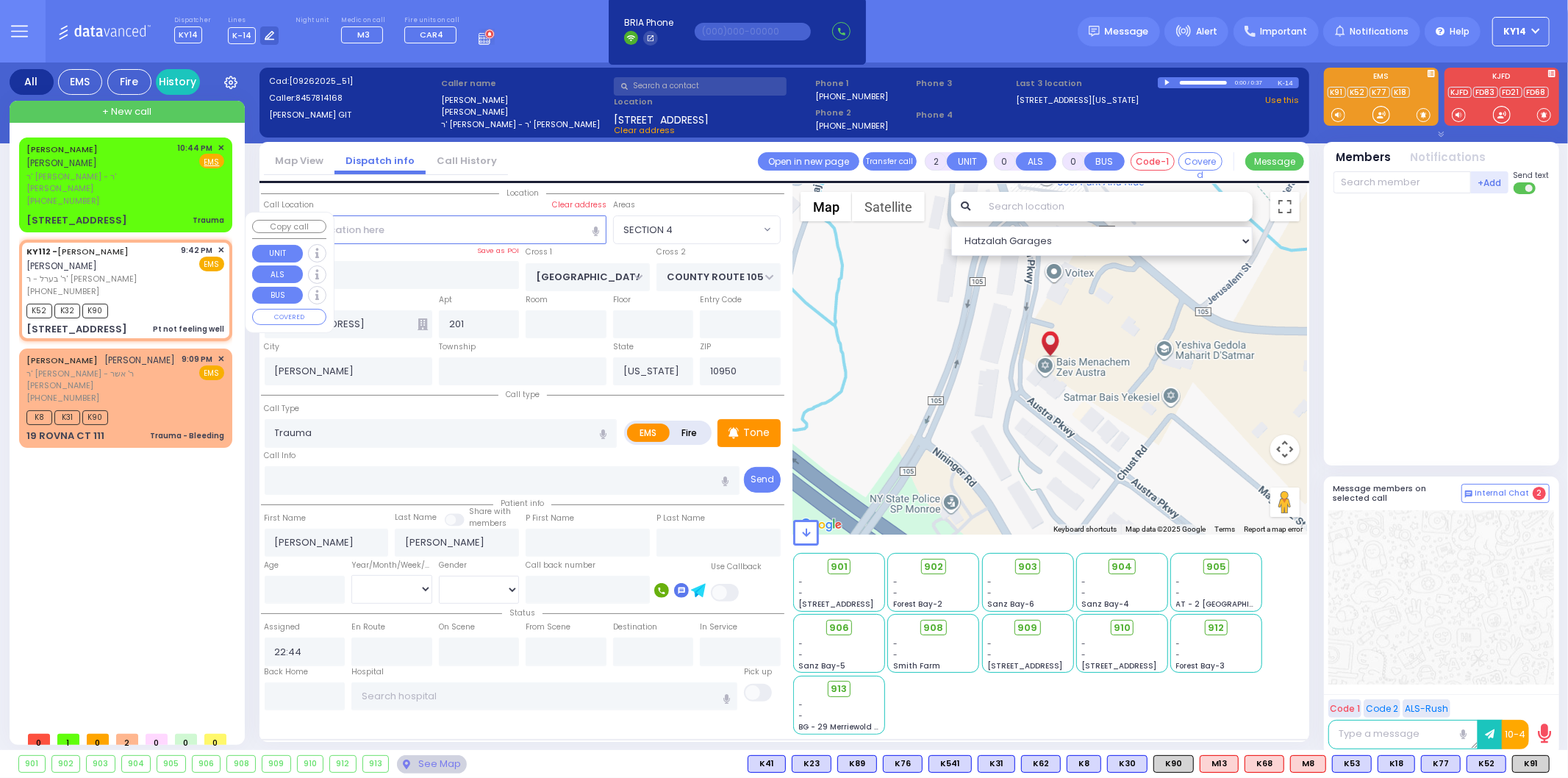
type input "1"
select select
type input "Pt not feeling well"
radio input "true"
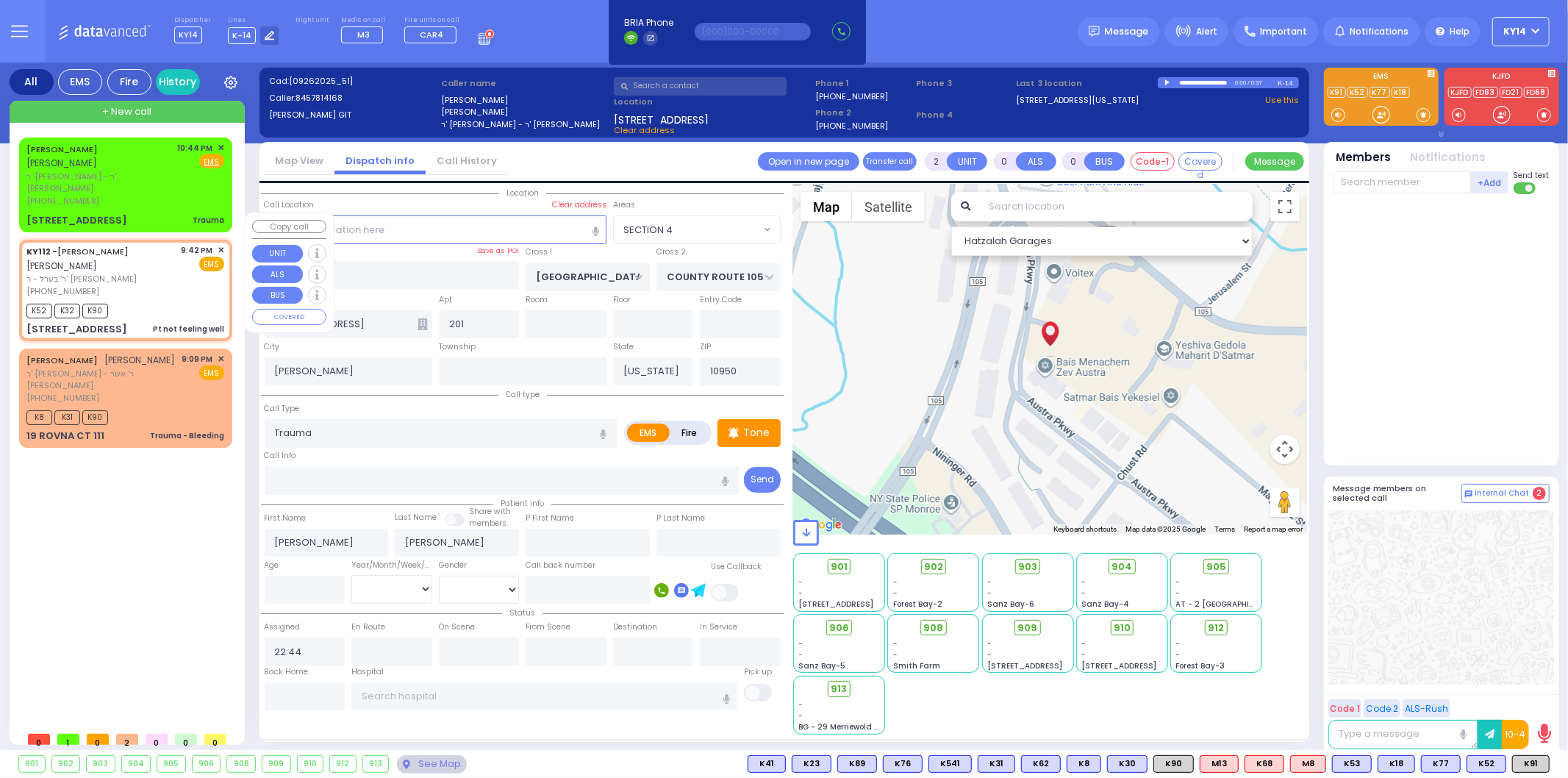
type input "RUBIN"
select select
type input "21:42"
type input "21:43"
select select "Hatzalah Garages"
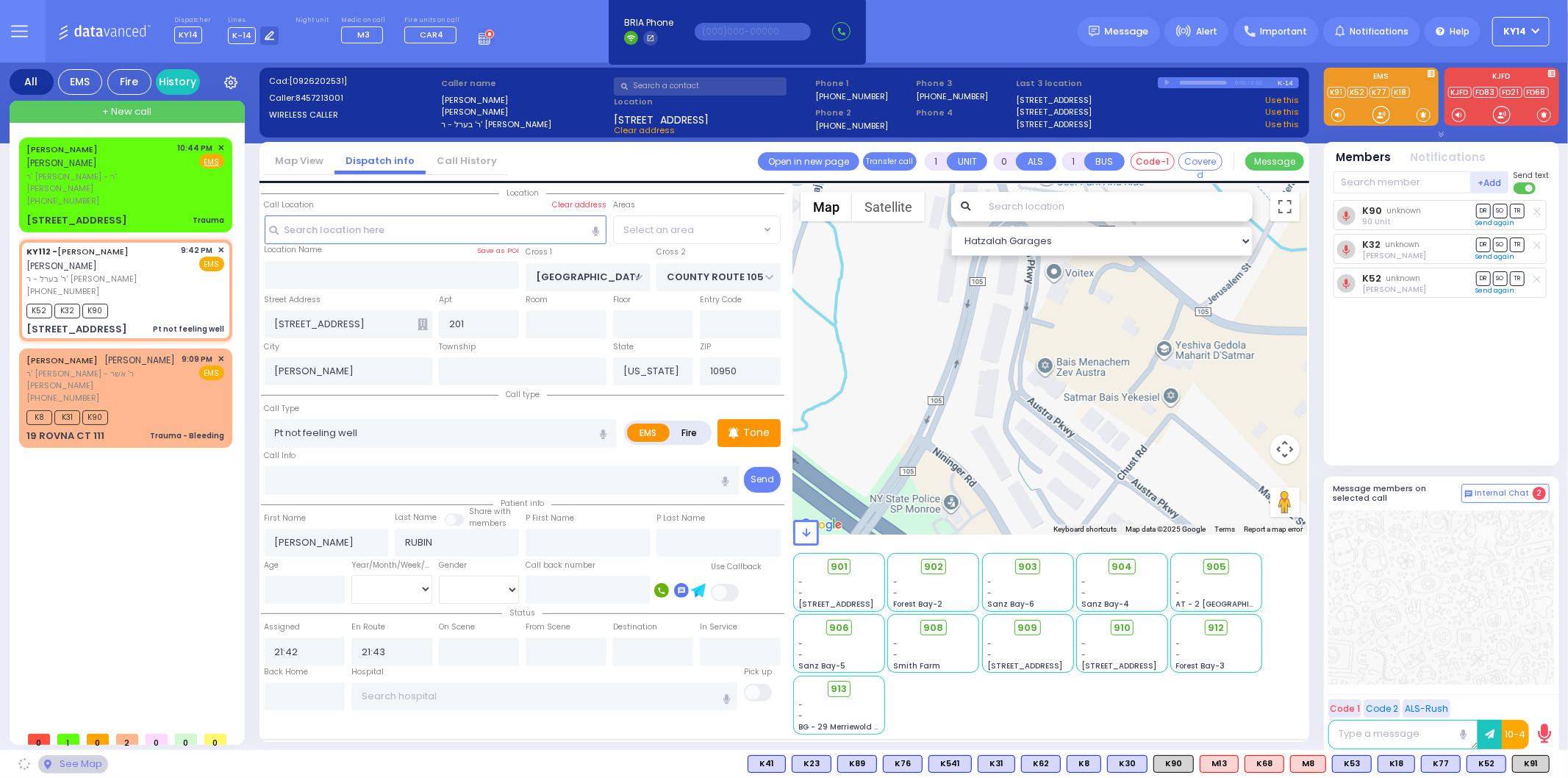
type input "DINEV COURT"
type input "[GEOGRAPHIC_DATA]"
type input "[STREET_ADDRESS]"
select select "BEIRECH MOSHE"
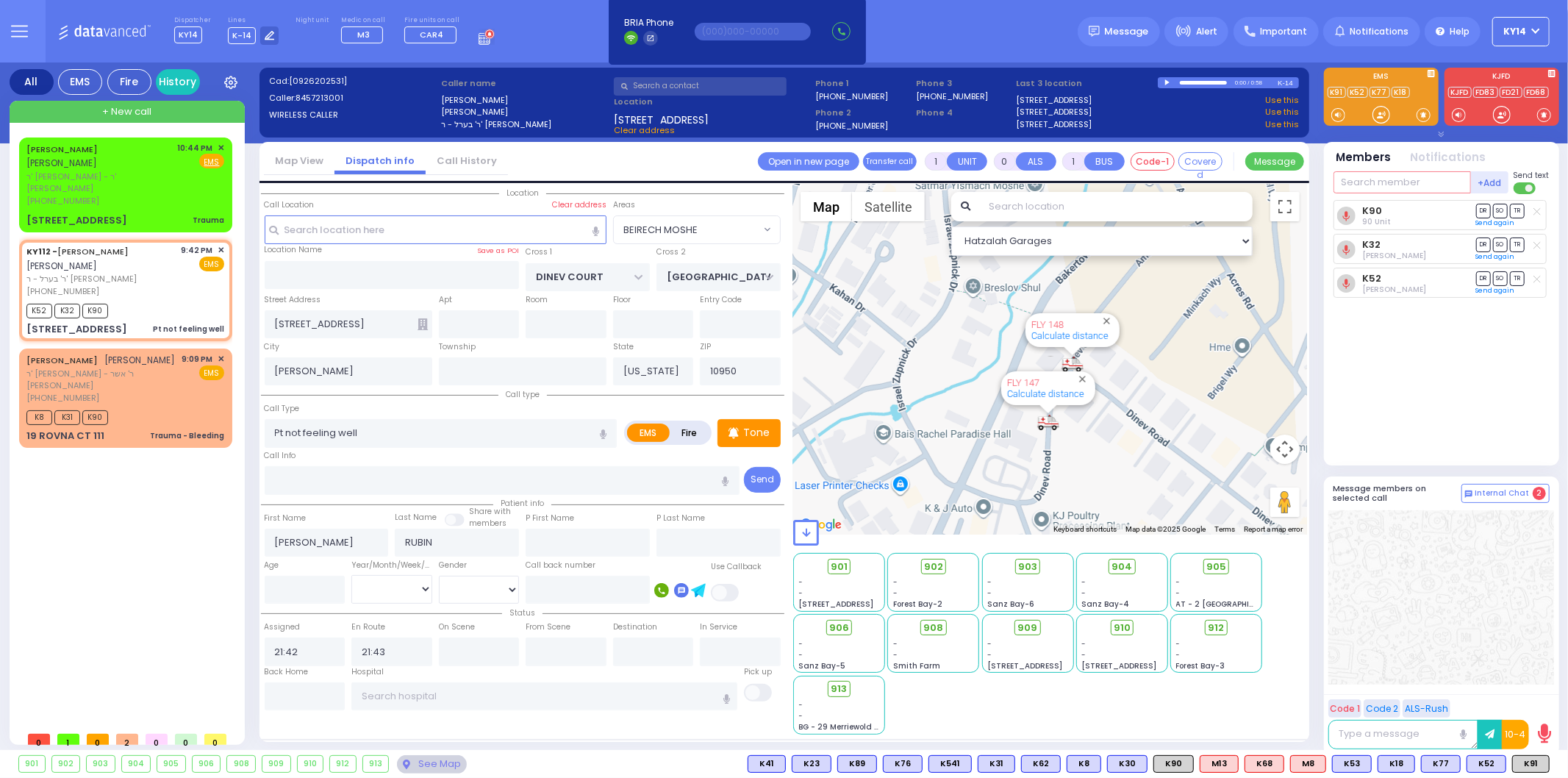
click at [1366, 173] on input "text" at bounding box center [1402, 182] width 138 height 22
type input "m3"
select select
radio input "true"
select select
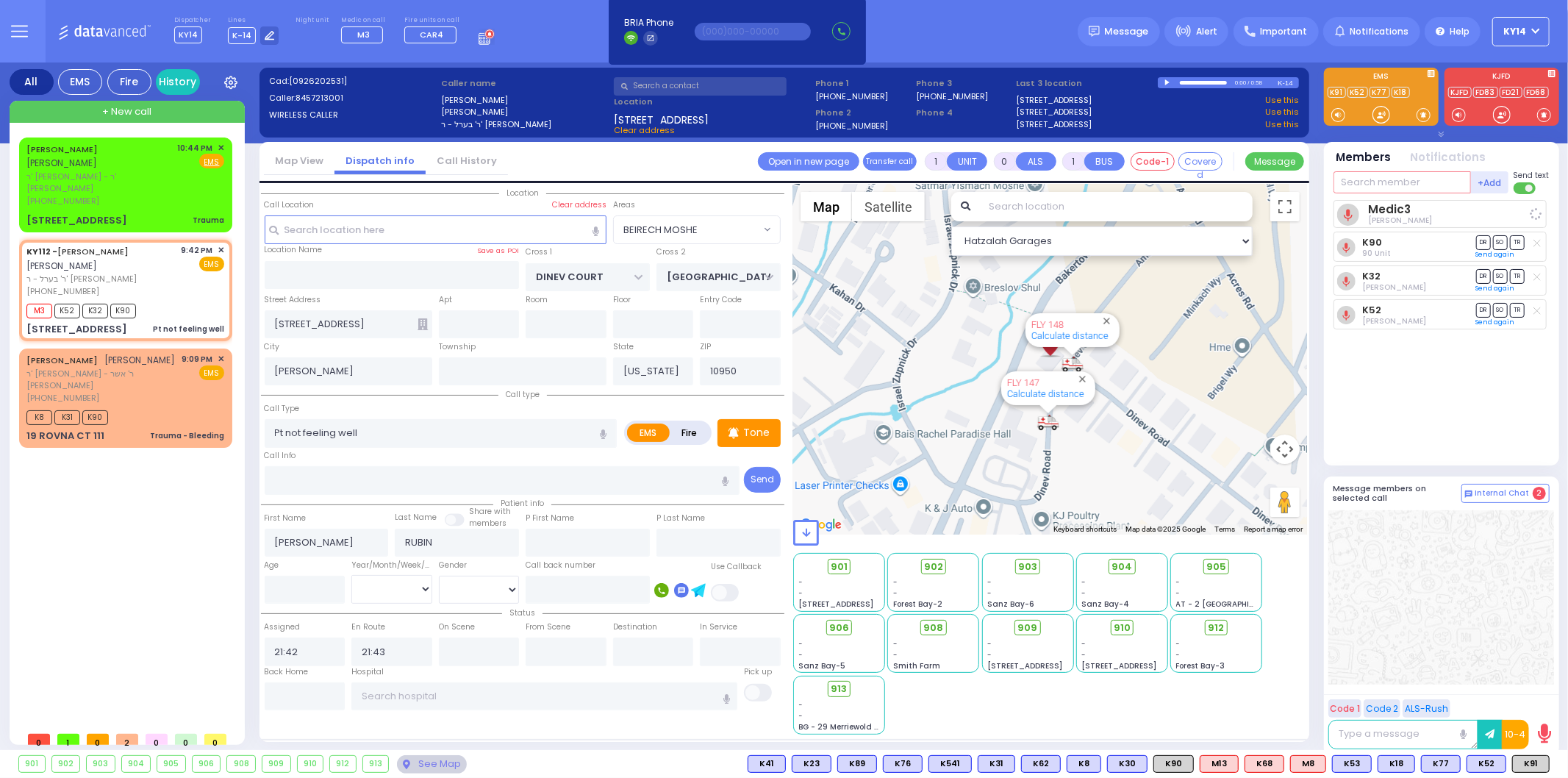
select select "Hatzalah Garages"
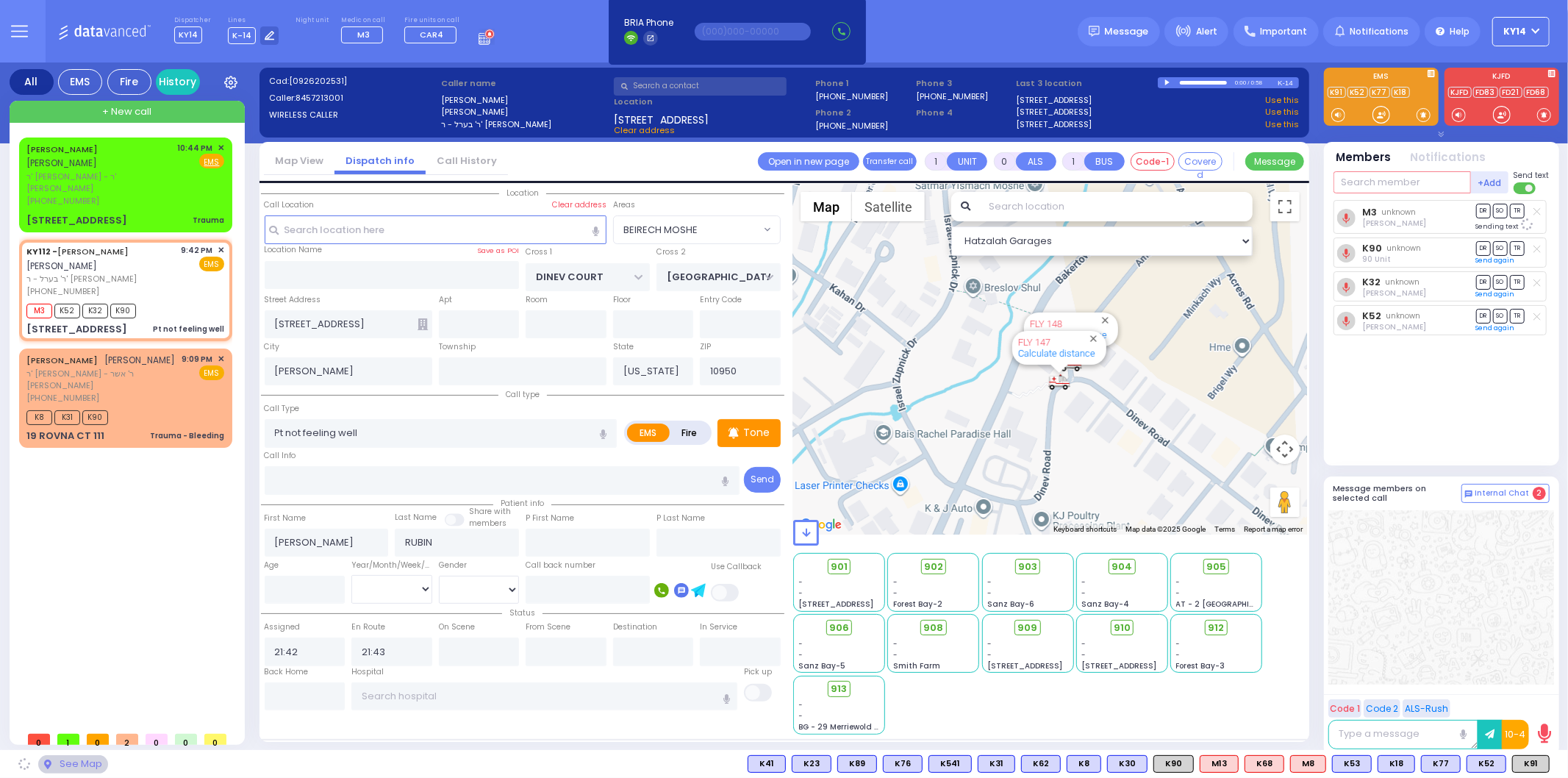
select select "BEIRECH MOSHE"
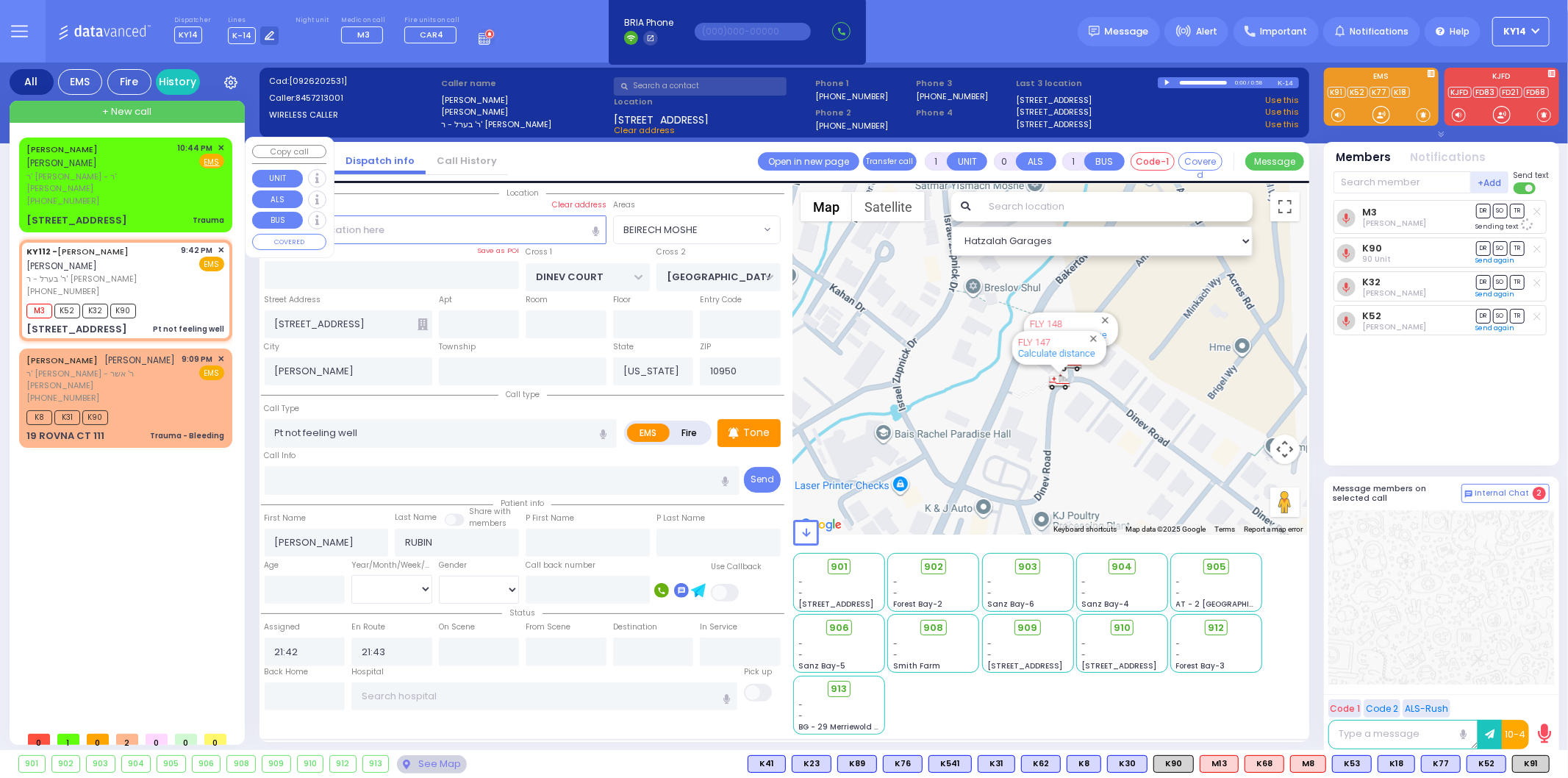
drag, startPoint x: 116, startPoint y: 159, endPoint x: 107, endPoint y: 167, distance: 12.0
click at [116, 170] on span "ר' [PERSON_NAME] - ר' [PERSON_NAME]" at bounding box center [99, 183] width 146 height 25
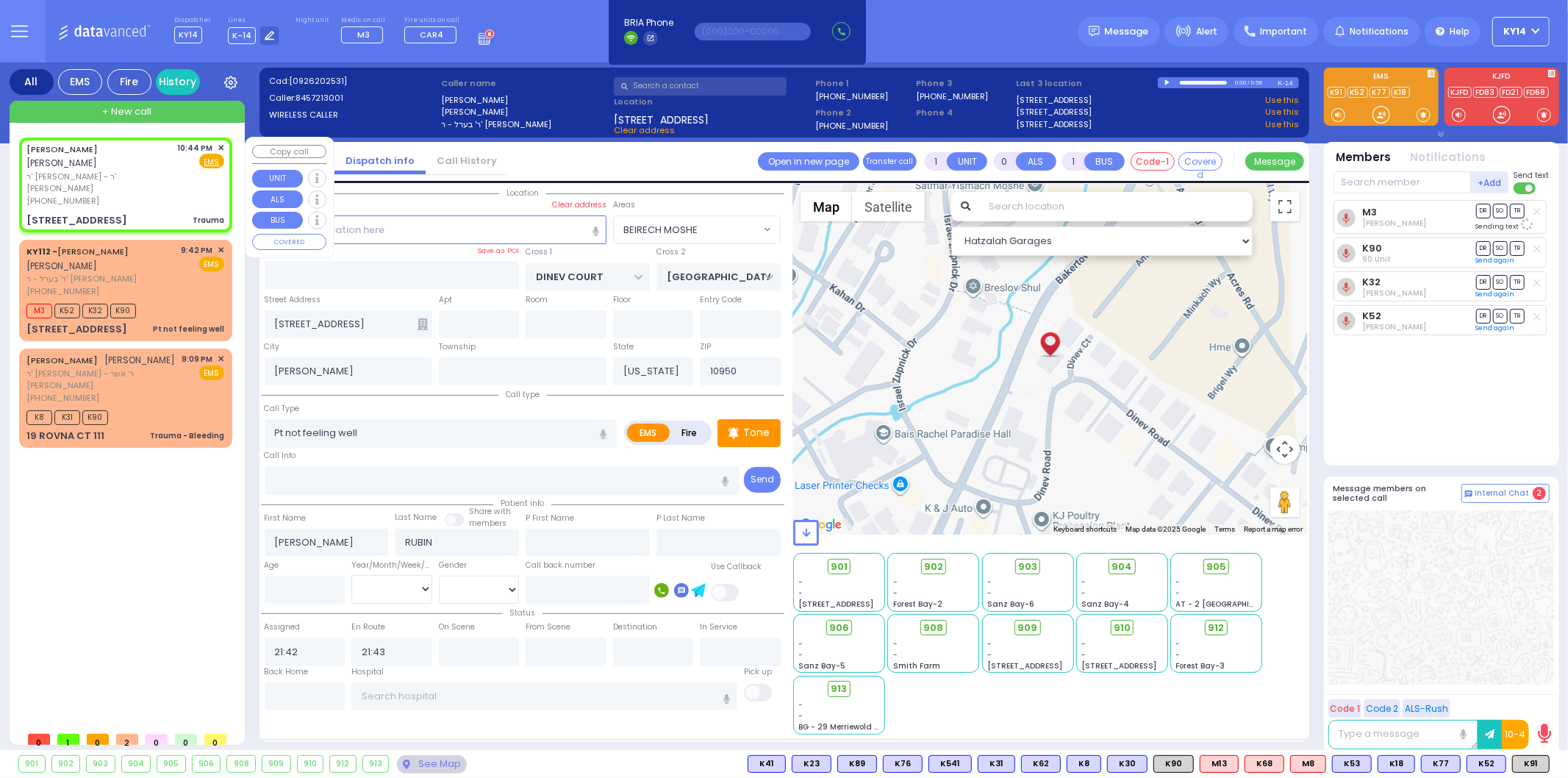
type input "2"
type input "0"
select select
type input "Trauma"
radio input "true"
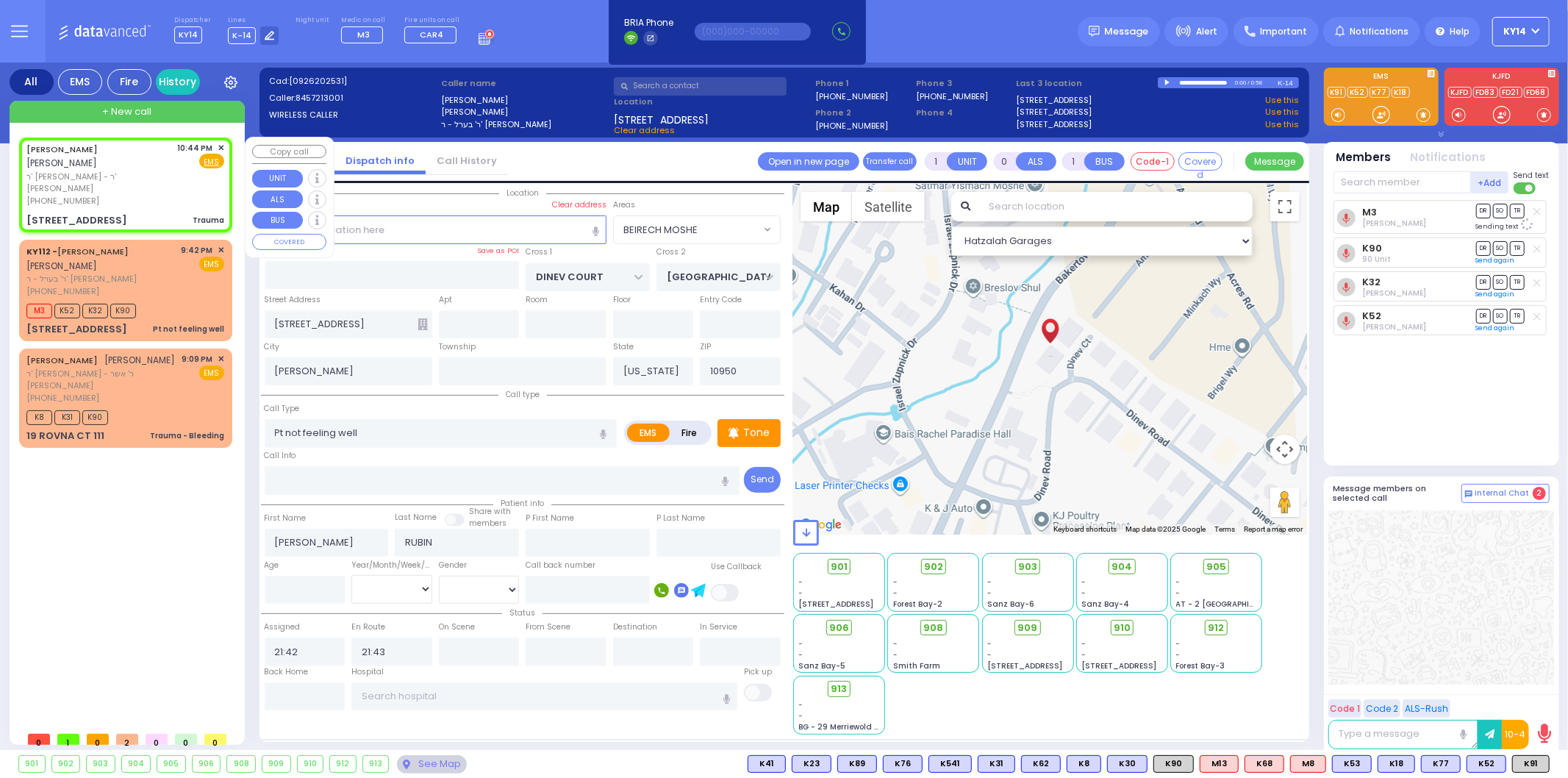
type input "[PERSON_NAME]"
select select
type input "22:44"
type input "[GEOGRAPHIC_DATA]"
type input "COUNTY ROUTE 105"
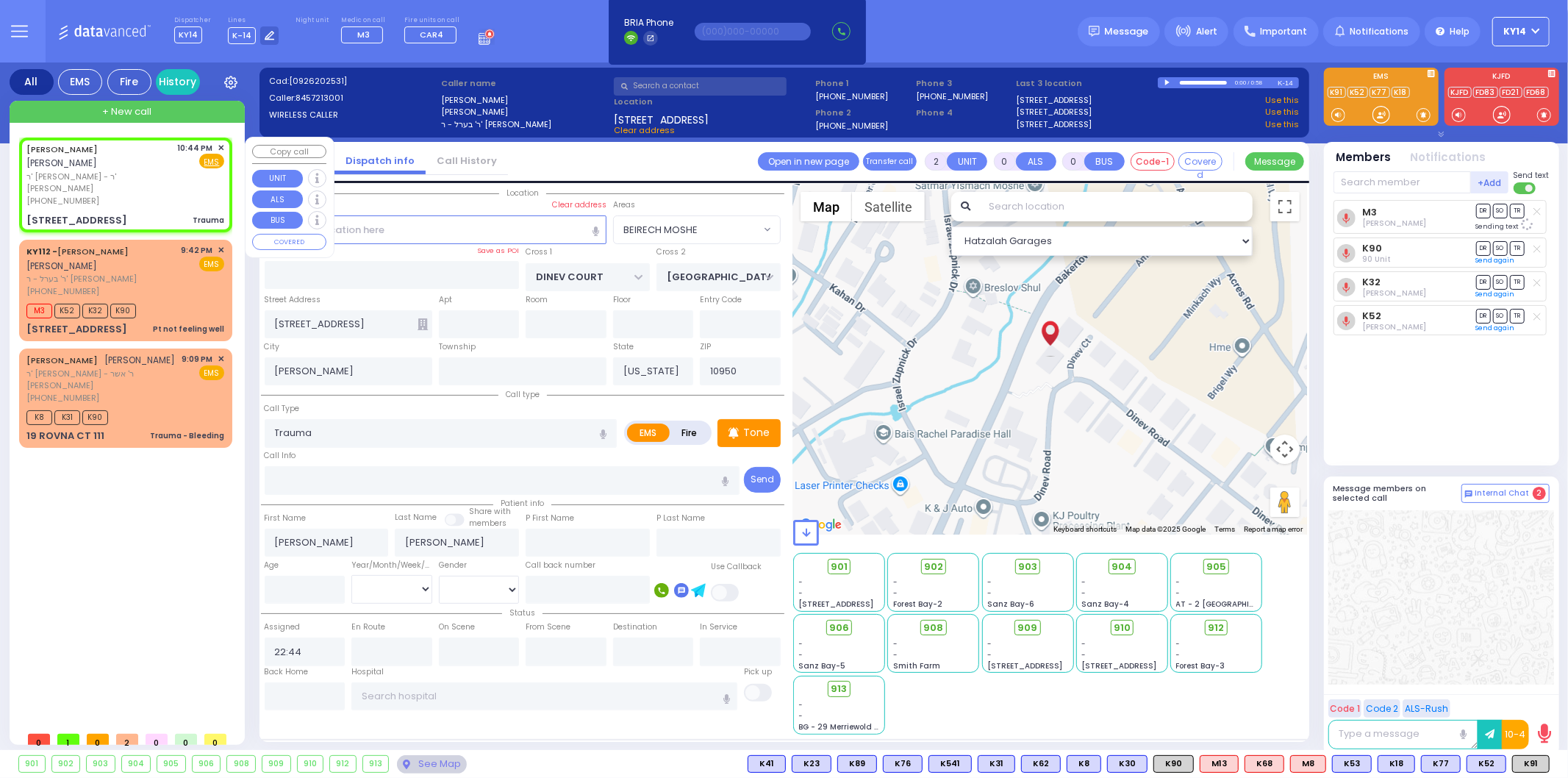
type input "[STREET_ADDRESS]"
type input "201"
select select "Hatzalah Garages"
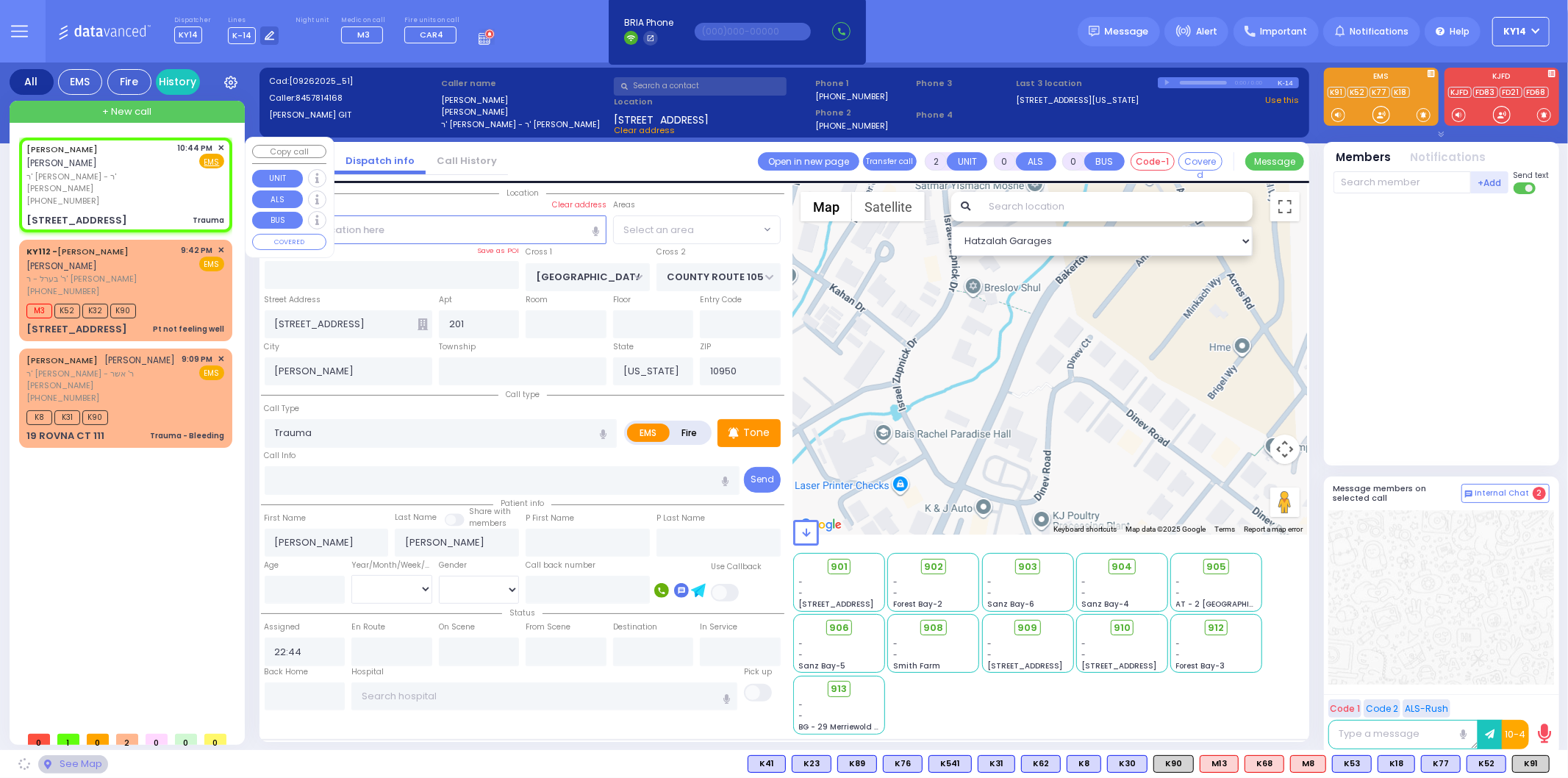
select select "SECTION 4"
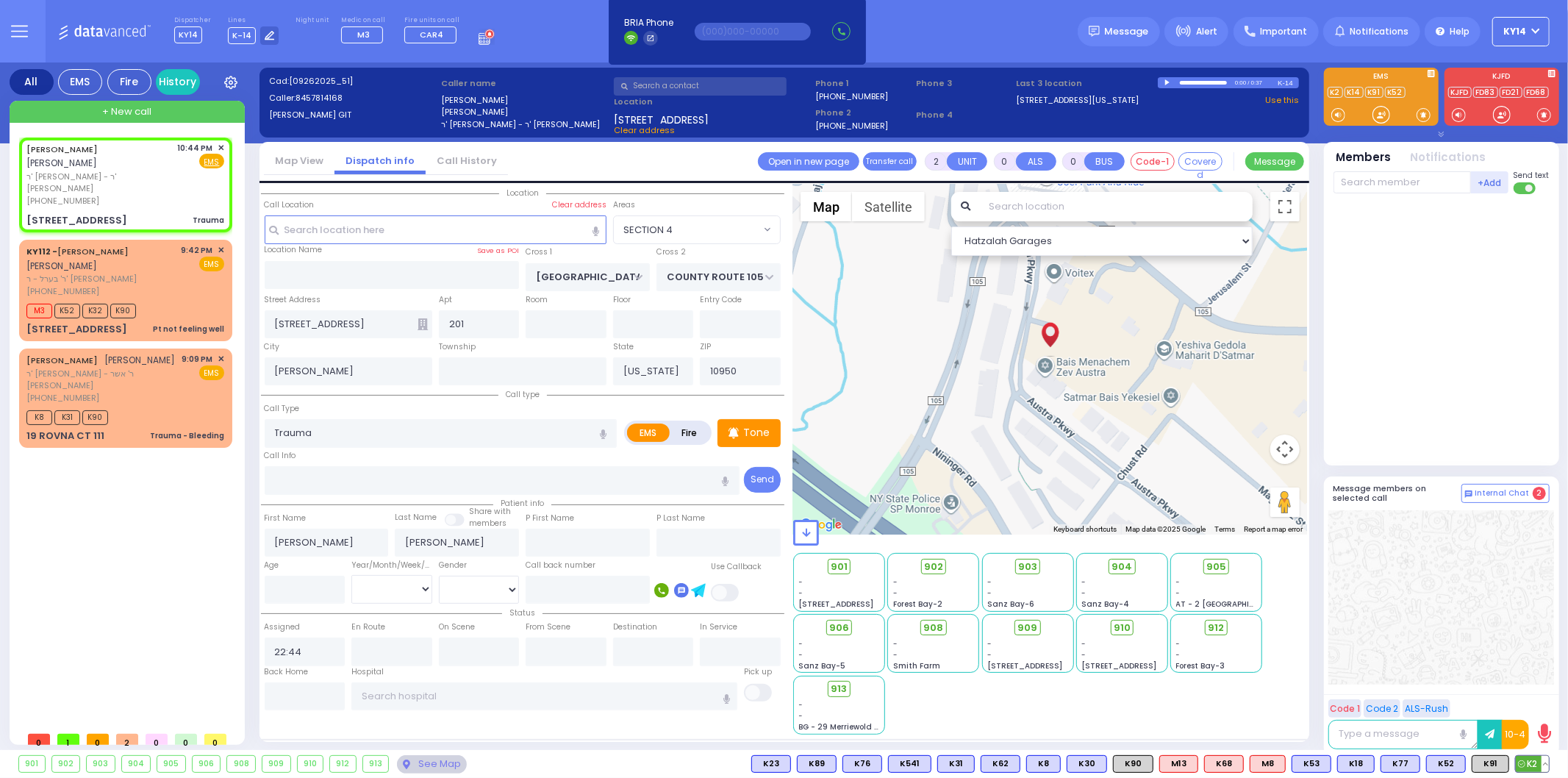
click at [1530, 761] on span "K2" at bounding box center [1532, 763] width 33 height 16
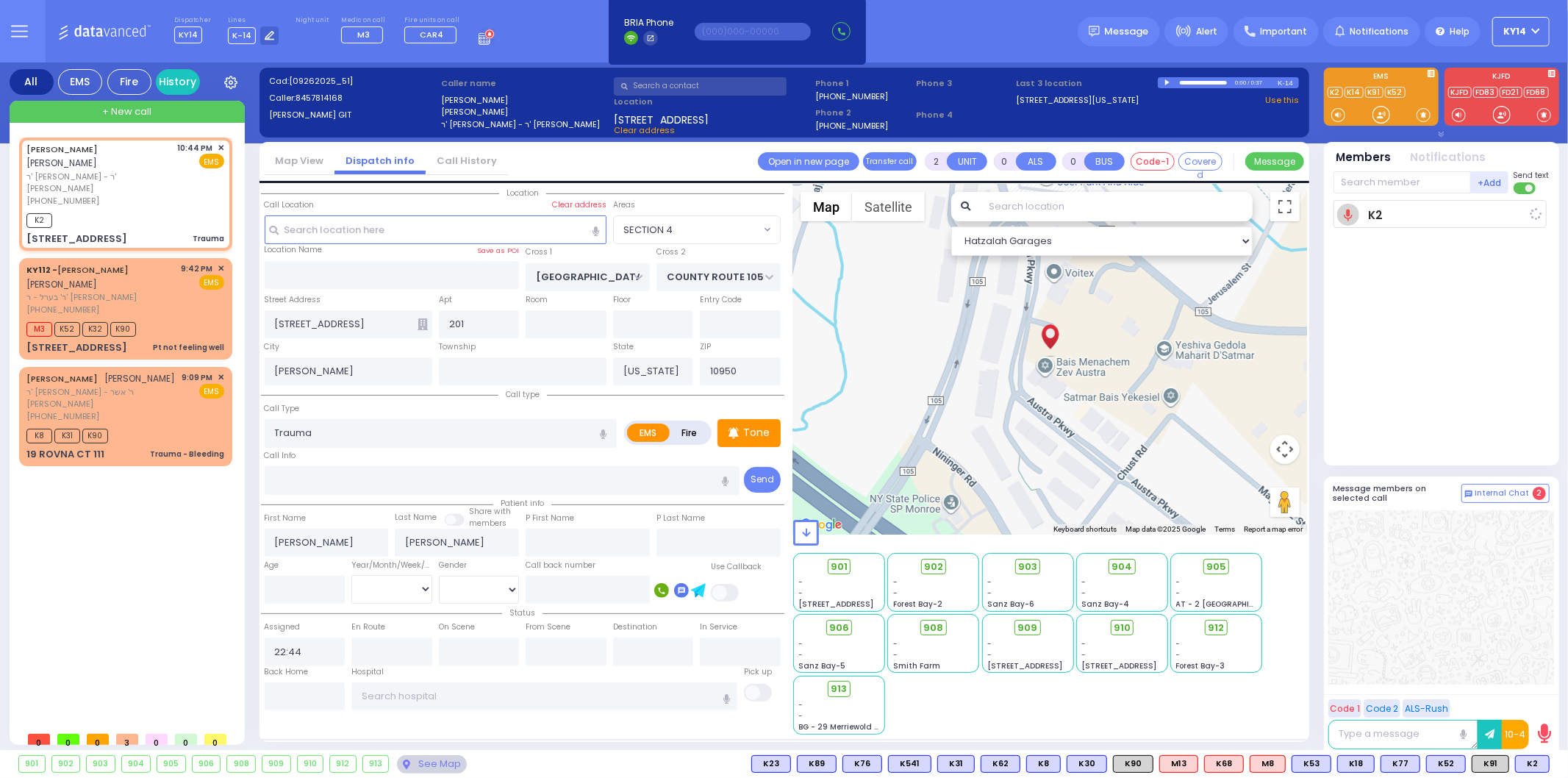
select select
radio input "true"
select select
type input "22:48"
select select "Hatzalah Garages"
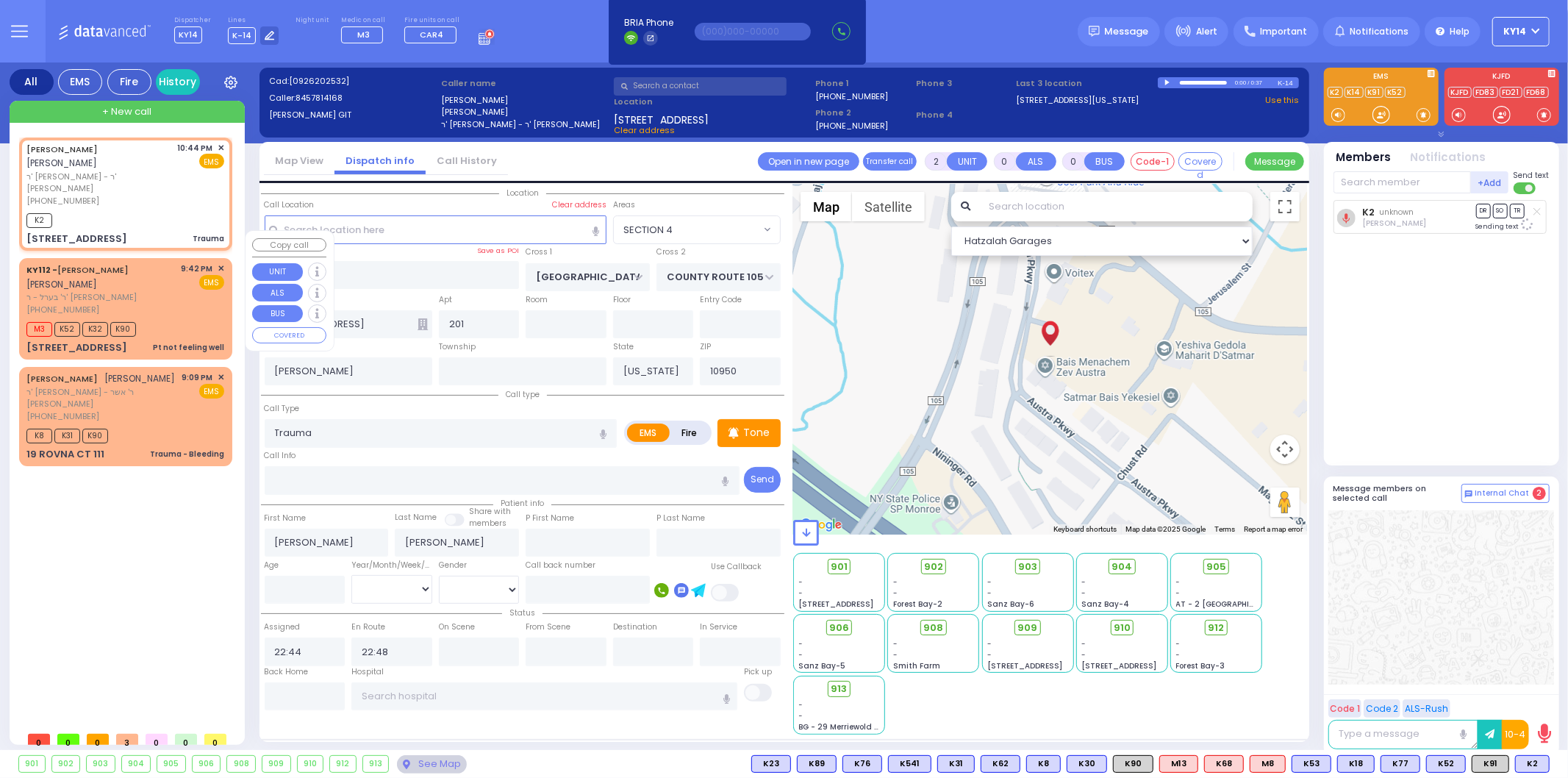
click at [122, 303] on div "[PHONE_NUMBER]" at bounding box center [101, 310] width 150 height 12
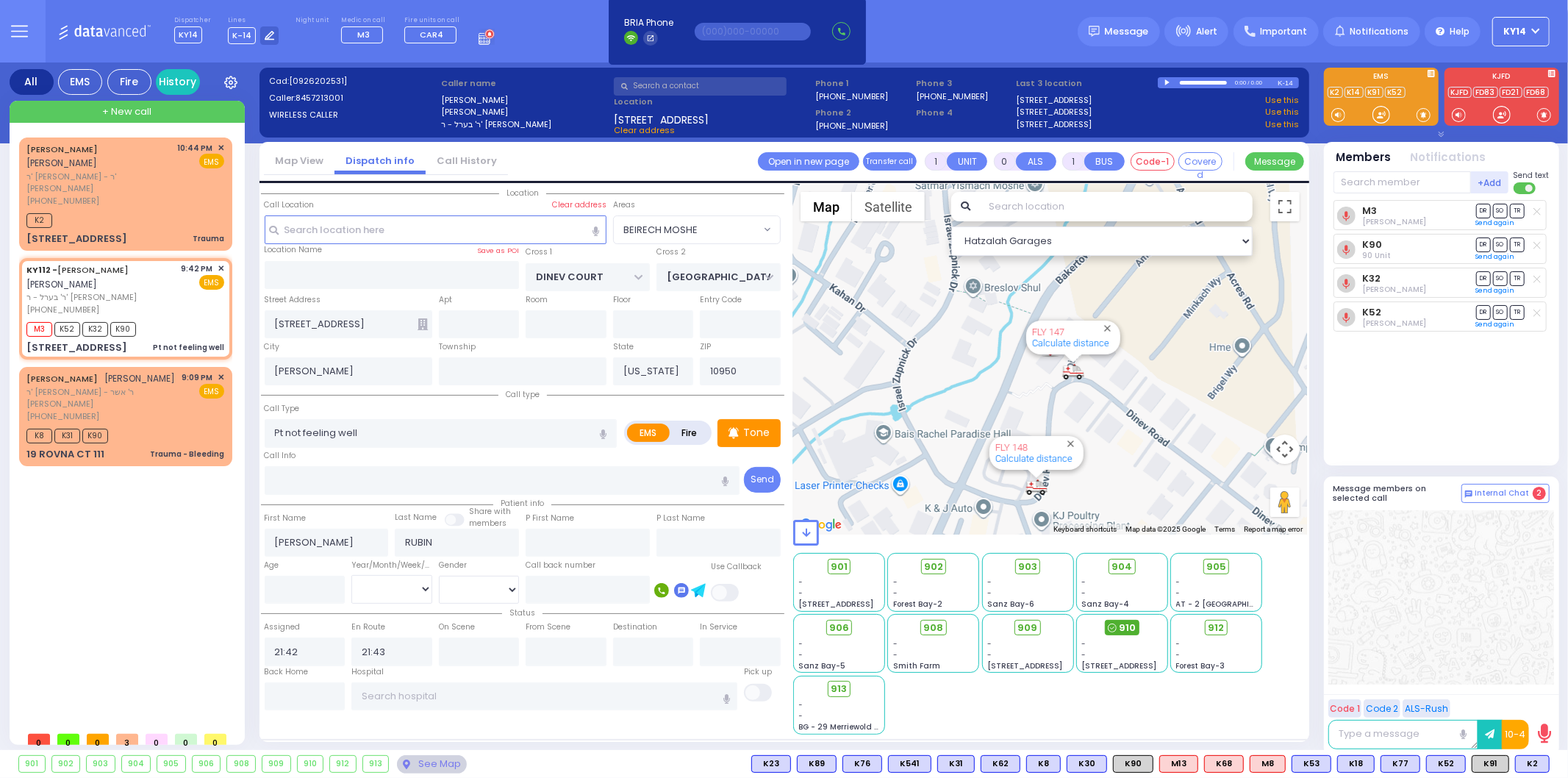
click at [1123, 622] on span "910" at bounding box center [1128, 627] width 17 height 15
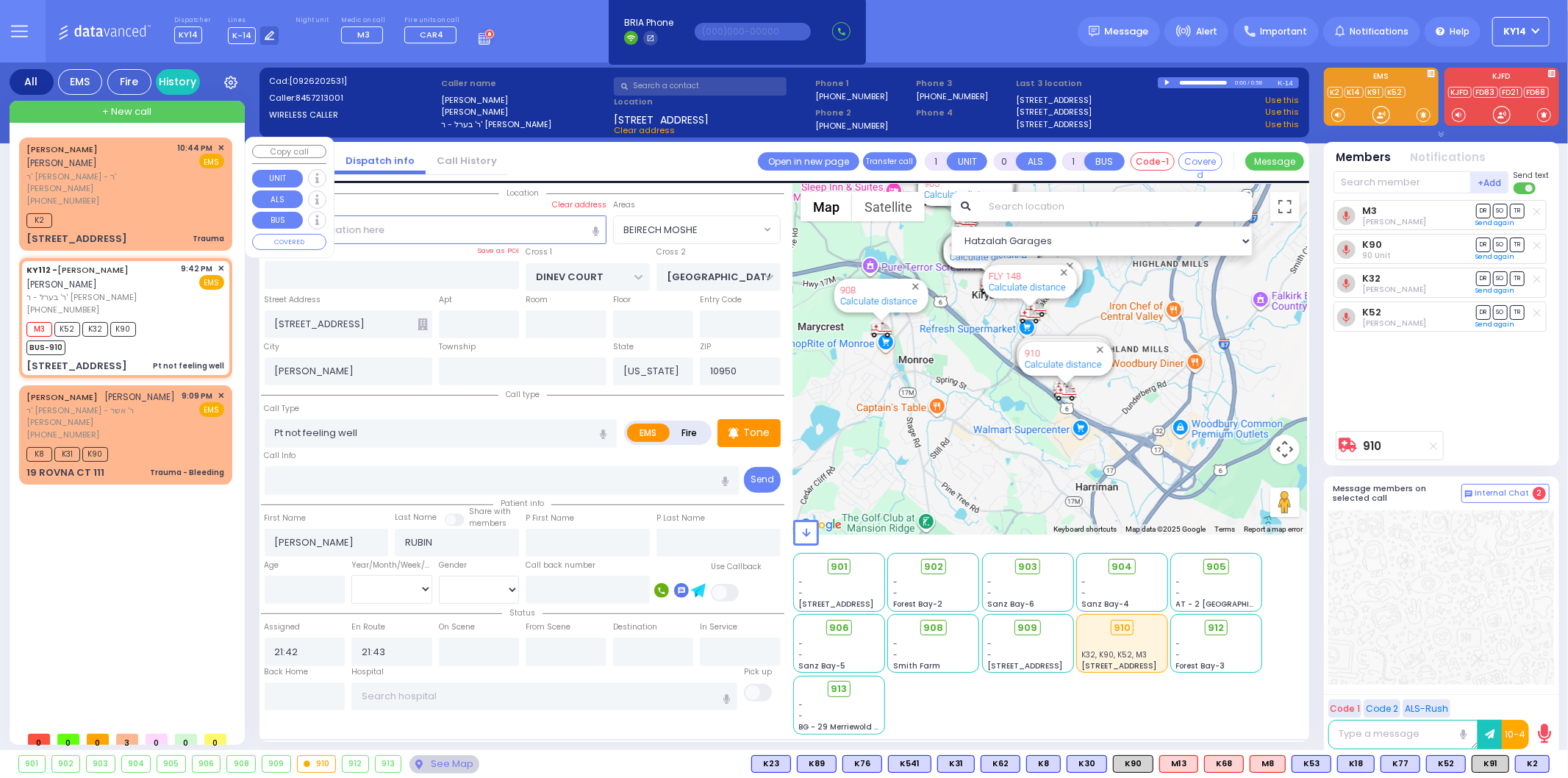
click at [143, 210] on div "K2" at bounding box center [124, 219] width 197 height 18
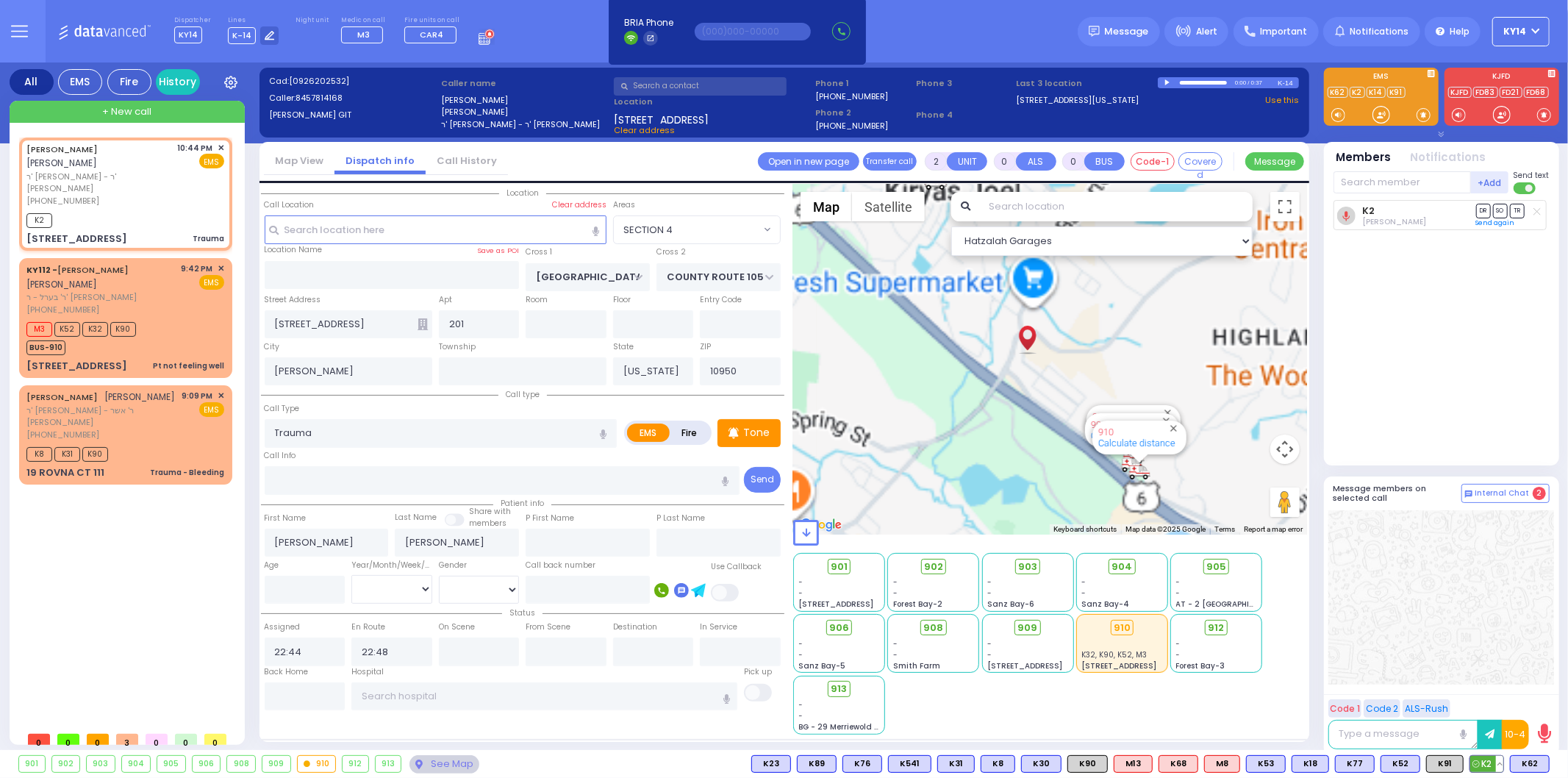
click at [1493, 761] on span "K2" at bounding box center [1487, 763] width 33 height 16
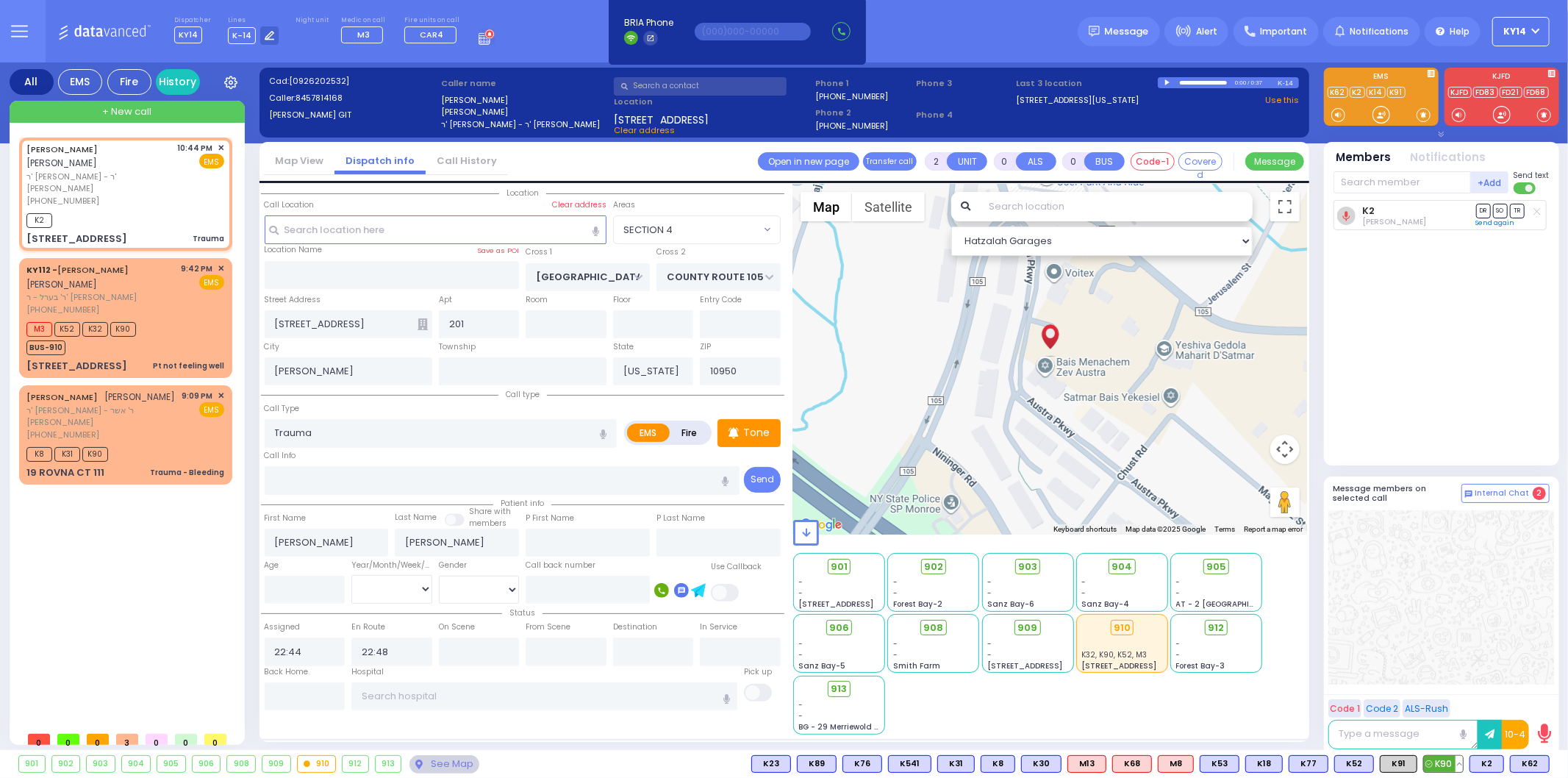
click at [1441, 759] on span "K90" at bounding box center [1444, 763] width 39 height 16
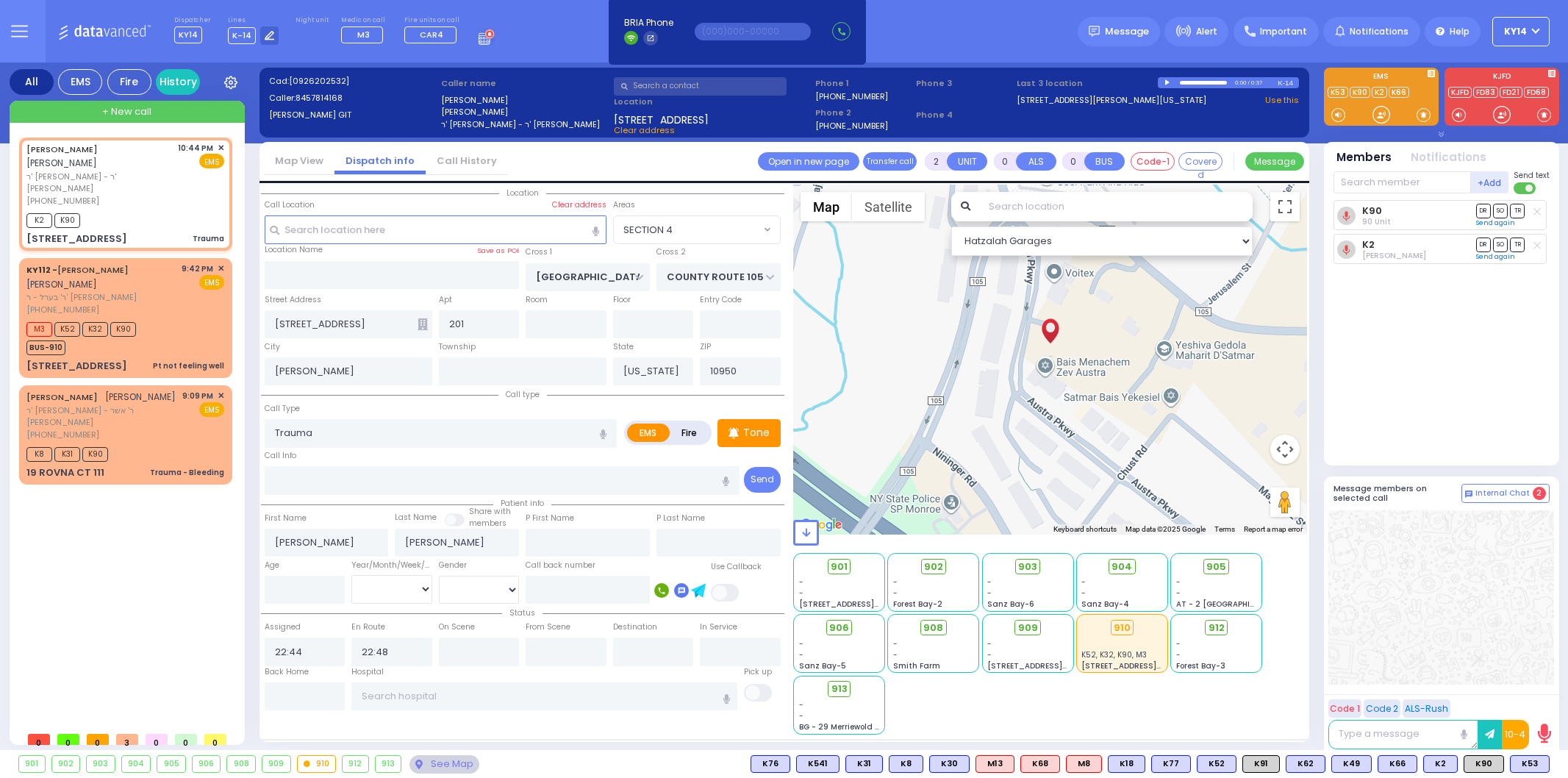
select select "SECTION 4"
select select
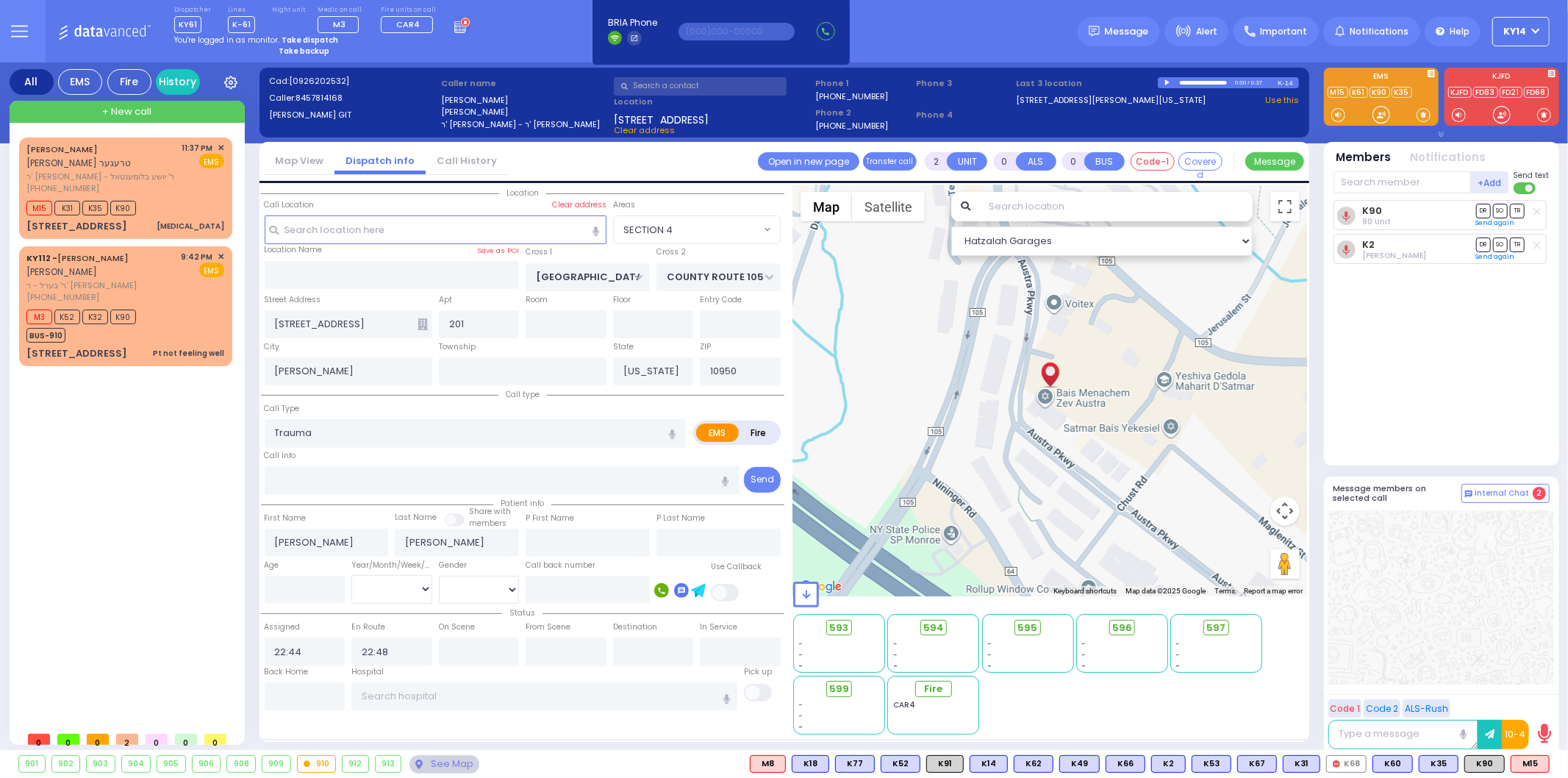
click at [1386, 571] on div at bounding box center [1441, 597] width 226 height 174
